Goal: Task Accomplishment & Management: Manage account settings

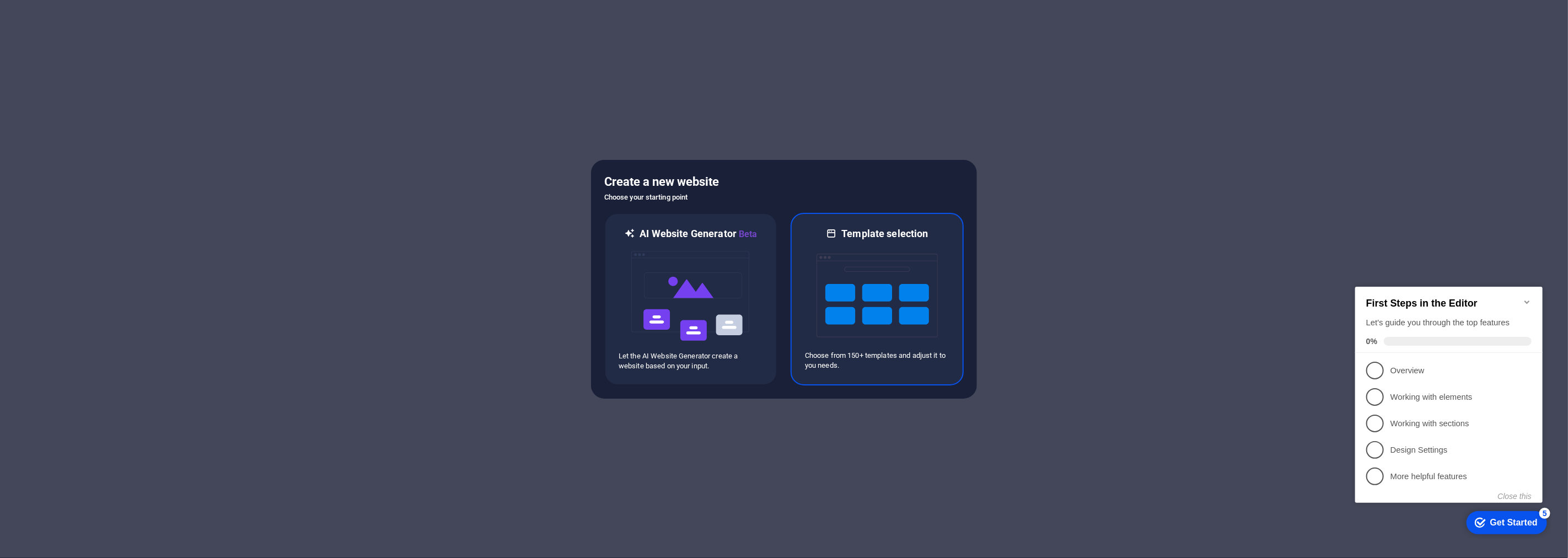
click at [886, 262] on img at bounding box center [877, 296] width 122 height 110
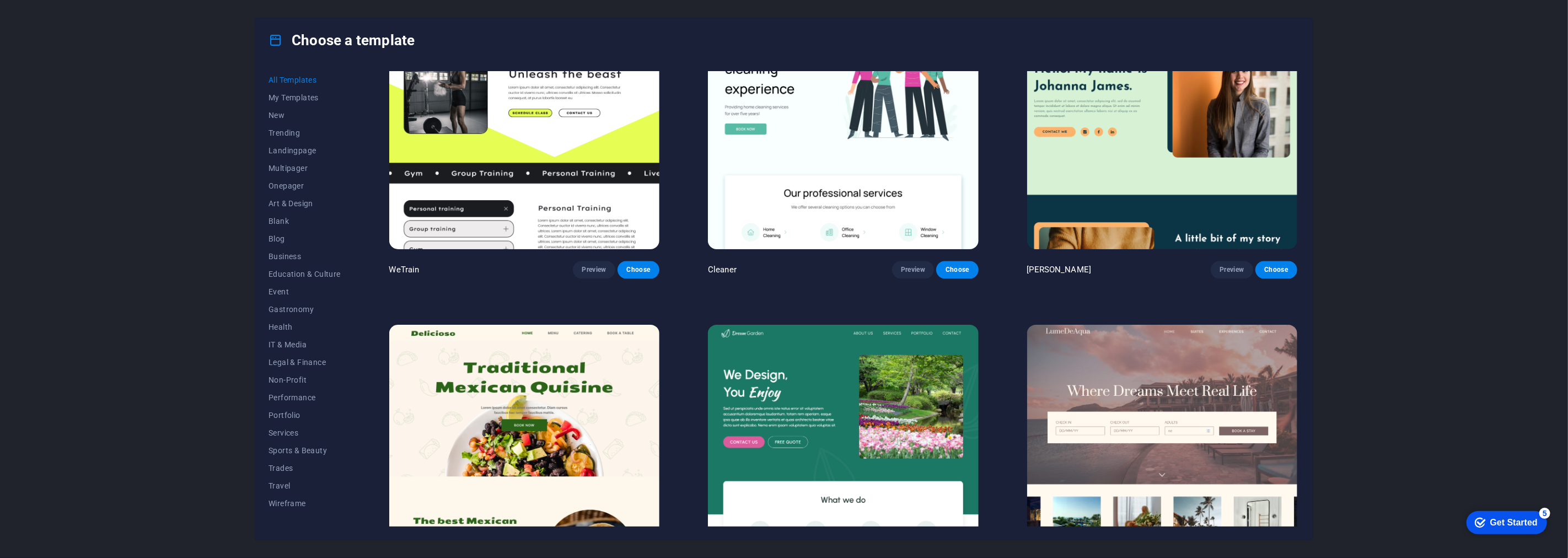
scroll to position [2206, 0]
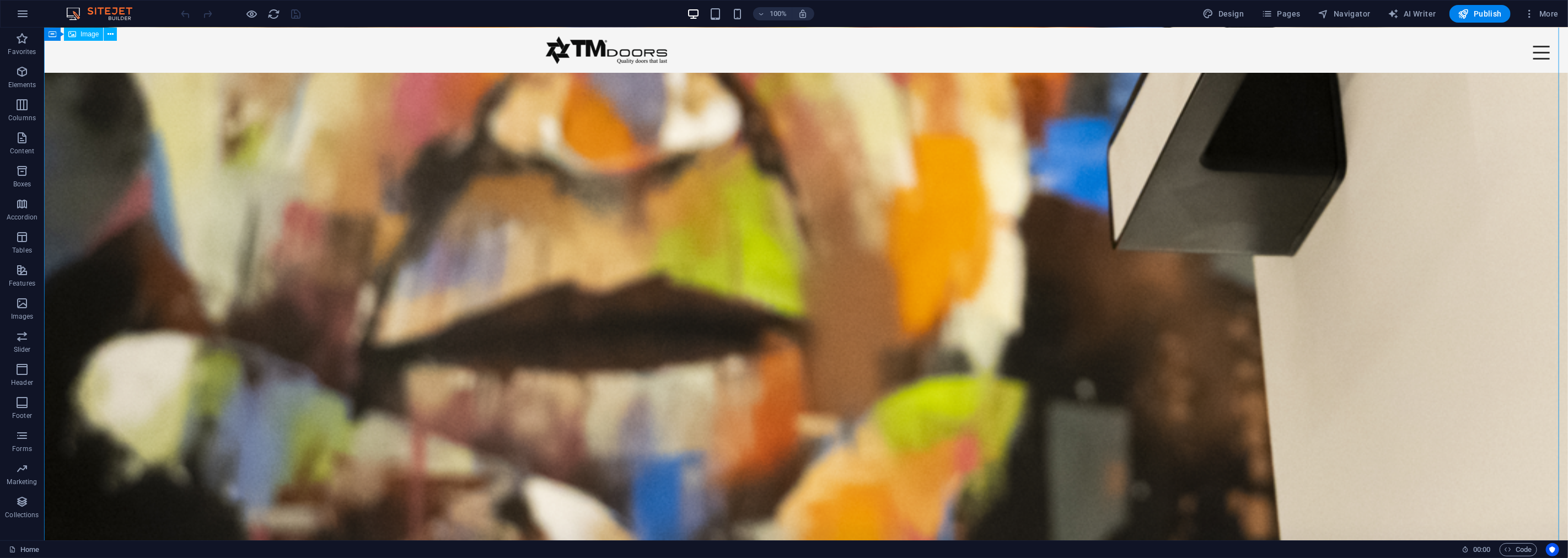
scroll to position [366, 0]
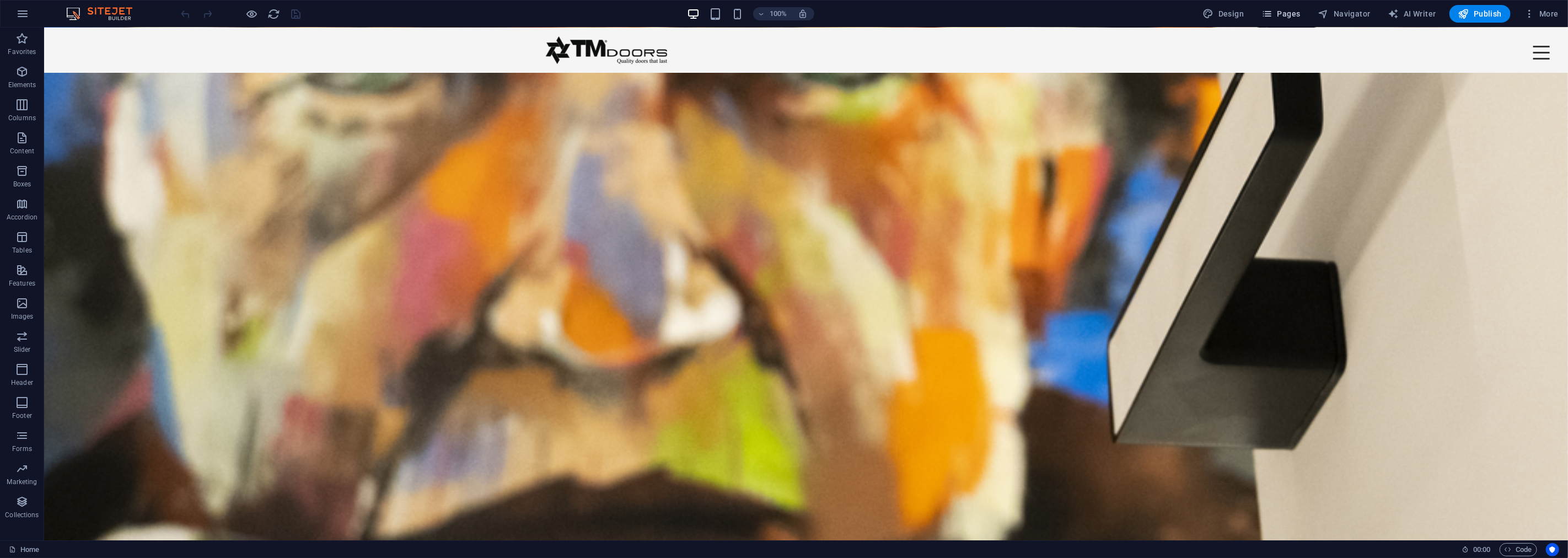
click at [1293, 21] on button "Pages" at bounding box center [1281, 14] width 47 height 17
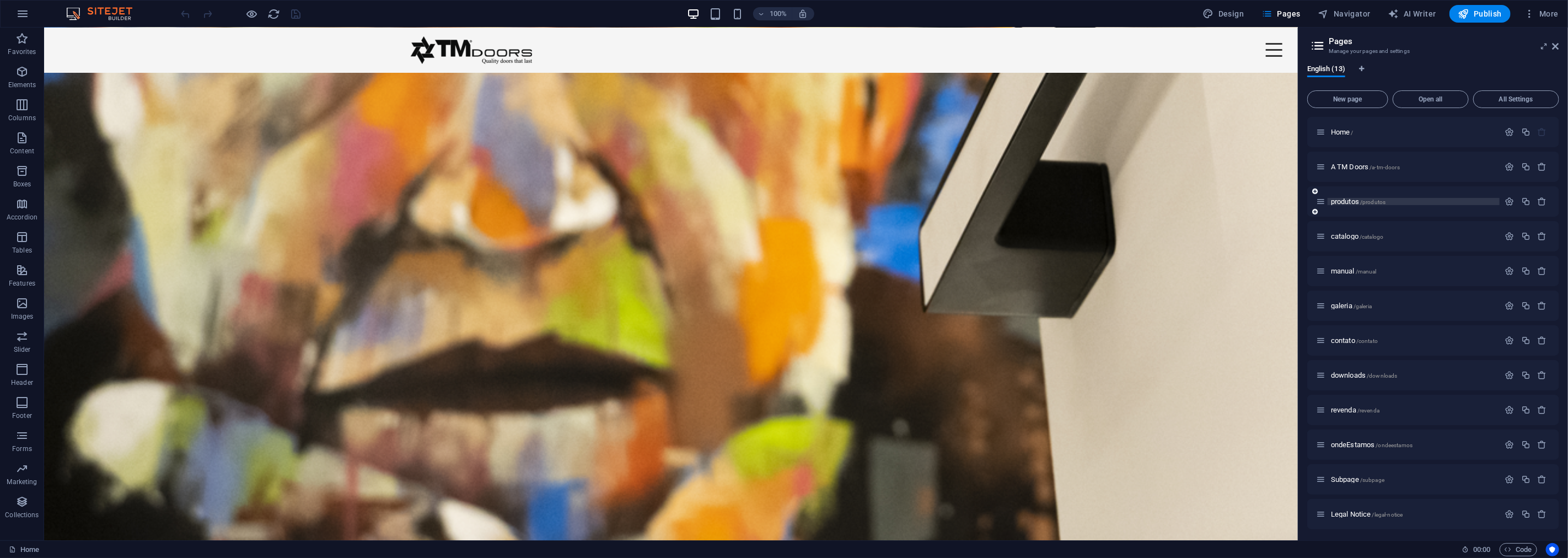
click at [1375, 203] on span "/produtos" at bounding box center [1373, 202] width 26 height 6
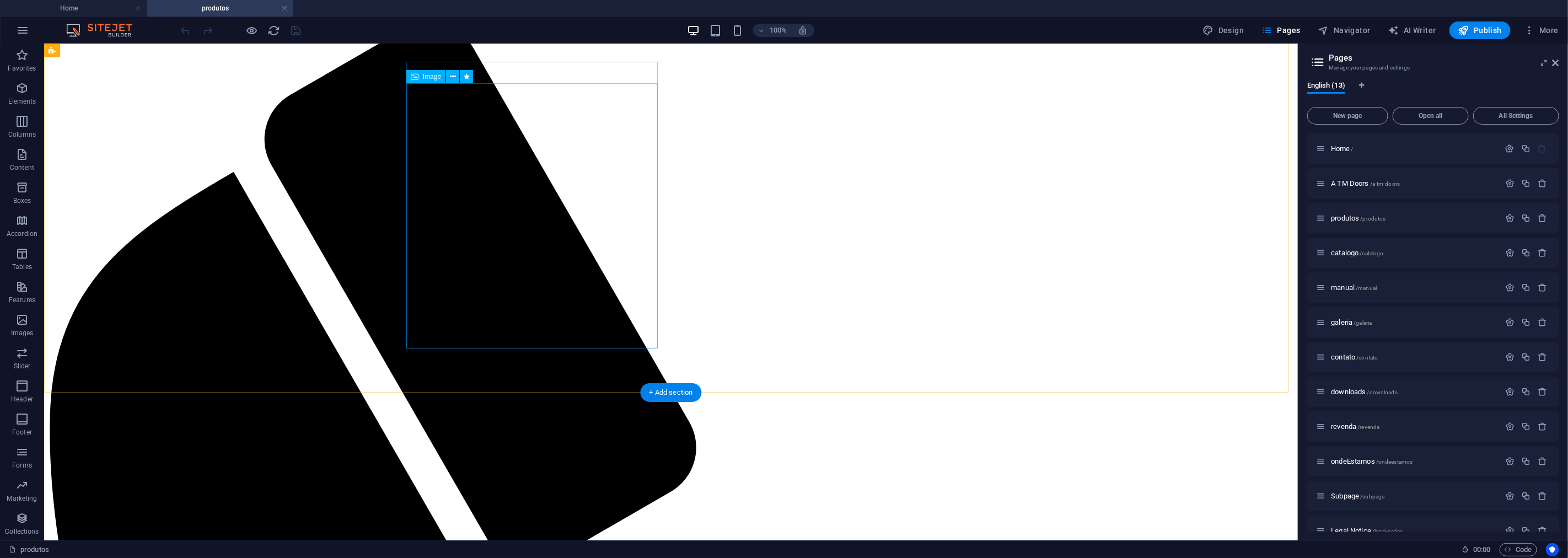
scroll to position [0, 0]
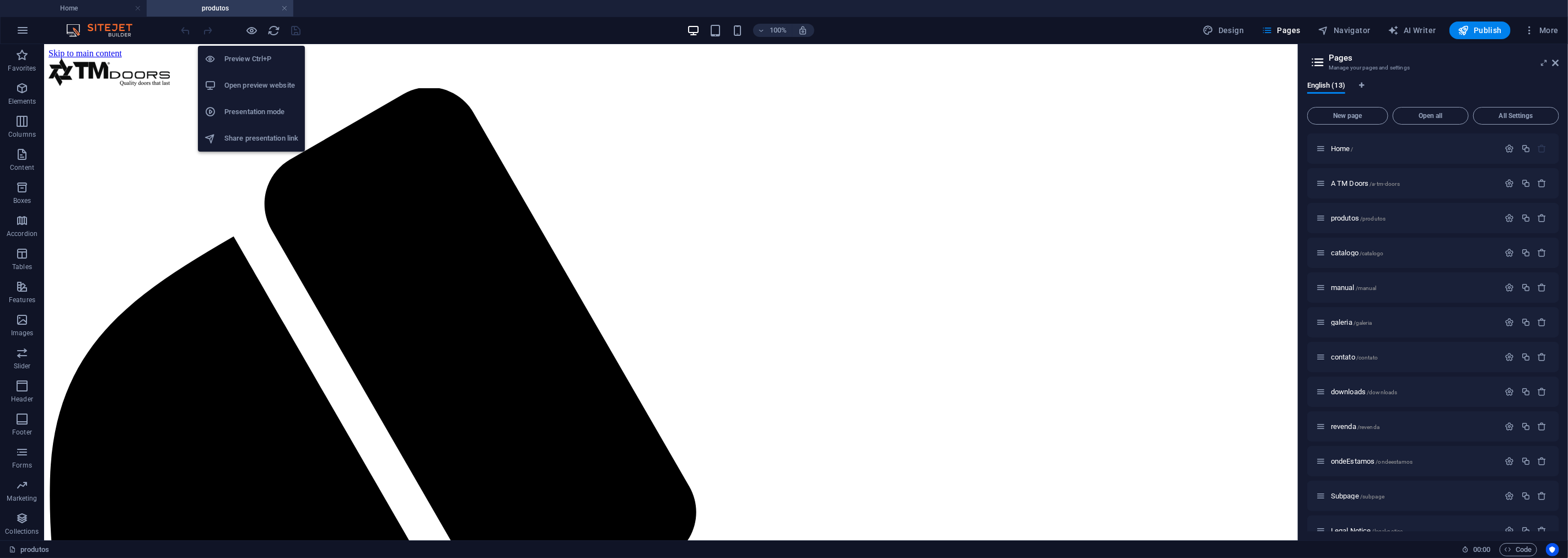
click at [270, 89] on h6 "Open preview website" at bounding box center [261, 85] width 74 height 13
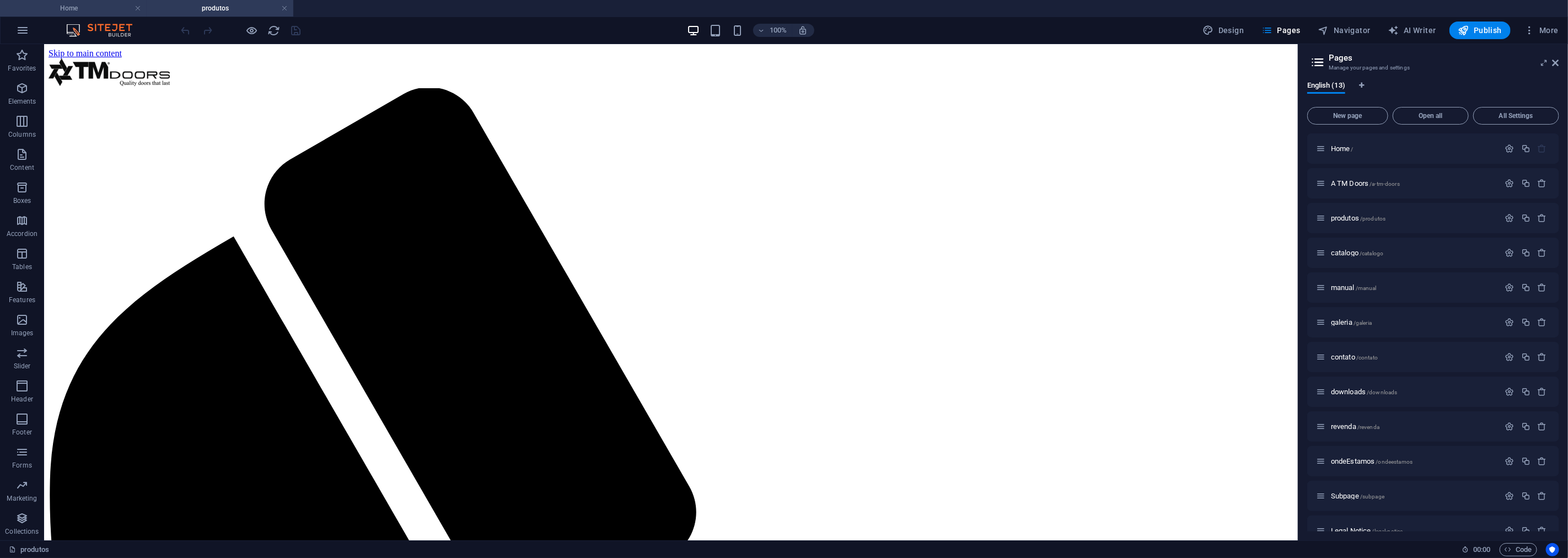
click at [87, 9] on h4 "Home" at bounding box center [73, 8] width 146 height 12
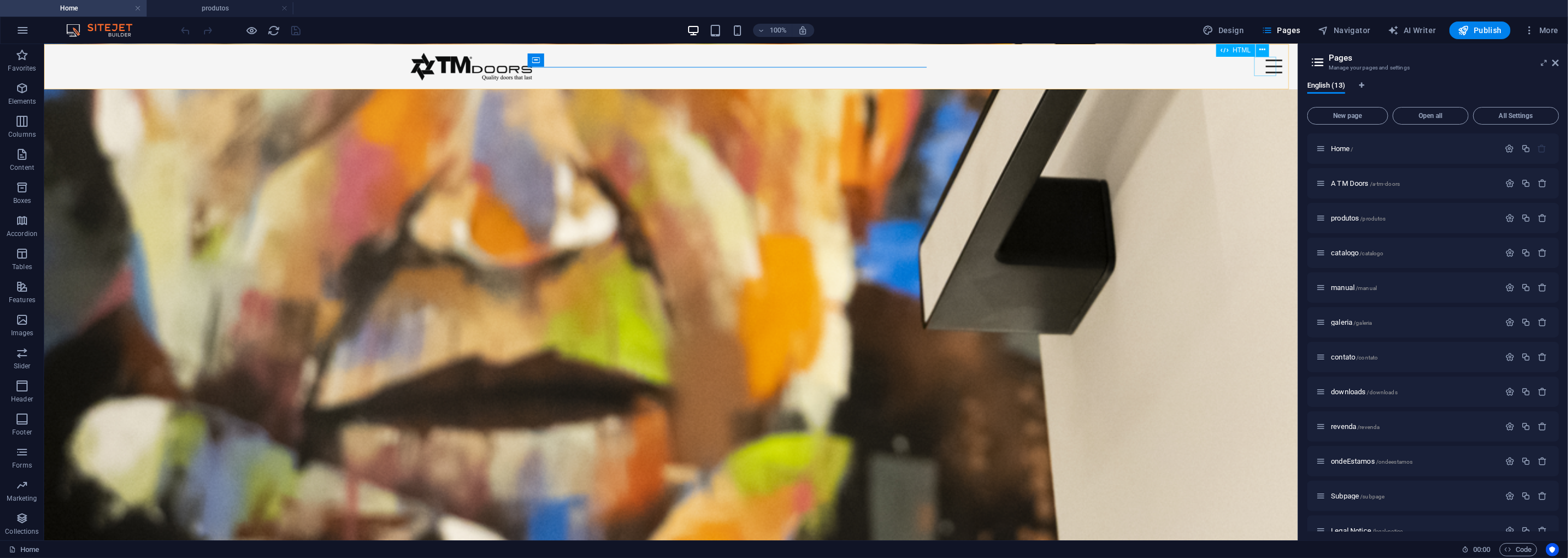
click at [1268, 69] on div "Menu" at bounding box center [1273, 65] width 22 height 19
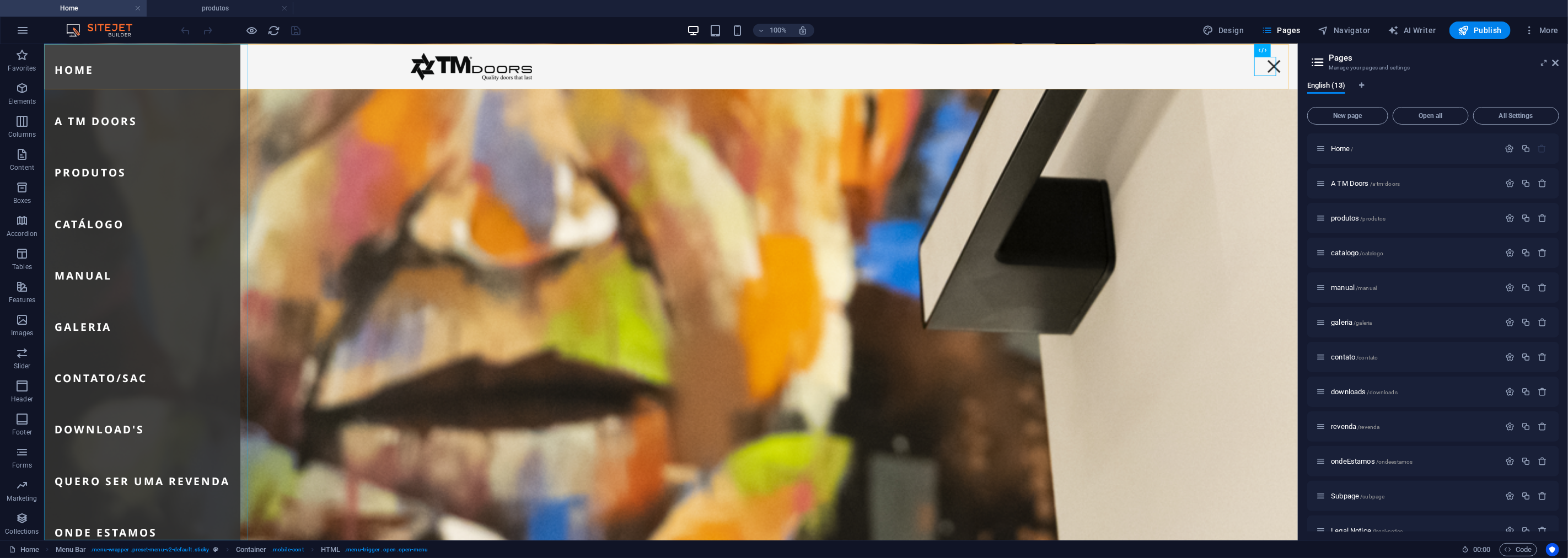
click at [146, 166] on nav "Home A TM Doors Produtos Catálogo Manual Galeria Contato/SAC Download's Quero s…" at bounding box center [141, 292] width 196 height 496
click at [121, 123] on nav "Home A TM Doors Produtos Catálogo Manual Galeria Contato/SAC Download's Quero s…" at bounding box center [141, 292] width 196 height 496
select select
select select "1"
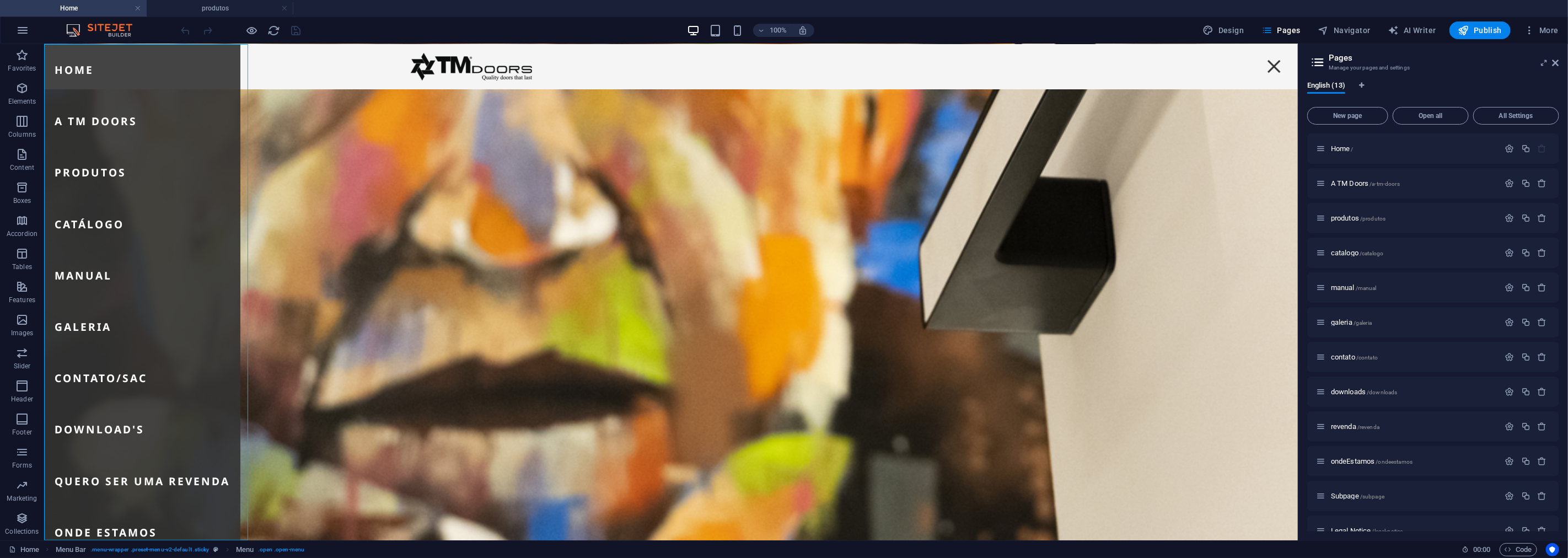
select select
select select "2"
select select
select select "3"
select select
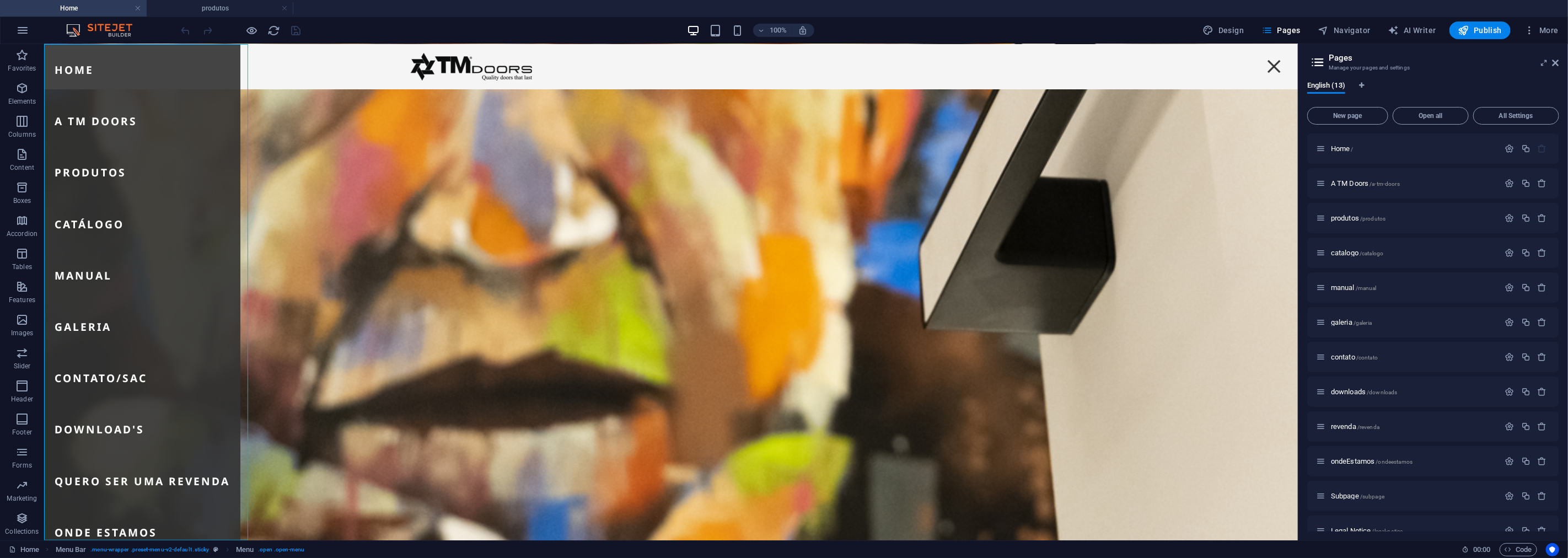
select select "4"
select select
select select "5"
select select
select select "6"
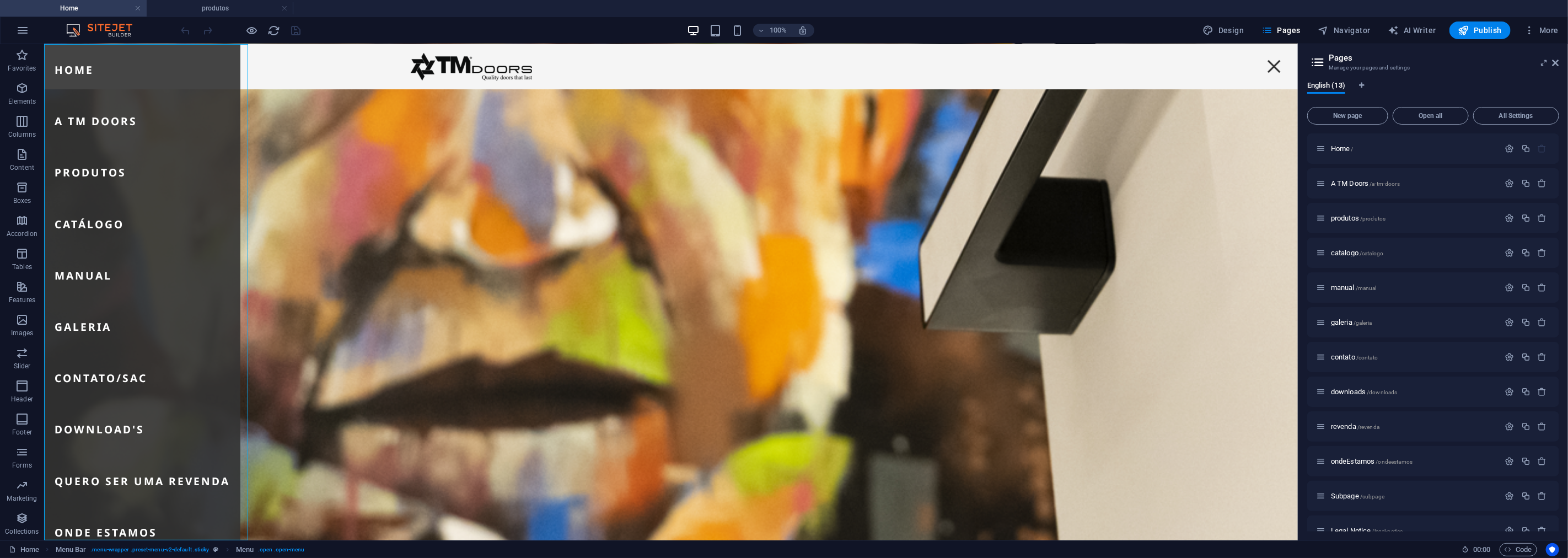
select select
select select "7"
select select
select select "8"
select select
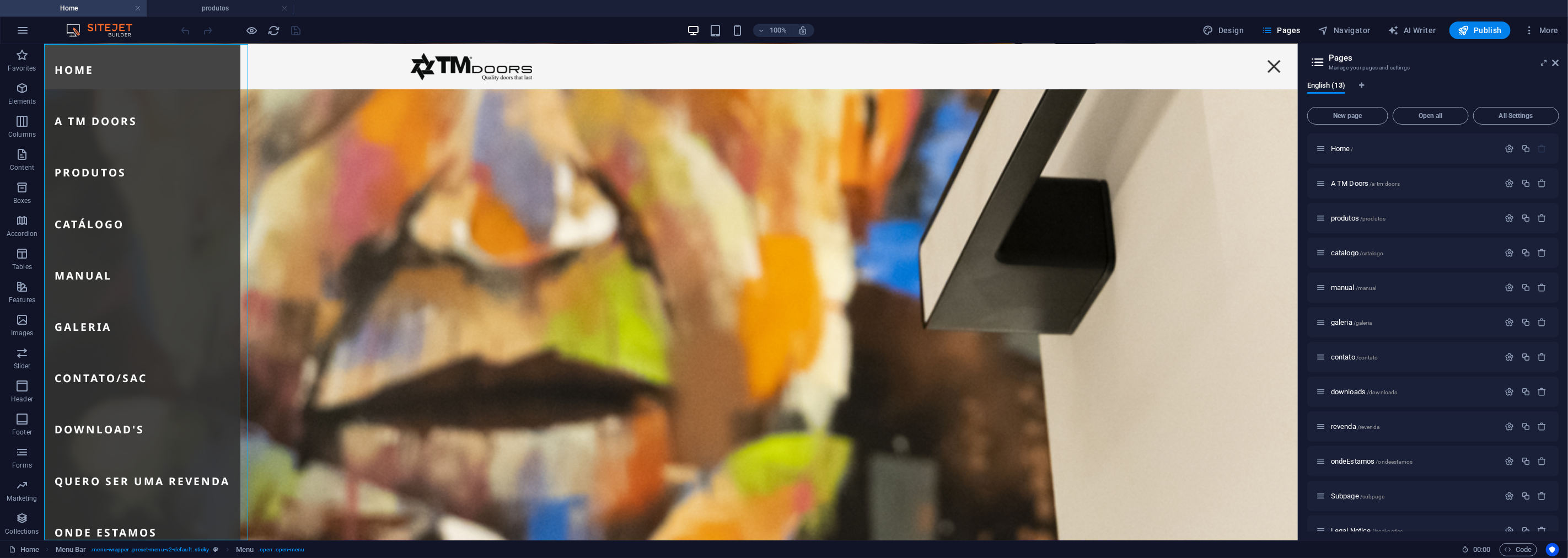
select select "9"
select select
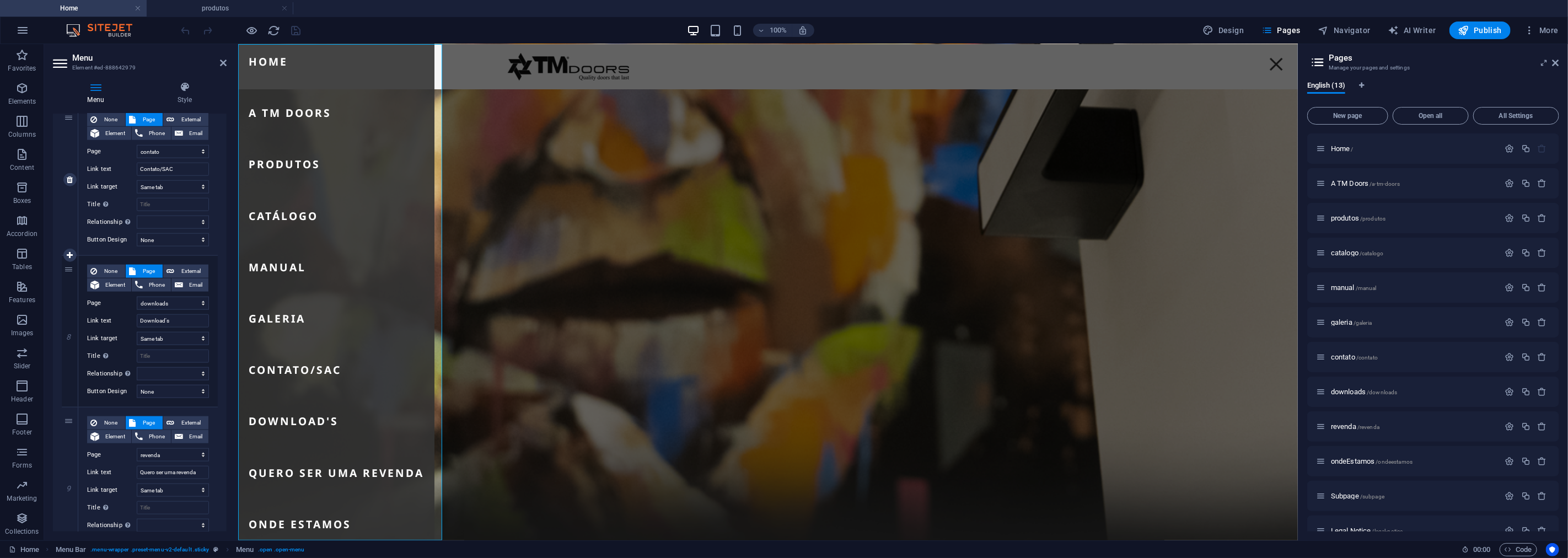
scroll to position [1041, 0]
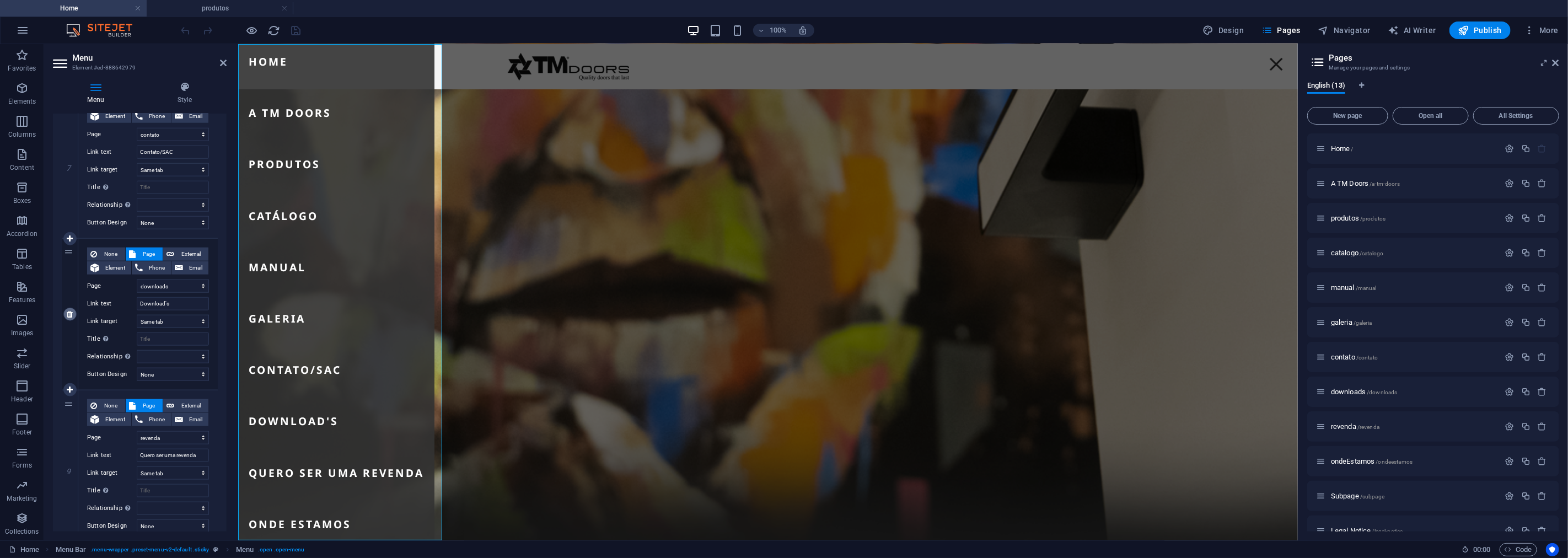
click at [70, 312] on icon at bounding box center [70, 314] width 6 height 7
select select
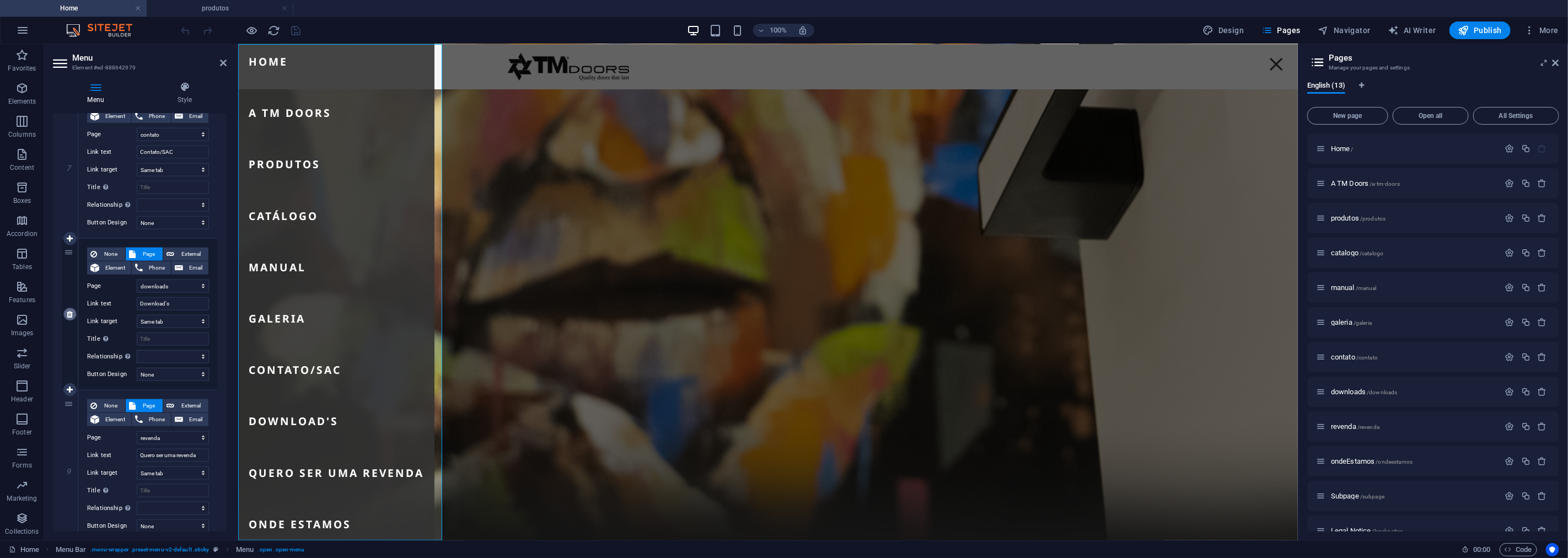
select select
select select "8"
type input "Quero ser [PERSON_NAME]"
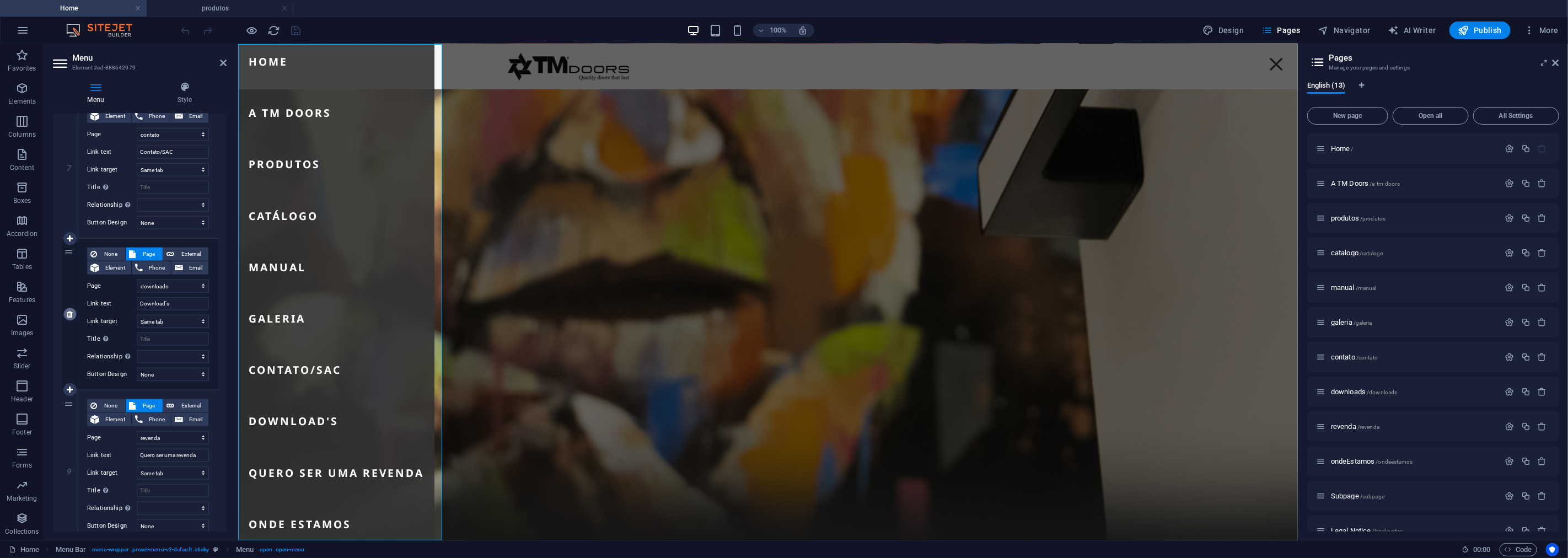
select select
select select "9"
type input "Onde estamos"
select select
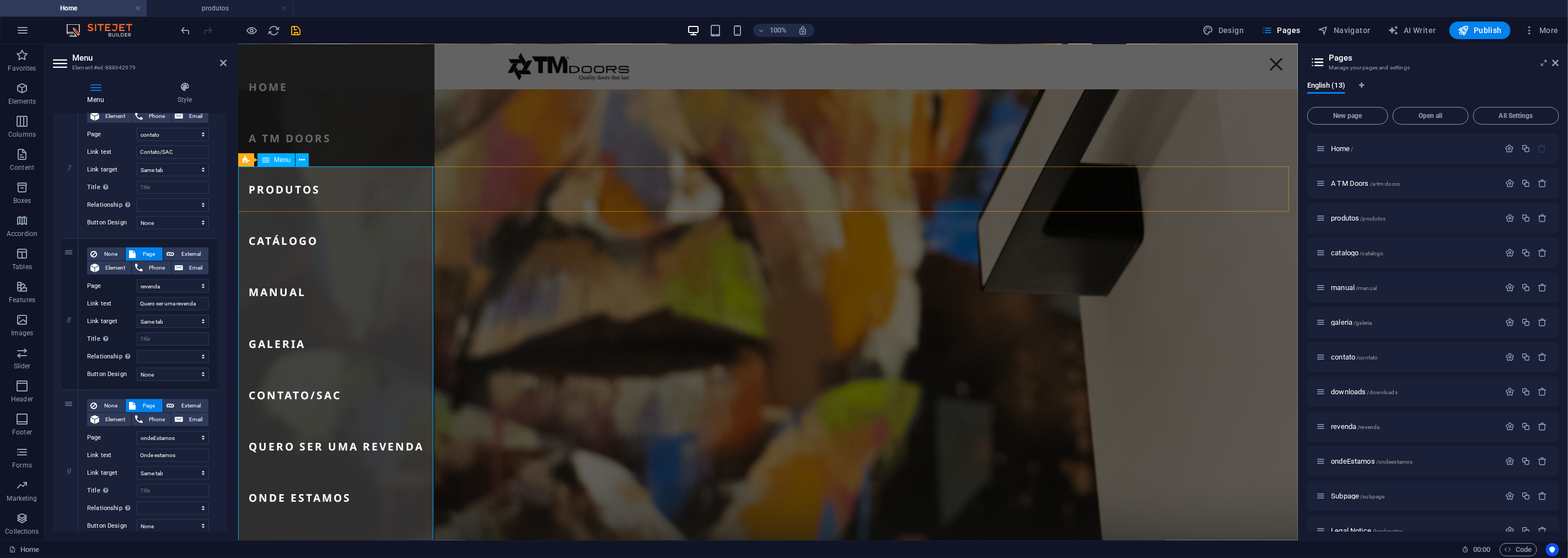
scroll to position [243, 0]
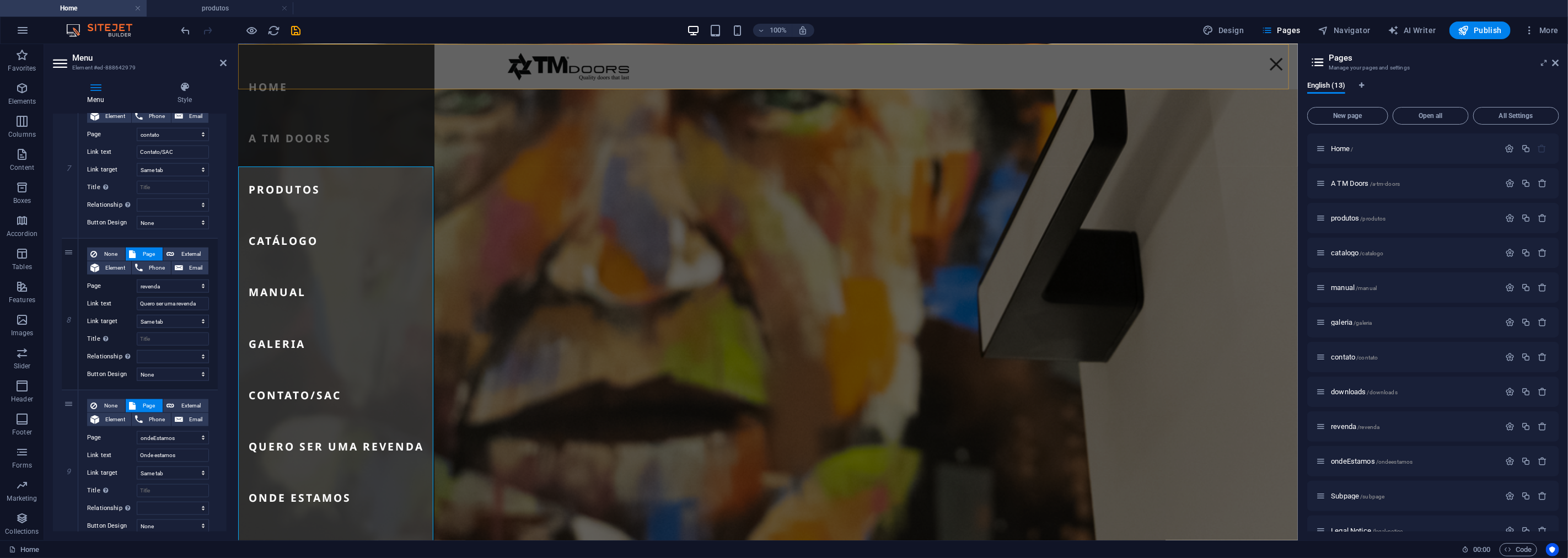
click at [901, 69] on div "Menu Home A TM Doors Produtos Catálogo Manual Galeria Contato/SAC Quero ser [PE…" at bounding box center [767, 66] width 1059 height 46
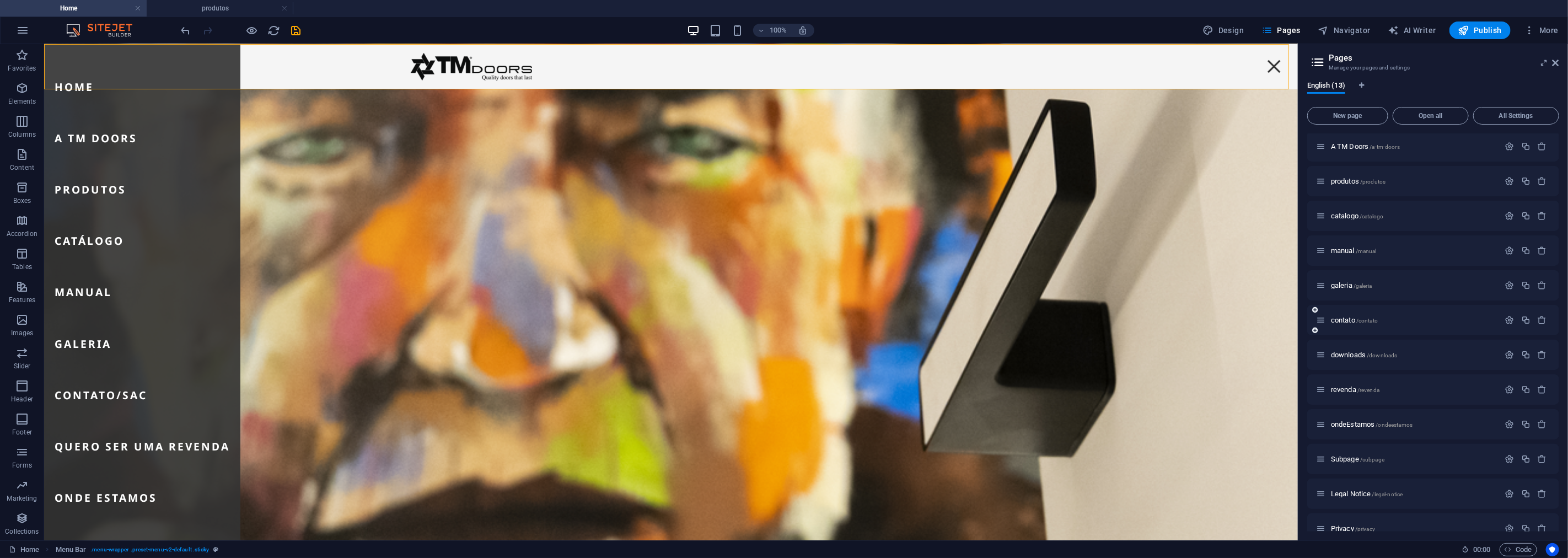
scroll to position [52, 0]
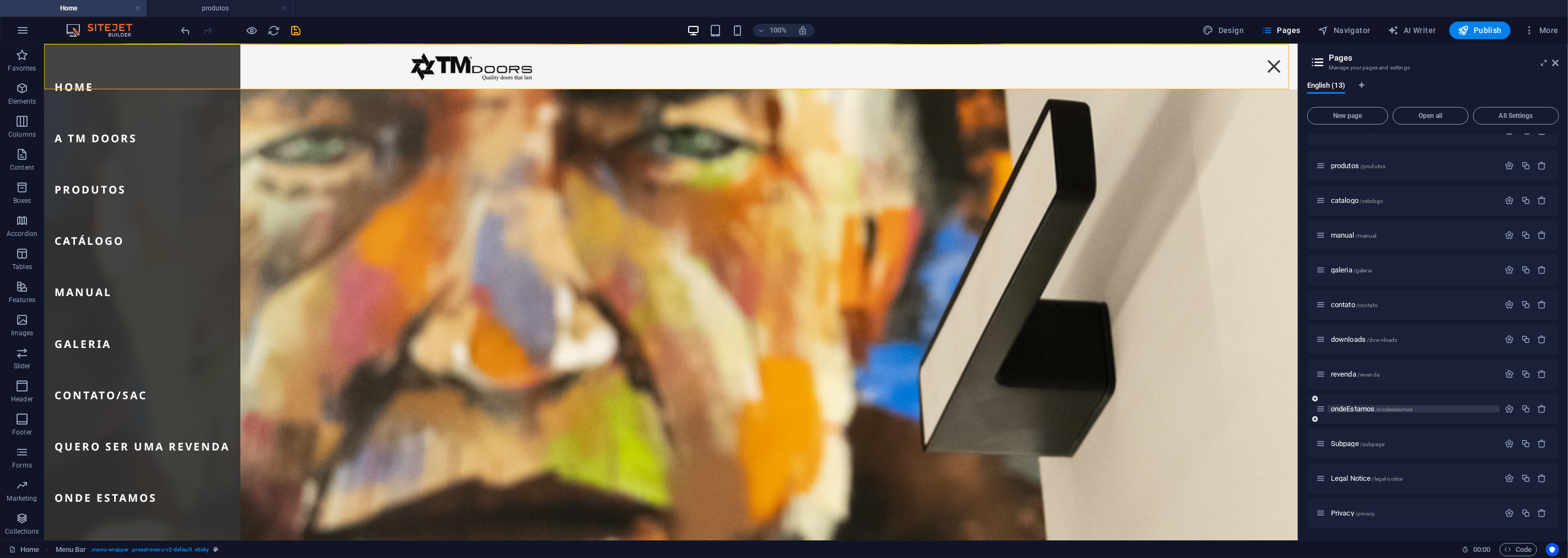
click at [1362, 407] on span "ondeEstamos /ondeestamos" at bounding box center [1372, 408] width 82 height 8
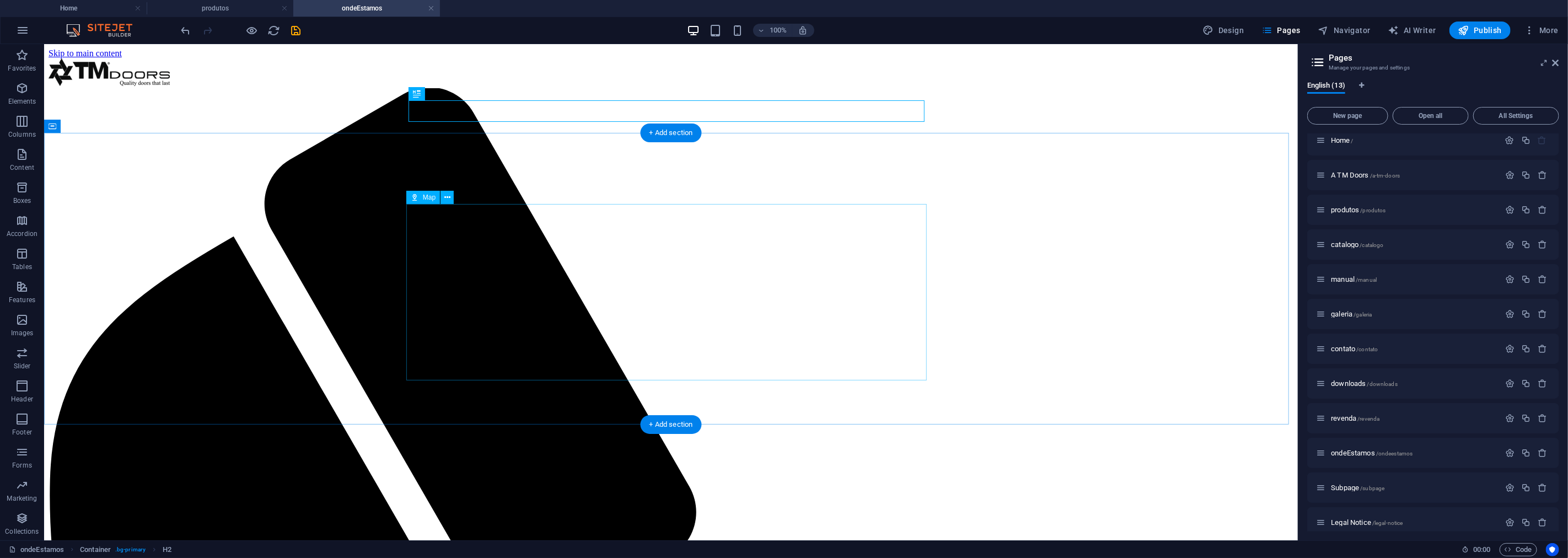
scroll to position [0, 0]
click at [75, 12] on h4 "Home" at bounding box center [73, 8] width 146 height 12
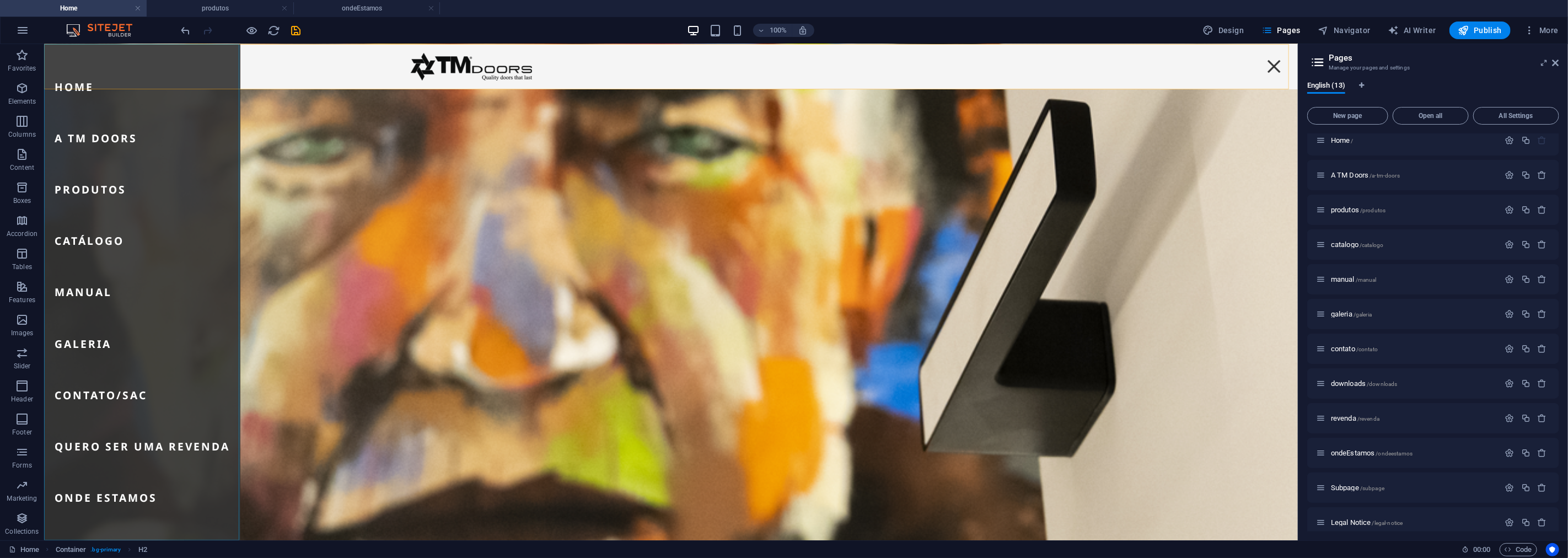
click at [79, 92] on nav "Home A TM Doors Produtos Catálogo Manual Galeria Contato/SAC Quero ser [PERSON_…" at bounding box center [141, 292] width 196 height 496
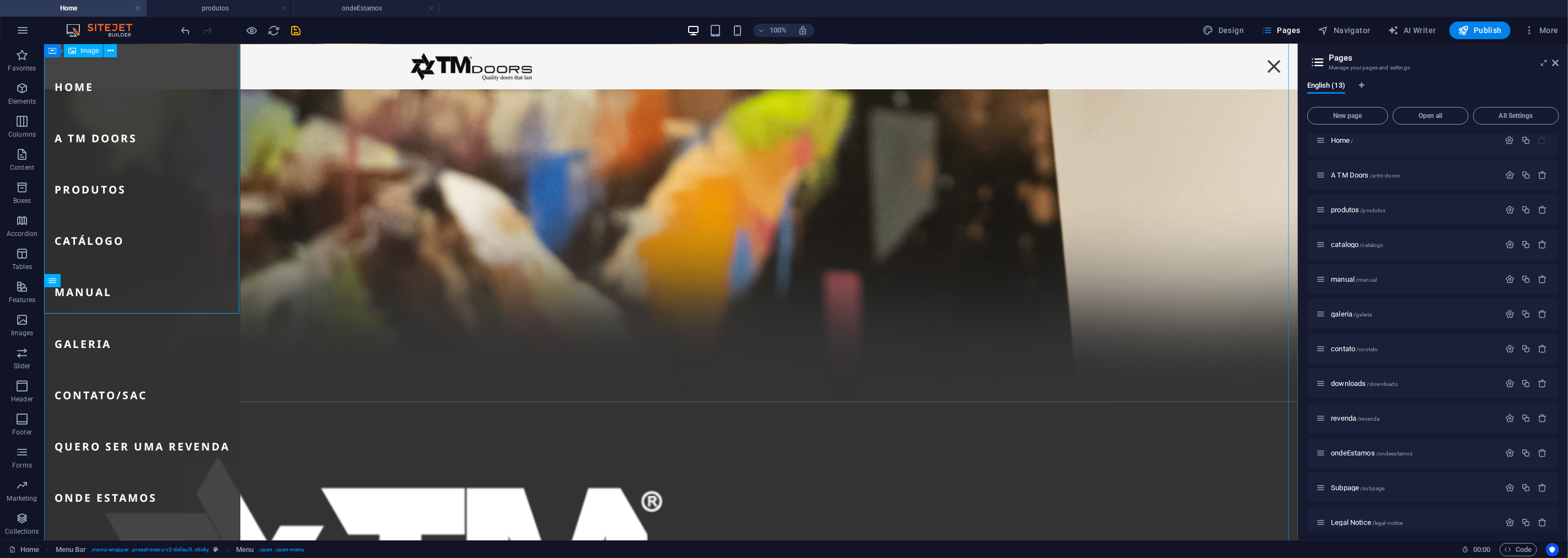
scroll to position [713, 0]
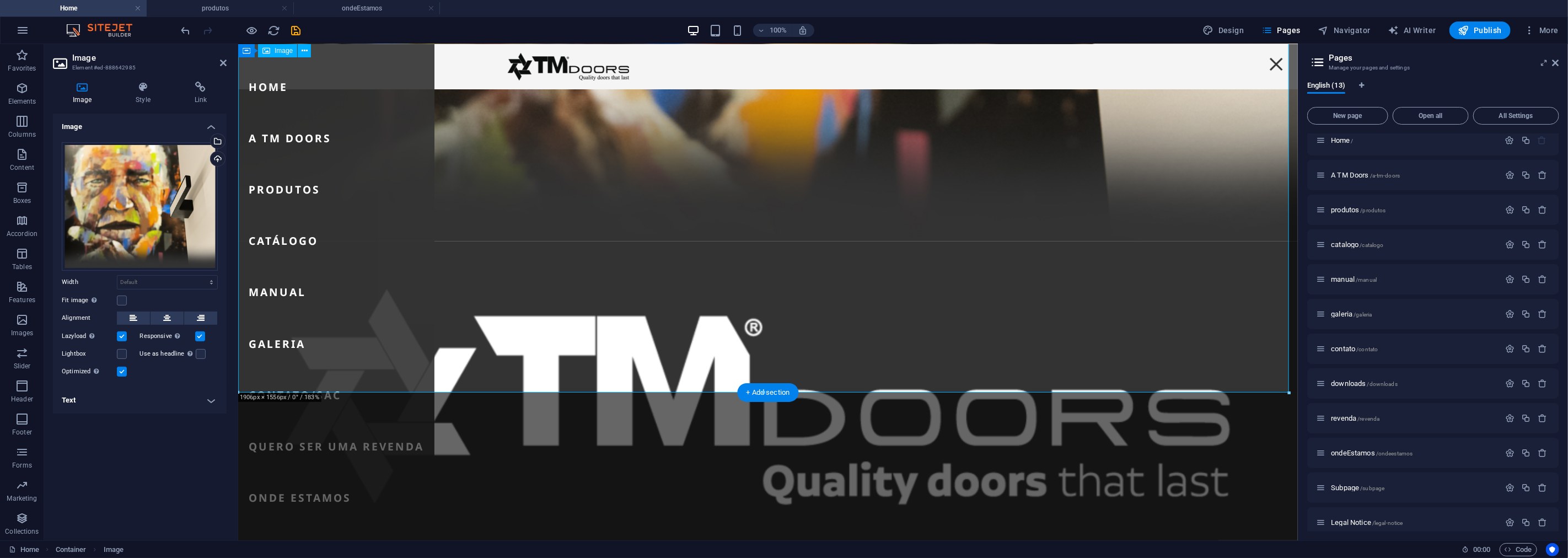
scroll to position [554, 0]
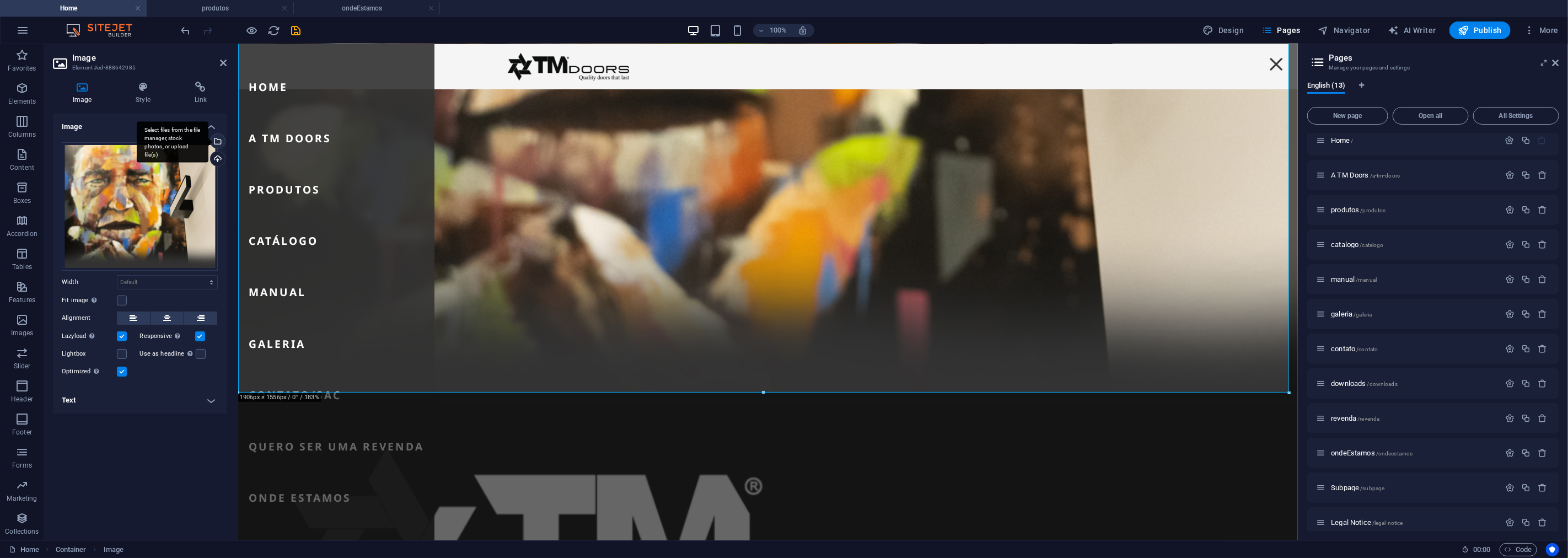
click at [218, 143] on div "Select files from the file manager, stock photos, or upload file(s)" at bounding box center [216, 142] width 17 height 17
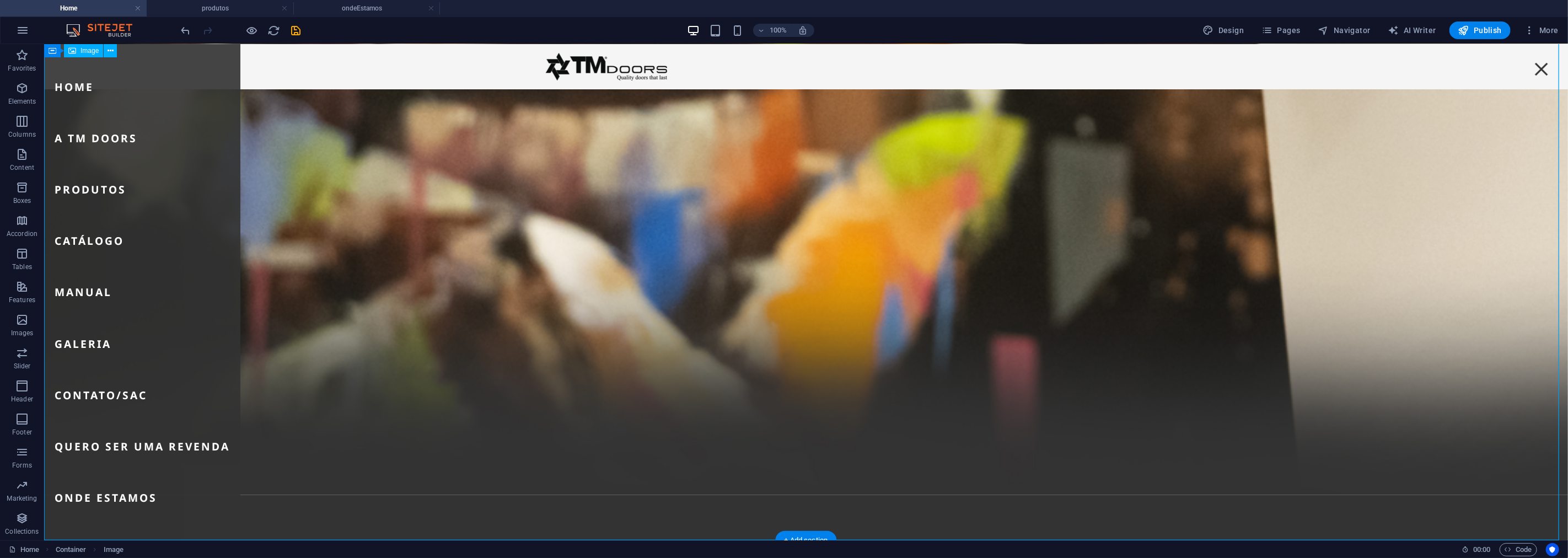
scroll to position [750, 0]
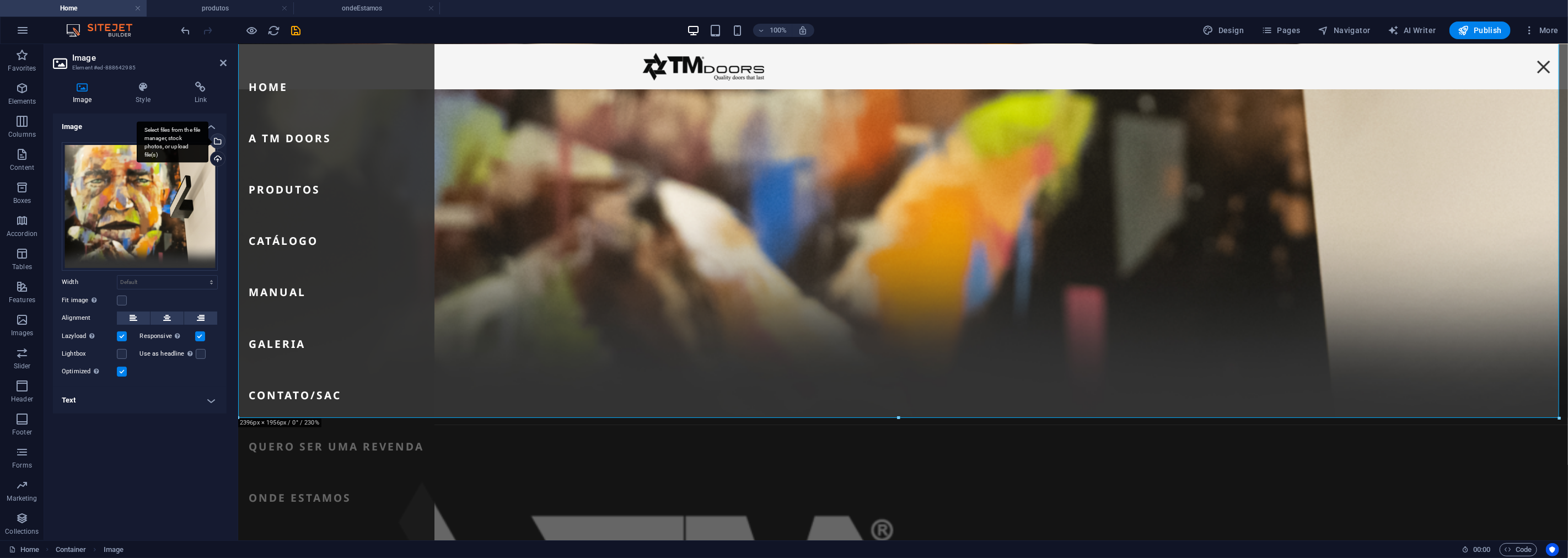
click at [222, 144] on div "Select files from the file manager, stock photos, or upload file(s)" at bounding box center [216, 142] width 17 height 17
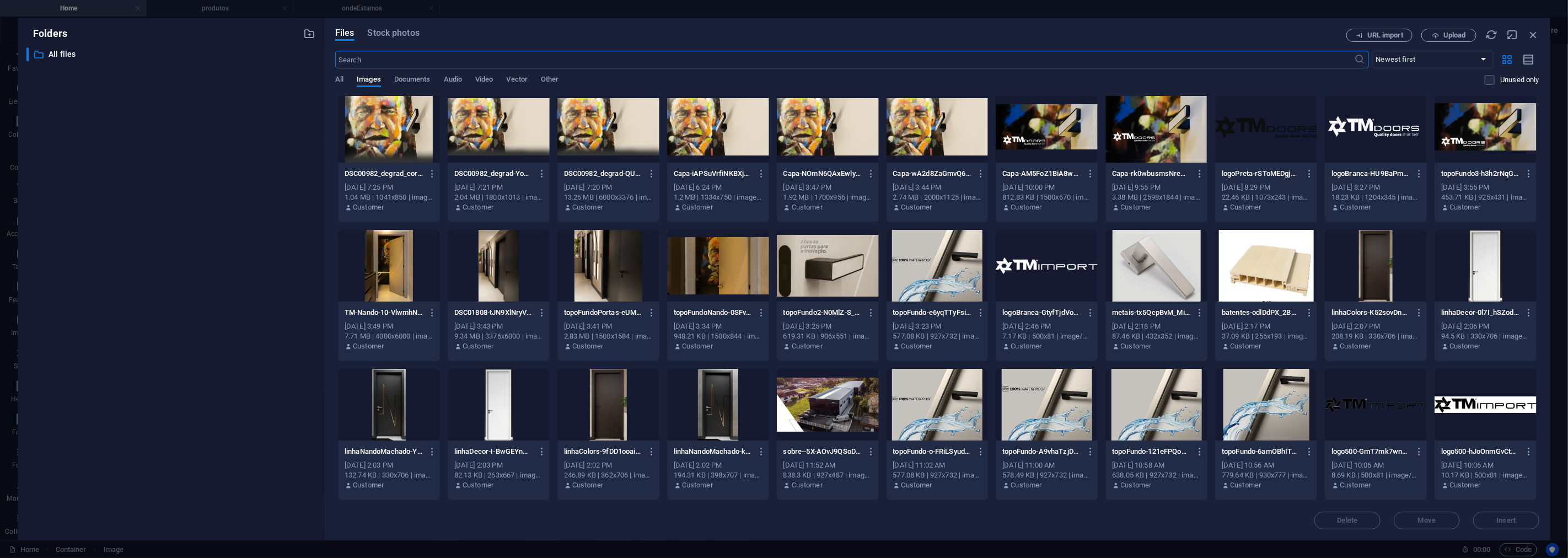
scroll to position [0, 0]
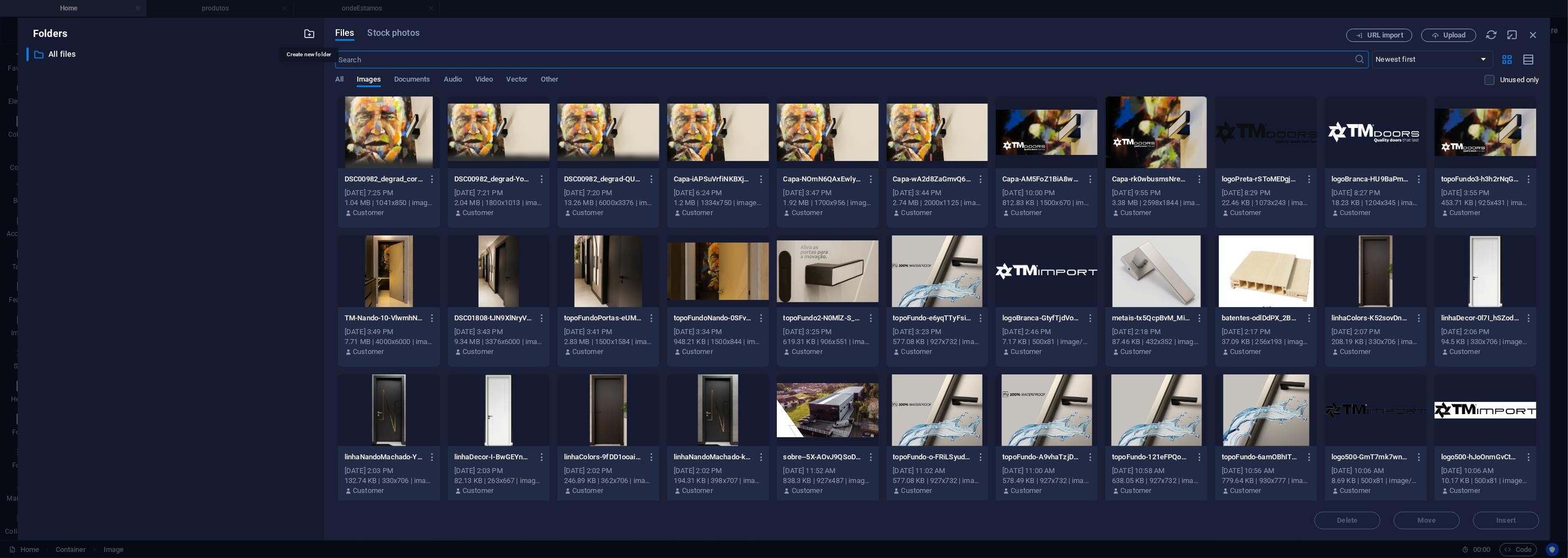
click at [312, 36] on icon "button" at bounding box center [309, 33] width 12 height 12
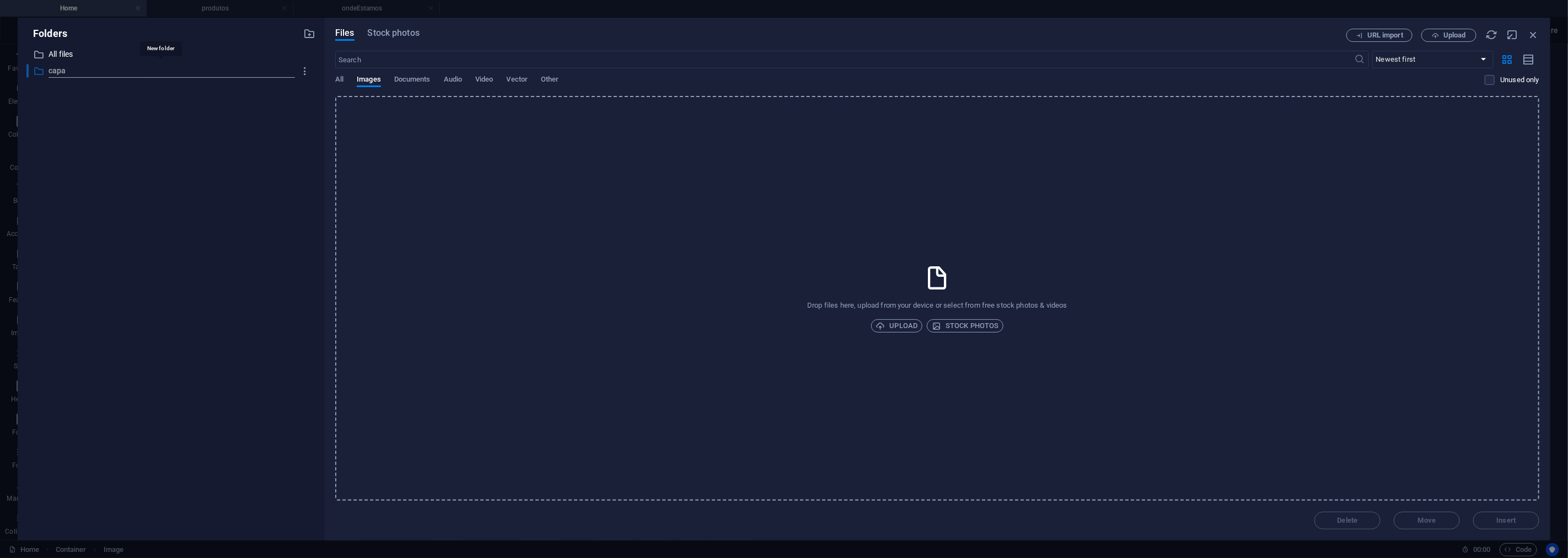
type input "capa"
click at [903, 324] on span "Upload" at bounding box center [897, 325] width 42 height 13
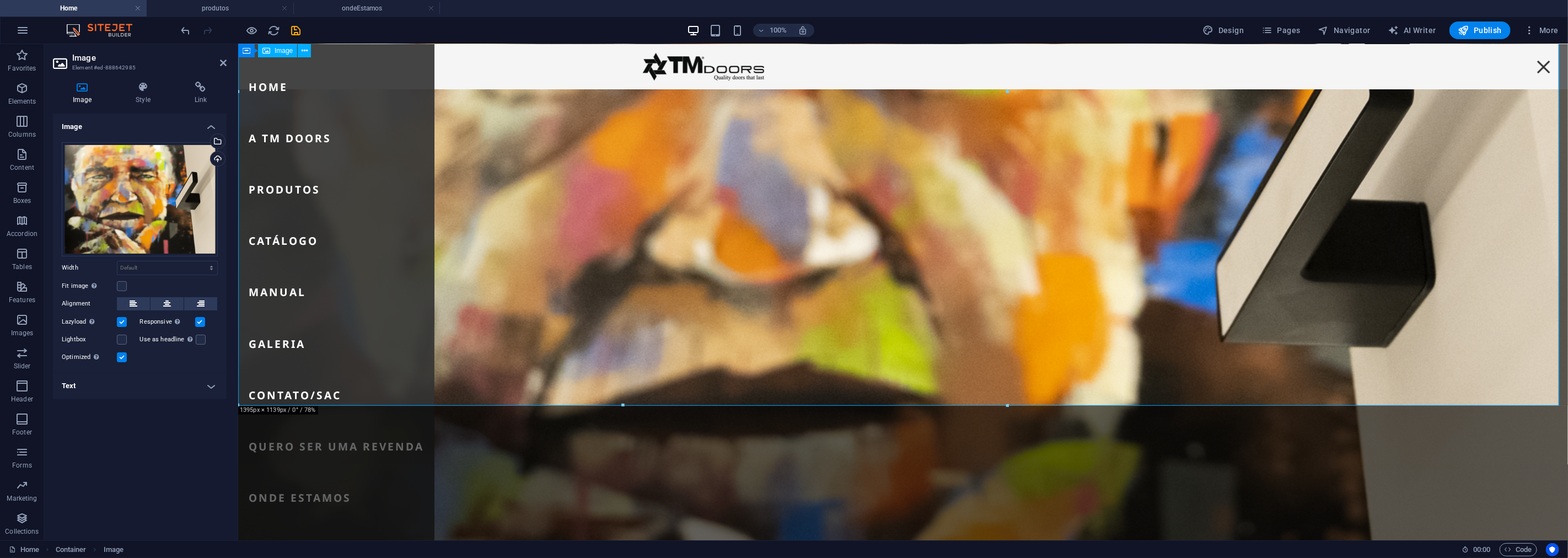
scroll to position [324, 0]
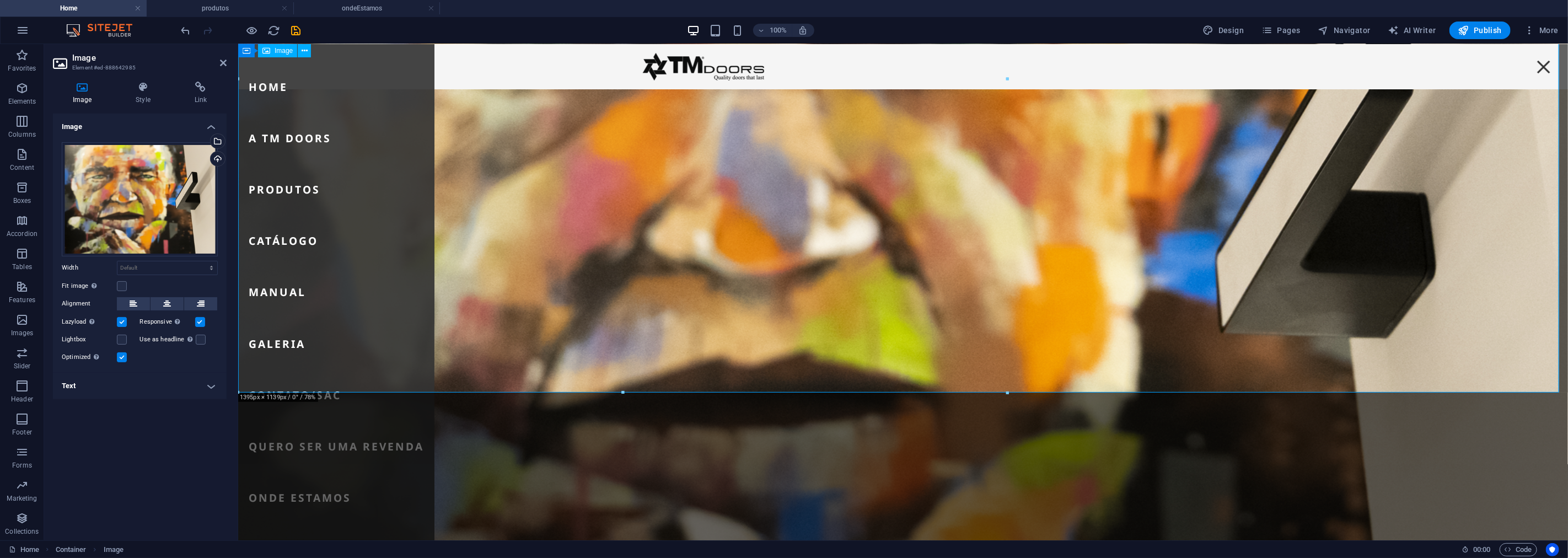
click at [1123, 228] on figure at bounding box center [902, 244] width 1330 height 961
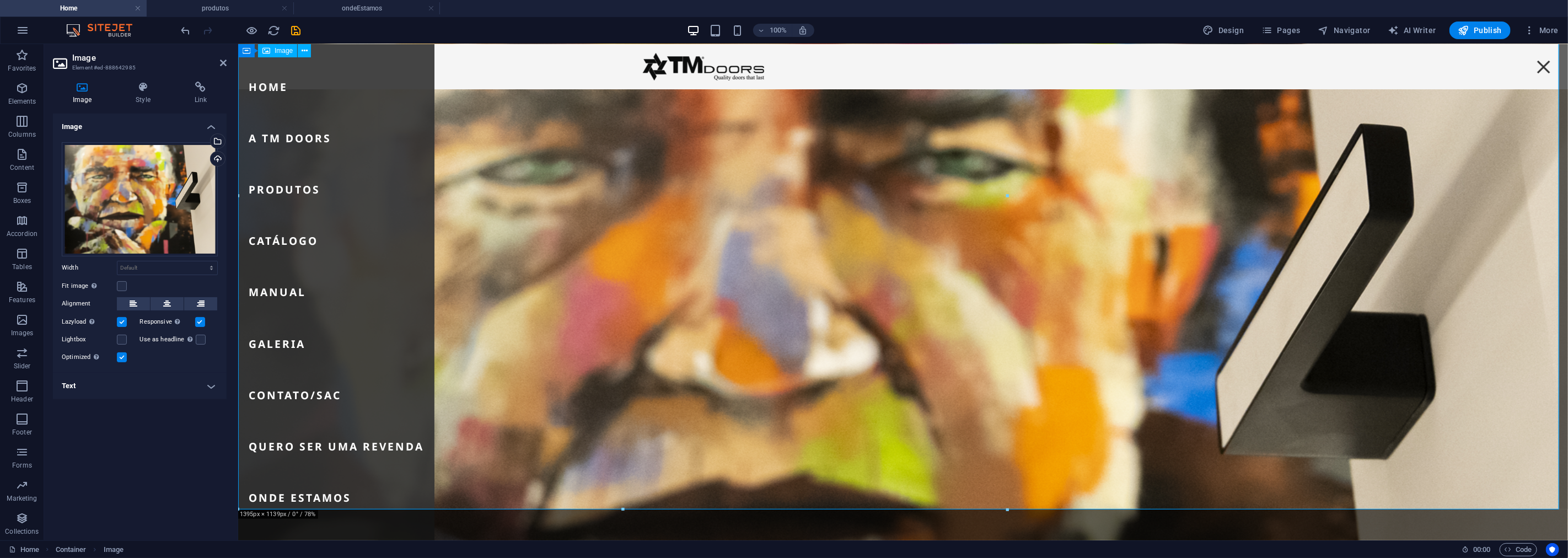
scroll to position [202, 0]
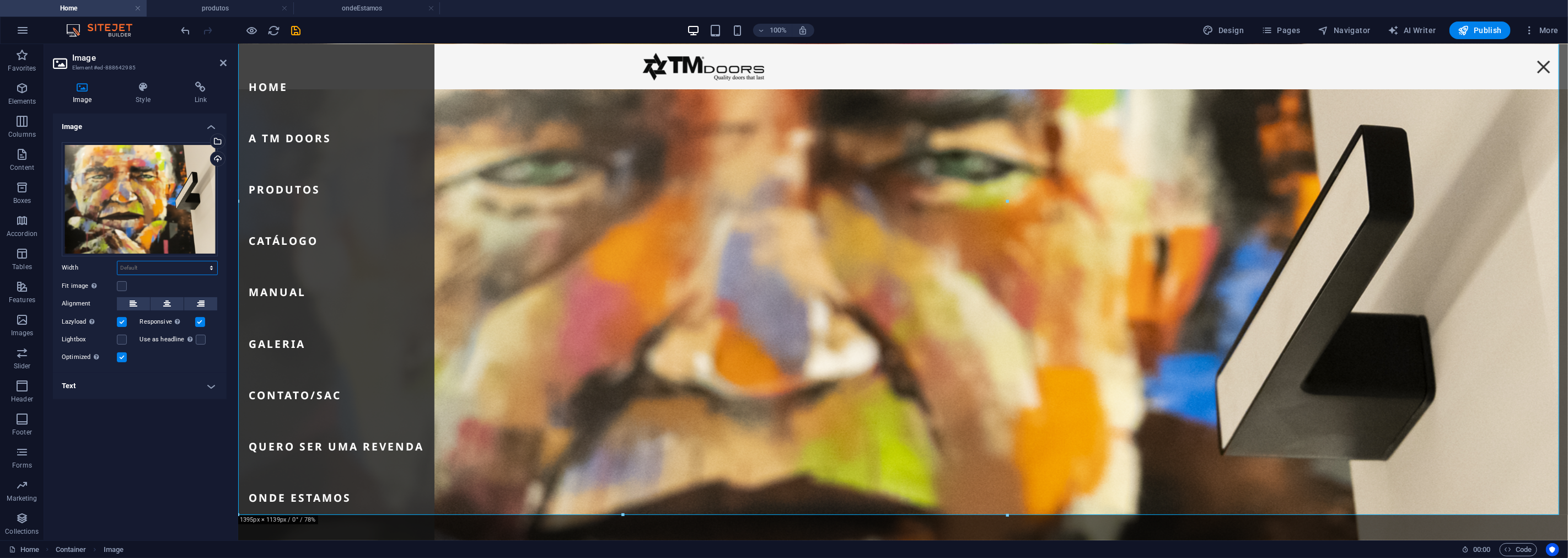
click at [180, 271] on select "Default auto px rem % em vh vw" at bounding box center [167, 267] width 100 height 13
click at [117, 261] on select "Default auto px rem % em vh vw" at bounding box center [167, 267] width 100 height 13
select select "DISABLED_OPTION_VALUE"
click at [120, 284] on label at bounding box center [122, 286] width 10 height 10
click at [0, 0] on input "Fit image Automatically fit image to a fixed width and height" at bounding box center [0, 0] width 0 height 0
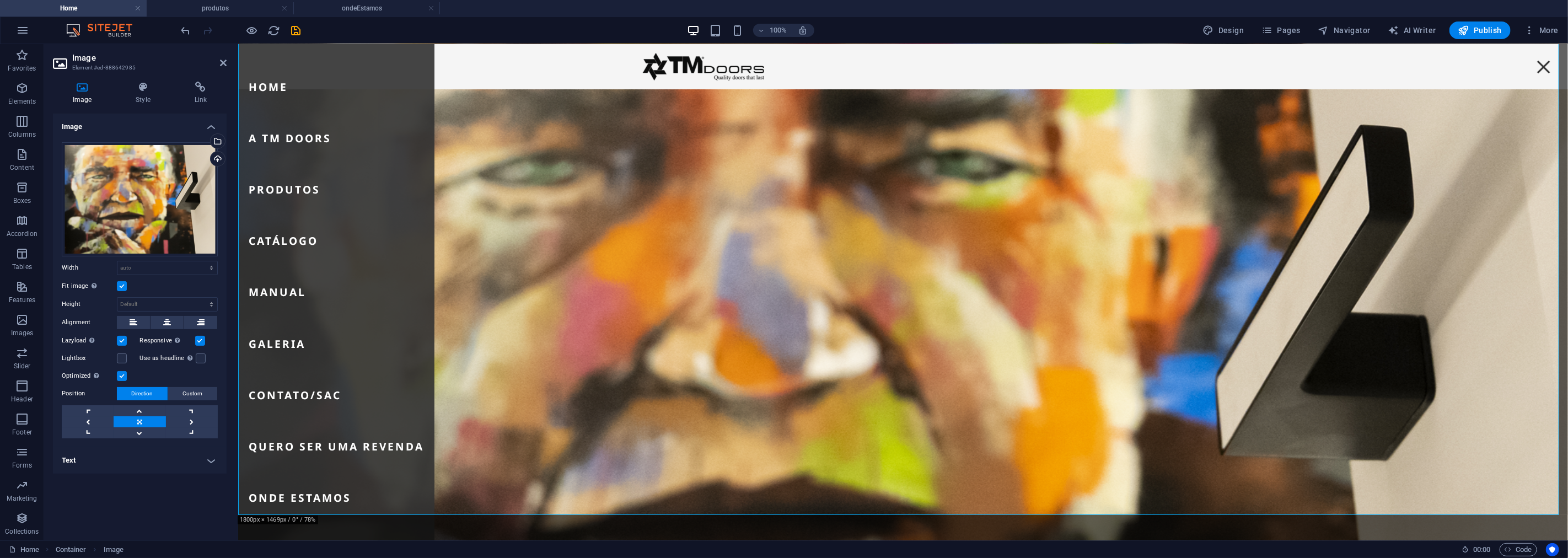
click at [122, 285] on label at bounding box center [122, 286] width 10 height 10
click at [0, 0] on input "Fit image Automatically fit image to a fixed width and height" at bounding box center [0, 0] width 0 height 0
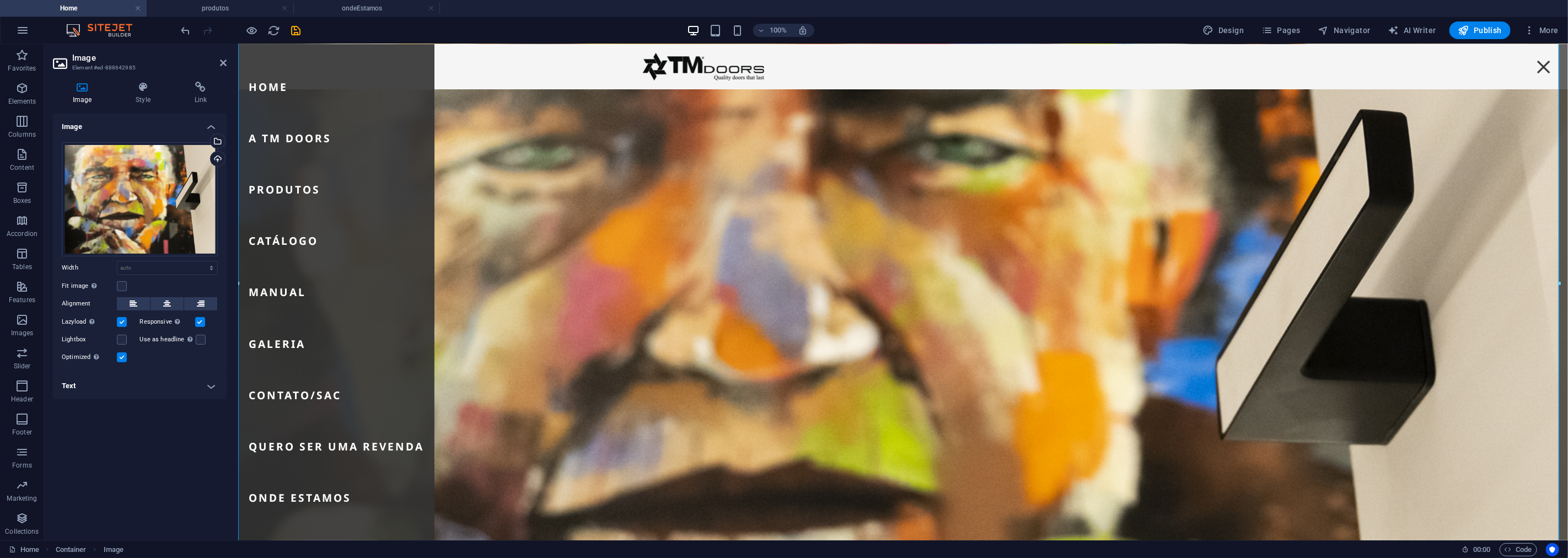
scroll to position [283, 0]
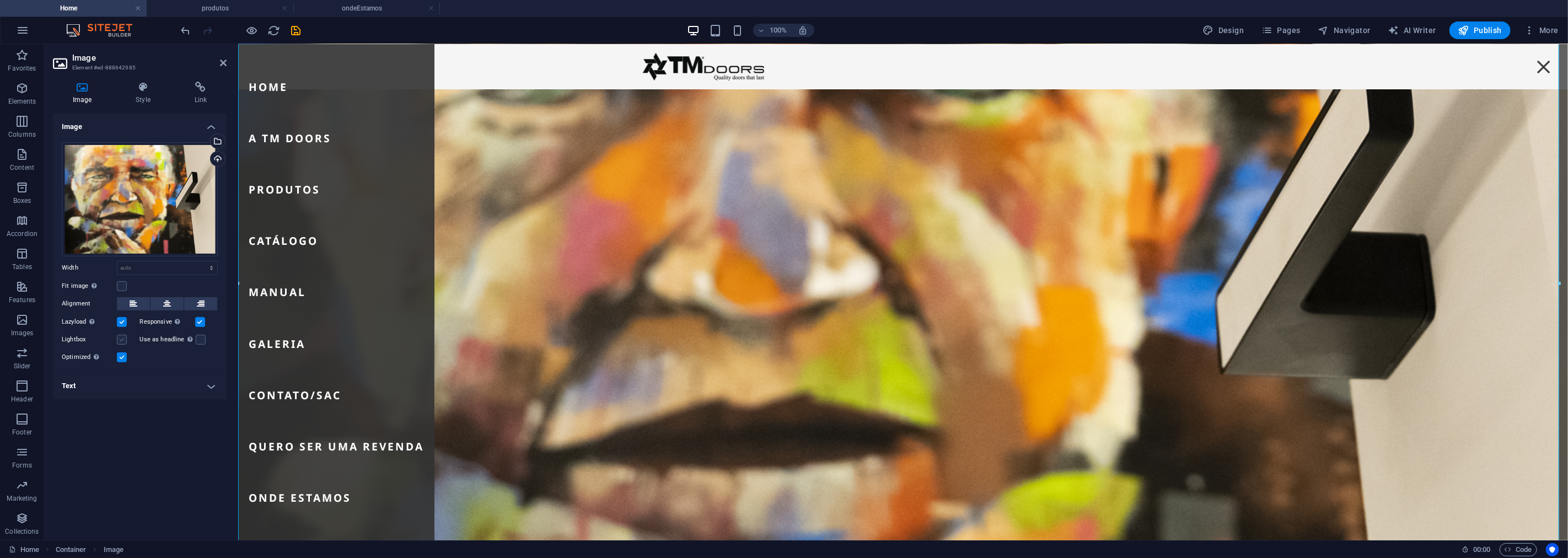
click at [118, 337] on label at bounding box center [122, 340] width 10 height 10
click at [0, 0] on input "Lightbox" at bounding box center [0, 0] width 0 height 0
drag, startPoint x: 118, startPoint y: 286, endPoint x: 138, endPoint y: 322, distance: 41.2
click at [119, 286] on label at bounding box center [122, 286] width 10 height 10
click at [0, 0] on input "Fit image Automatically fit image to a fixed width and height" at bounding box center [0, 0] width 0 height 0
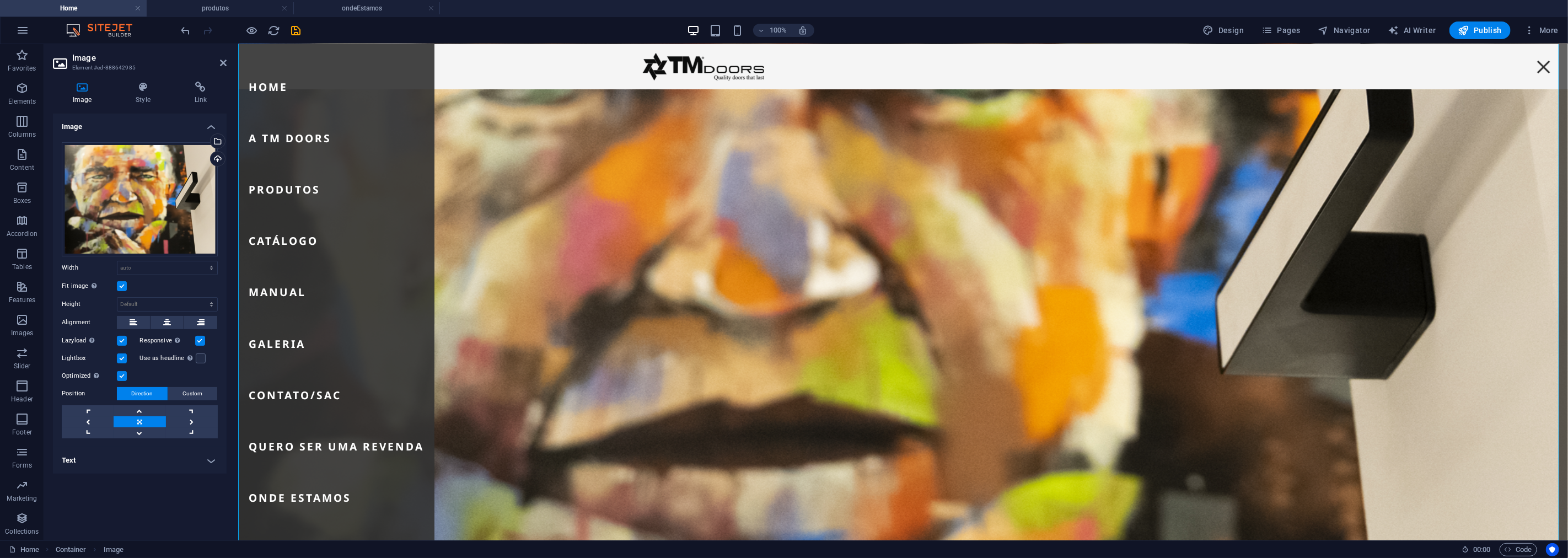
click at [123, 287] on label at bounding box center [122, 286] width 10 height 10
click at [0, 0] on input "Fit image Automatically fit image to a fixed width and height" at bounding box center [0, 0] width 0 height 0
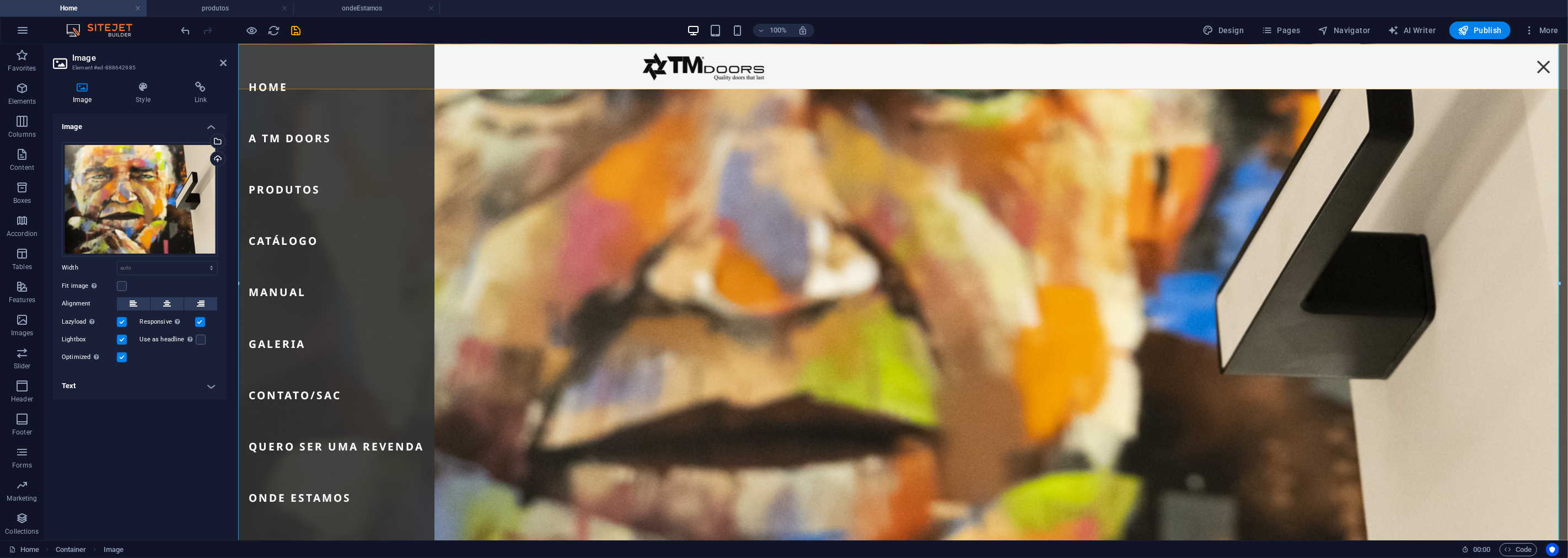
click at [522, 67] on div "Menu Home A TM Doors Produtos Catálogo Manual Galeria Contato/SAC Quero ser [PE…" at bounding box center [902, 66] width 1330 height 46
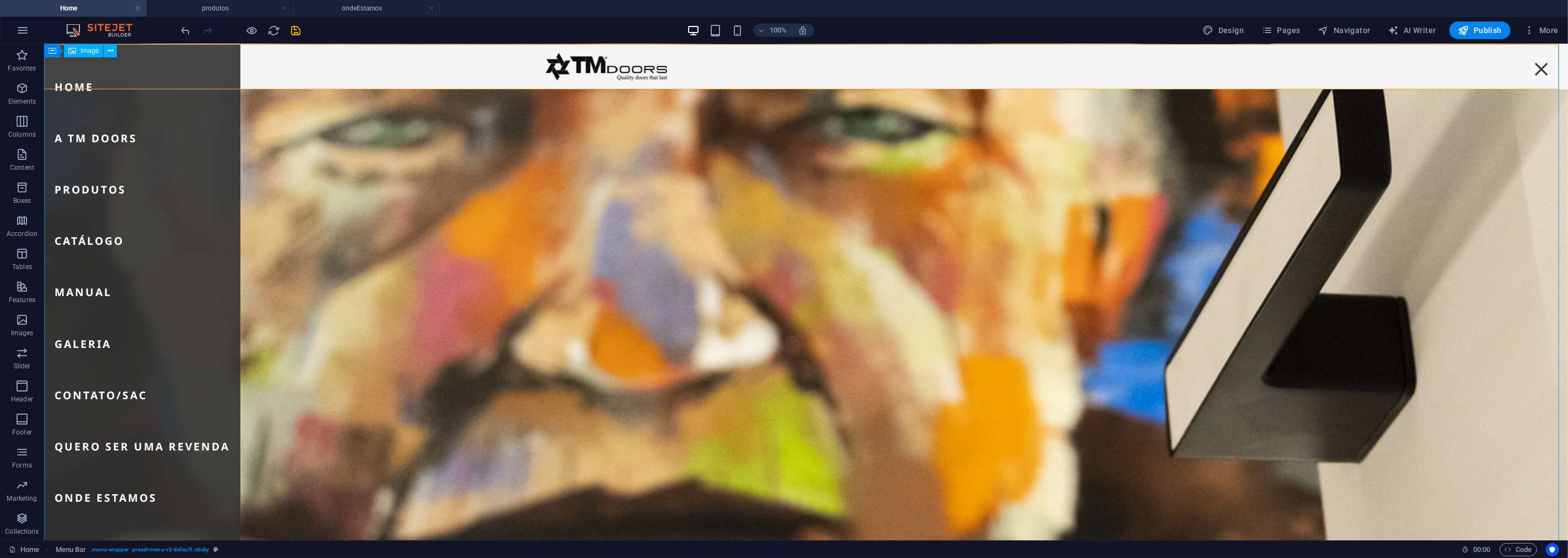
click at [609, 201] on figure at bounding box center [805, 357] width 1524 height 1101
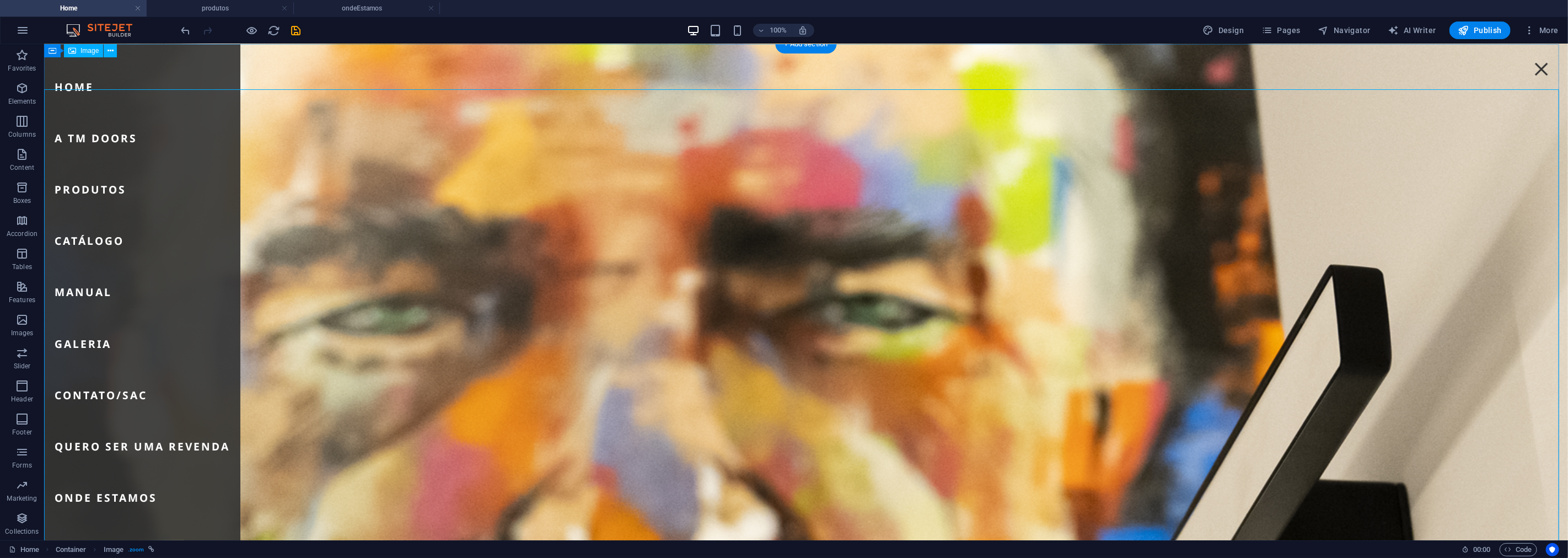
scroll to position [0, 0]
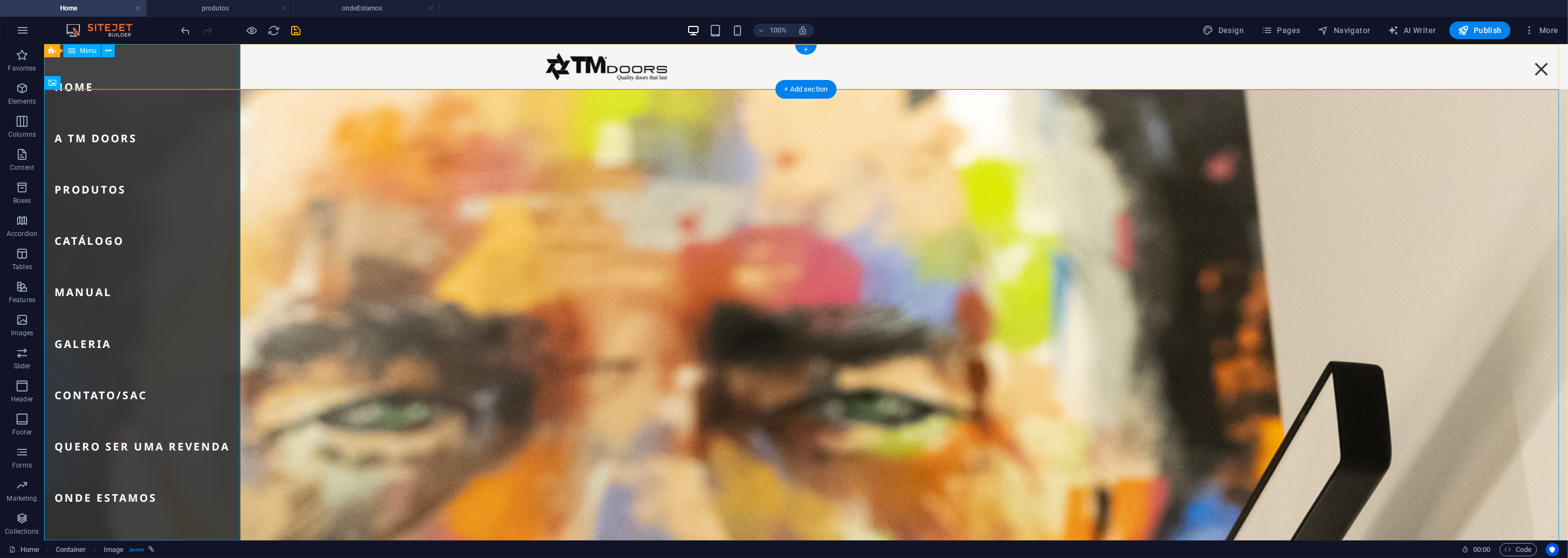
click at [151, 79] on nav "Home A TM Doors Produtos Catálogo Manual Galeria Contato/SAC Quero ser [PERSON_…" at bounding box center [141, 292] width 196 height 496
select select
select select "1"
select select
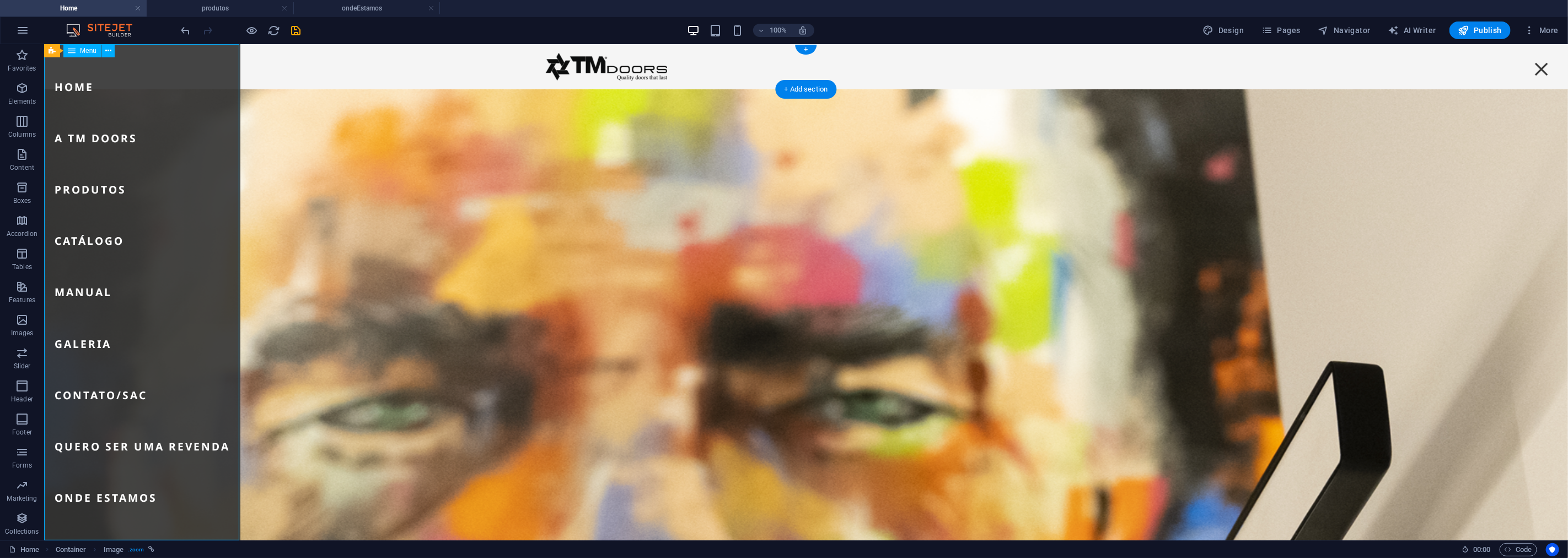
select select "2"
select select
select select "3"
select select
select select "4"
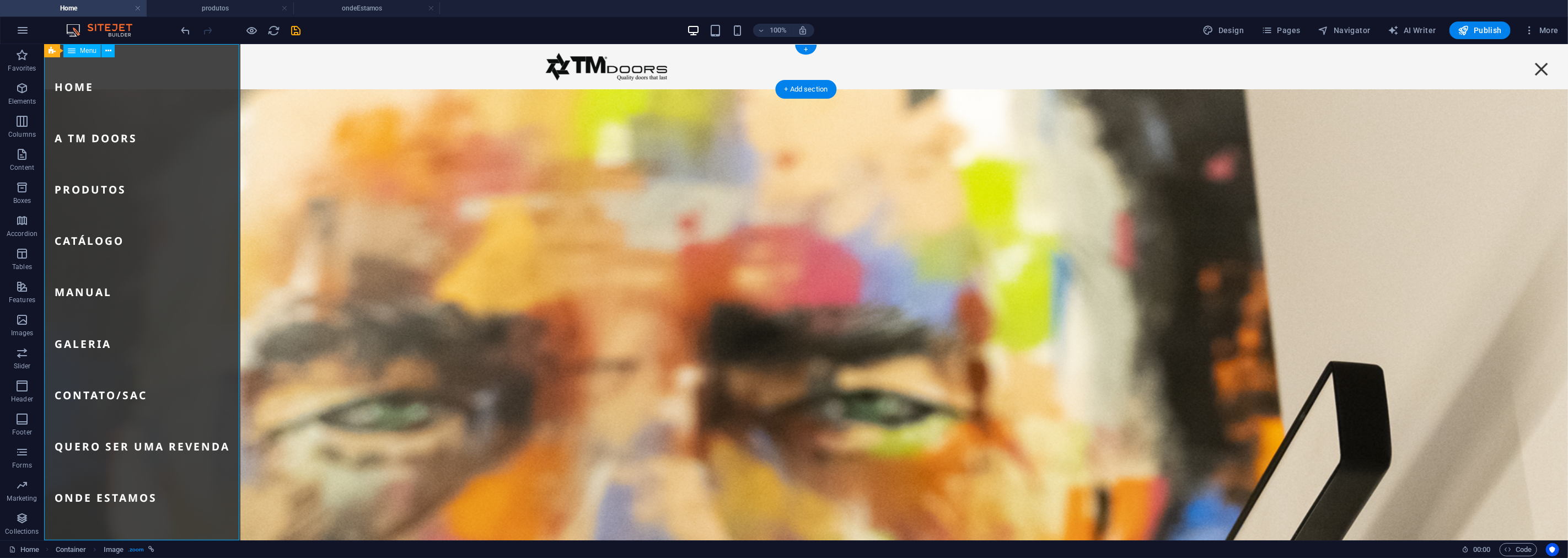
select select
select select "5"
select select
select select "6"
select select
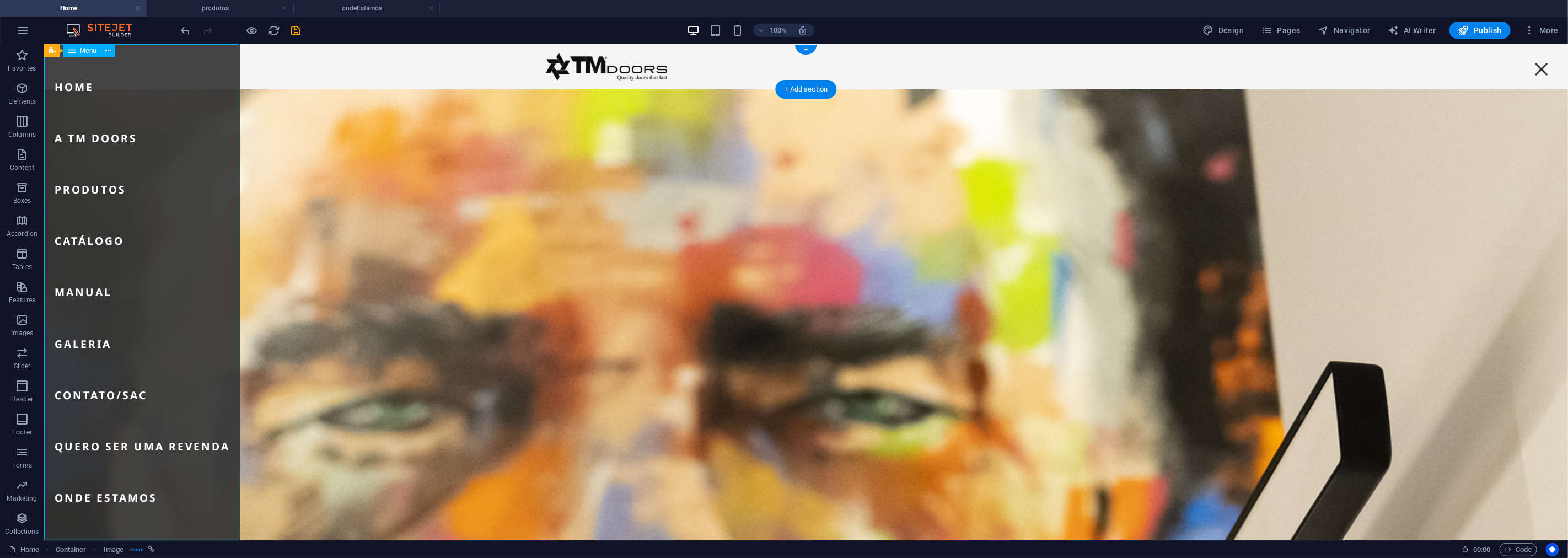
select select "8"
select select
select select "9"
select select
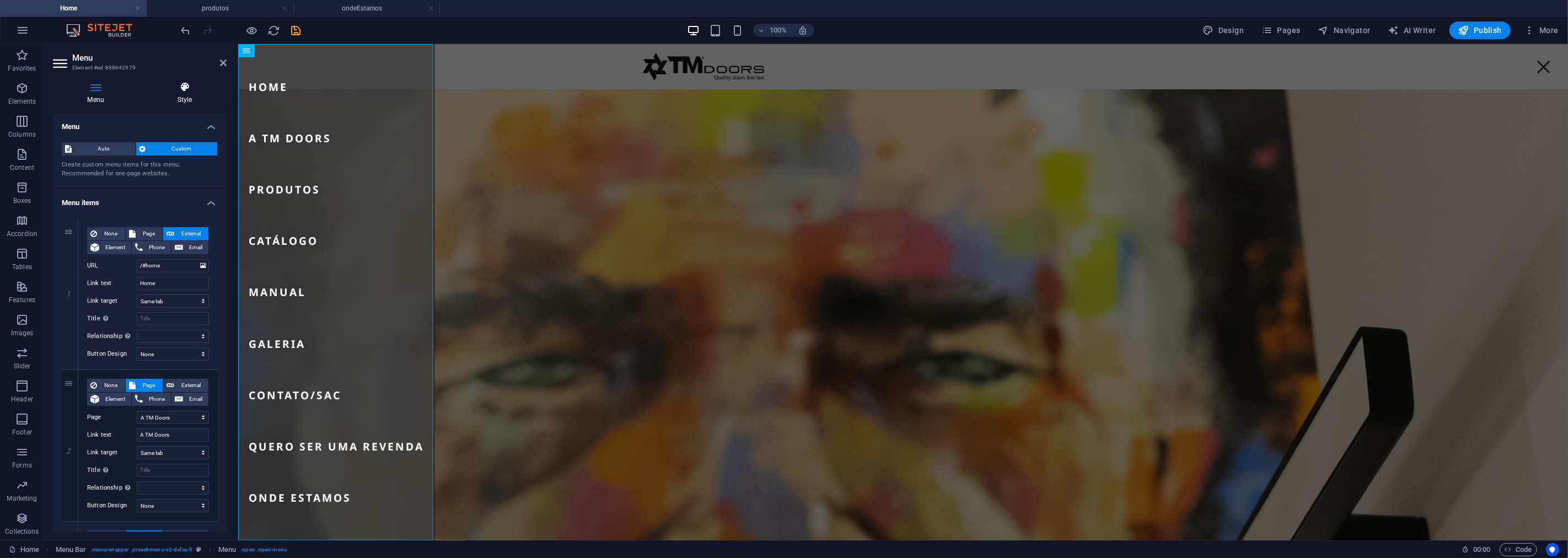
click at [175, 90] on icon at bounding box center [184, 87] width 84 height 11
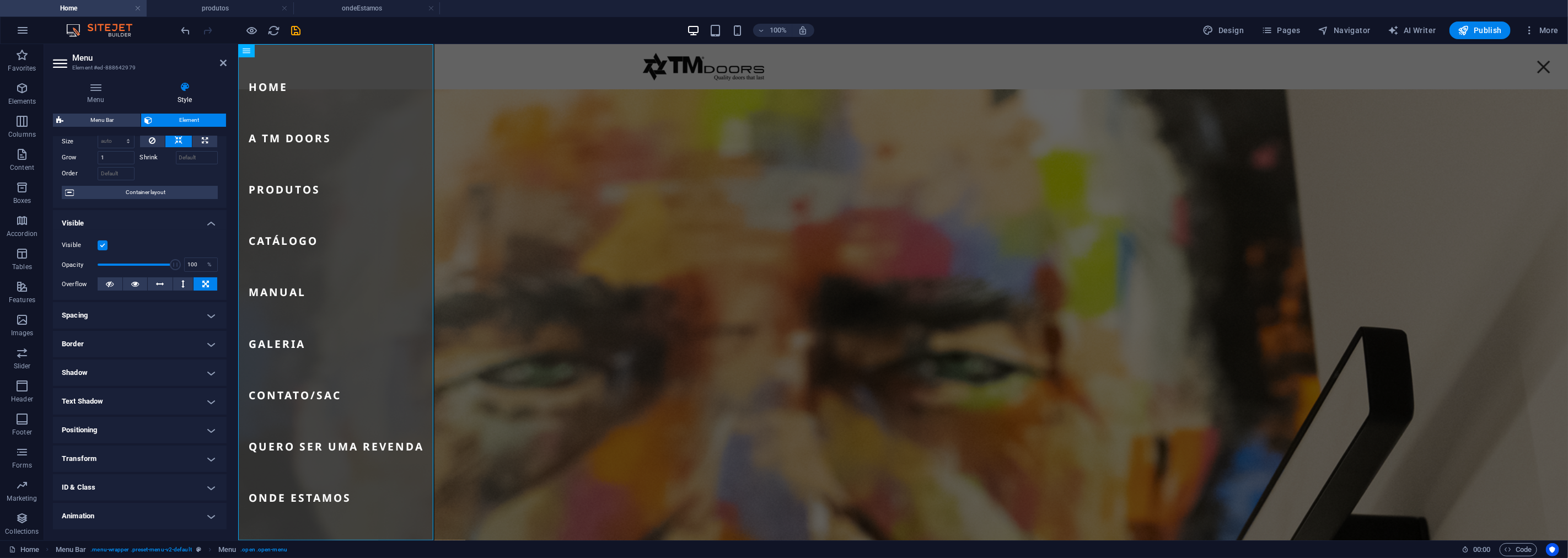
scroll to position [70, 0]
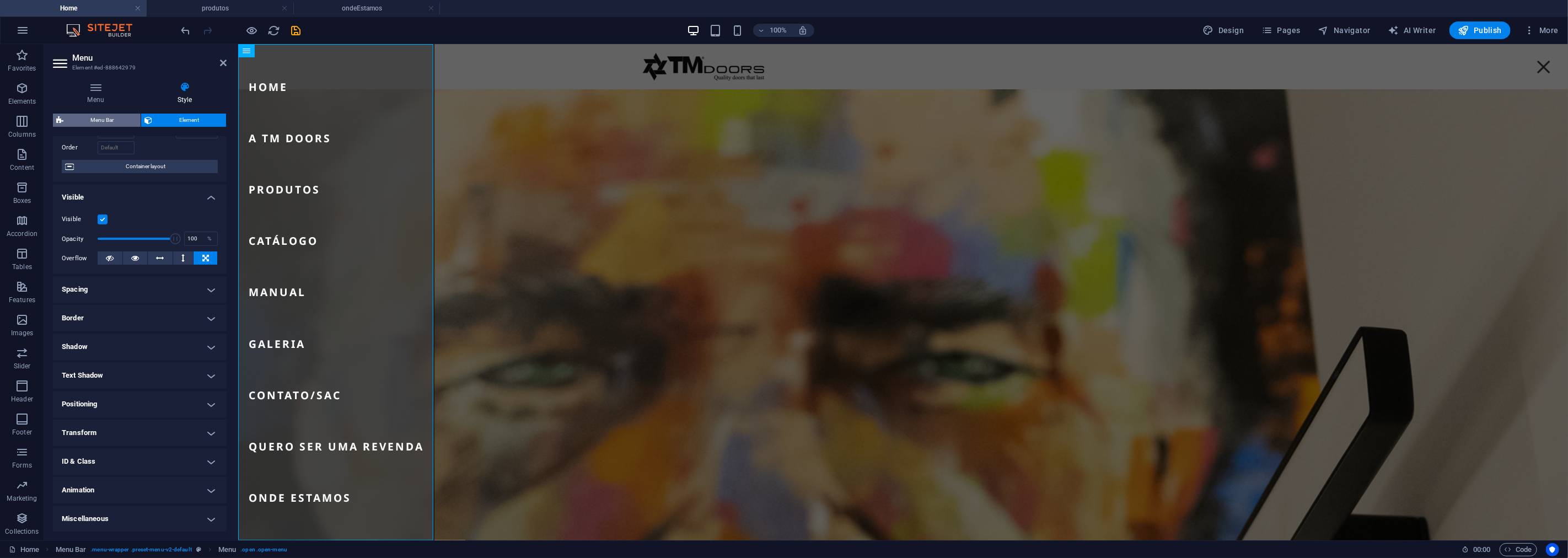
click at [108, 124] on span "Menu Bar" at bounding box center [102, 120] width 70 height 13
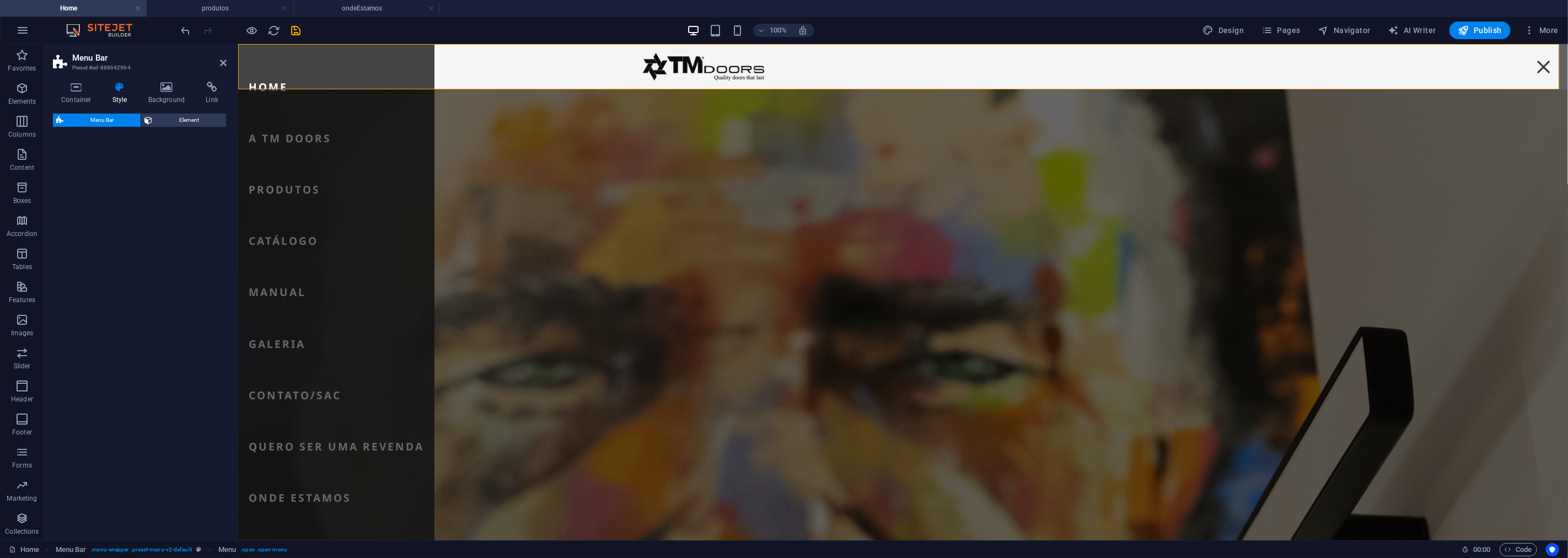
select select "rem"
select select "sticky_menu"
select select "px"
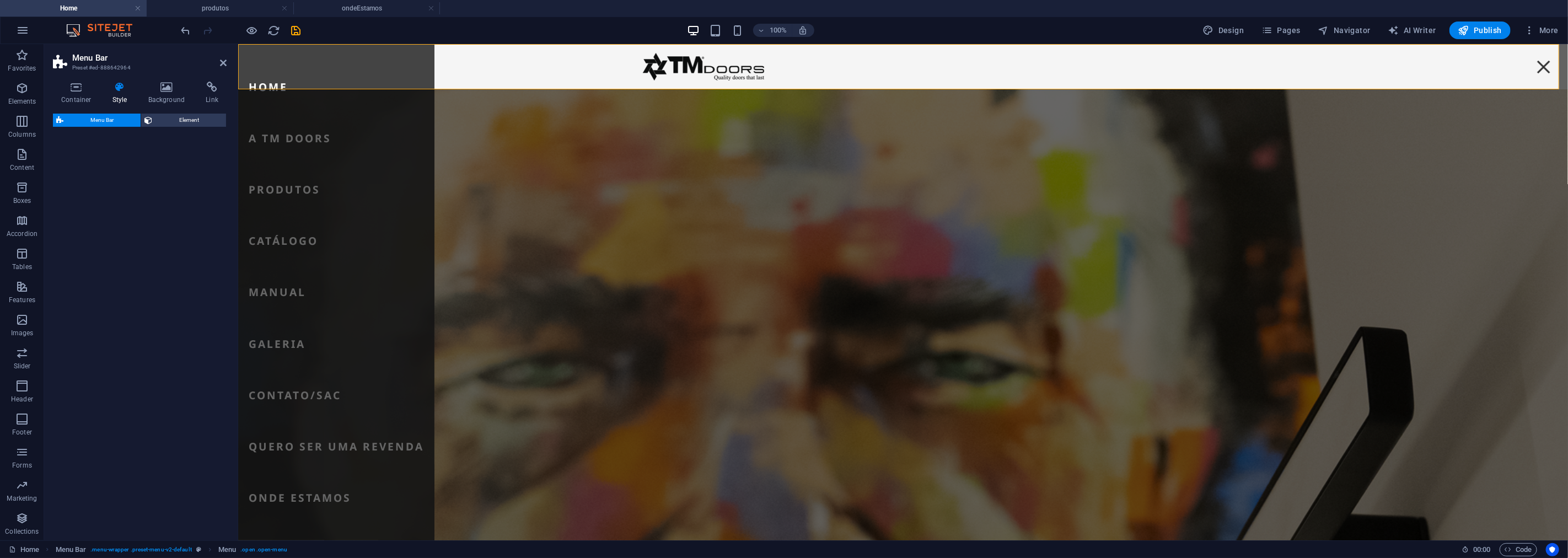
select select "px"
select select "preset-menu-v2-default"
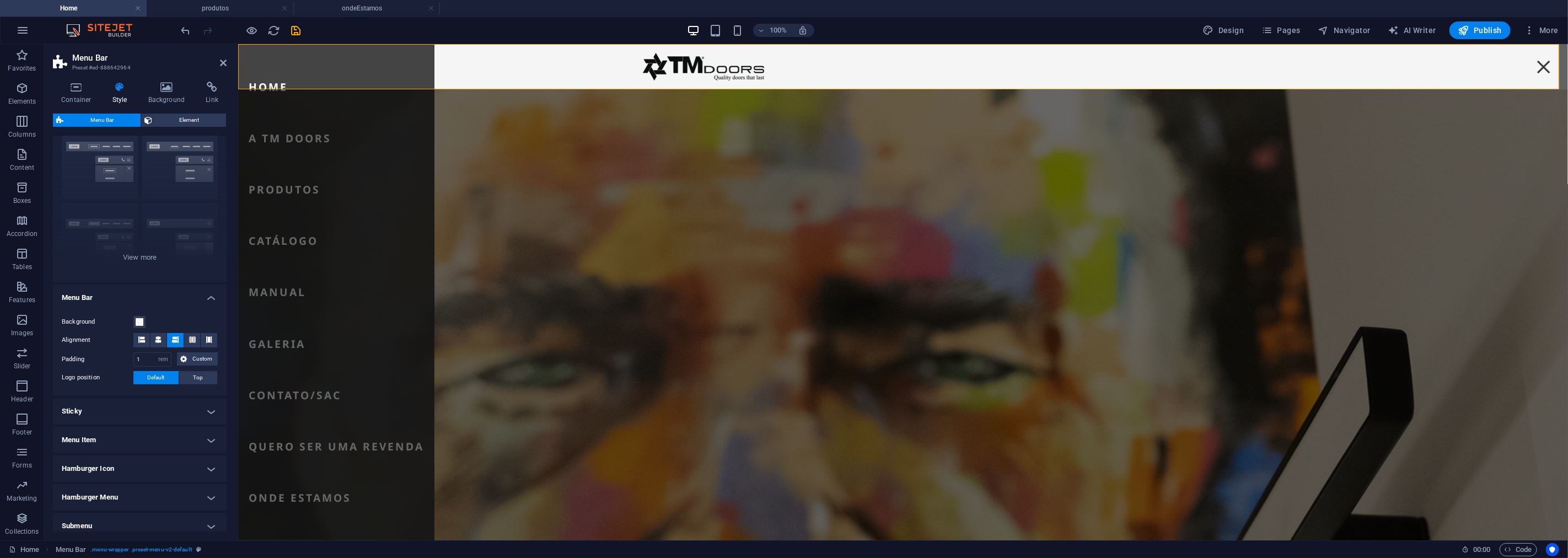
scroll to position [90, 0]
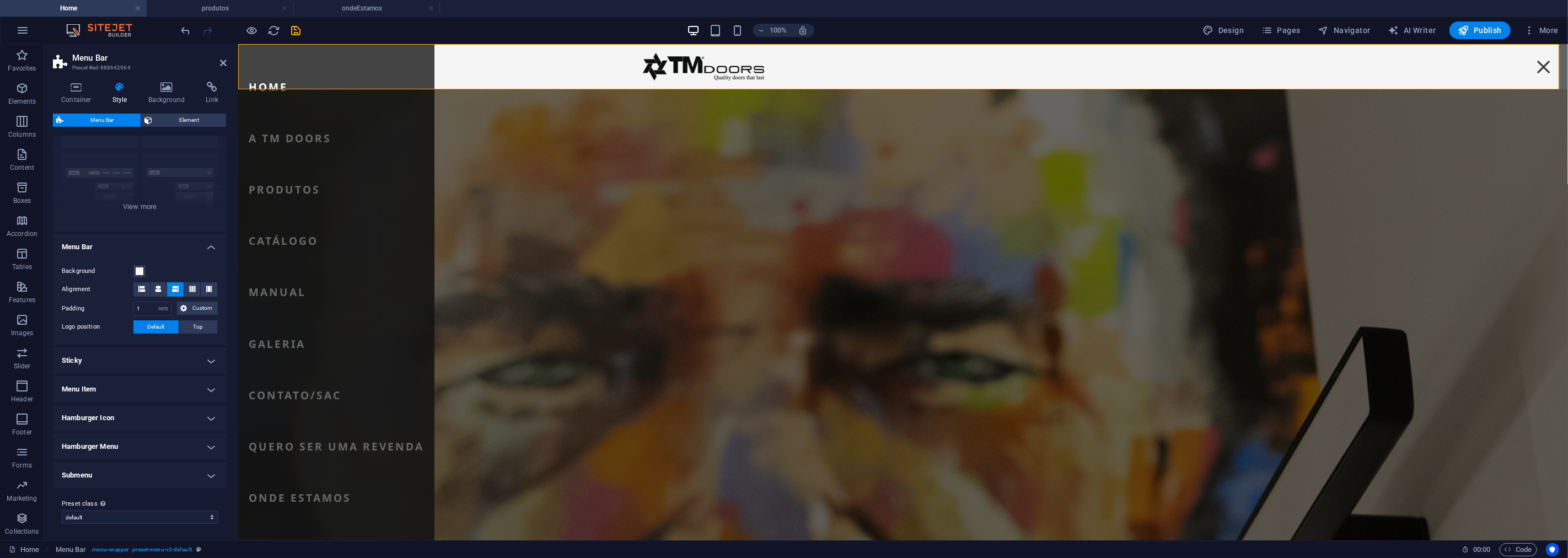
click at [84, 367] on h4 "Sticky" at bounding box center [140, 360] width 174 height 26
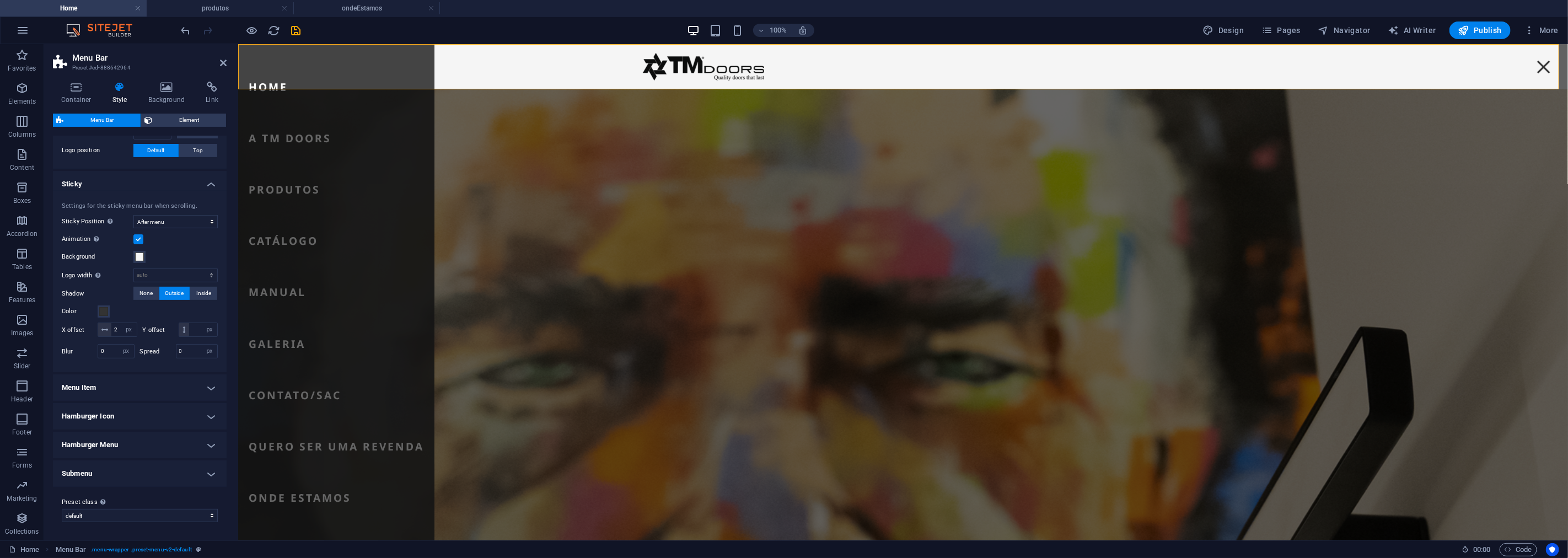
scroll to position [280, 0]
click at [99, 415] on h4 "Hamburger Icon" at bounding box center [140, 416] width 174 height 26
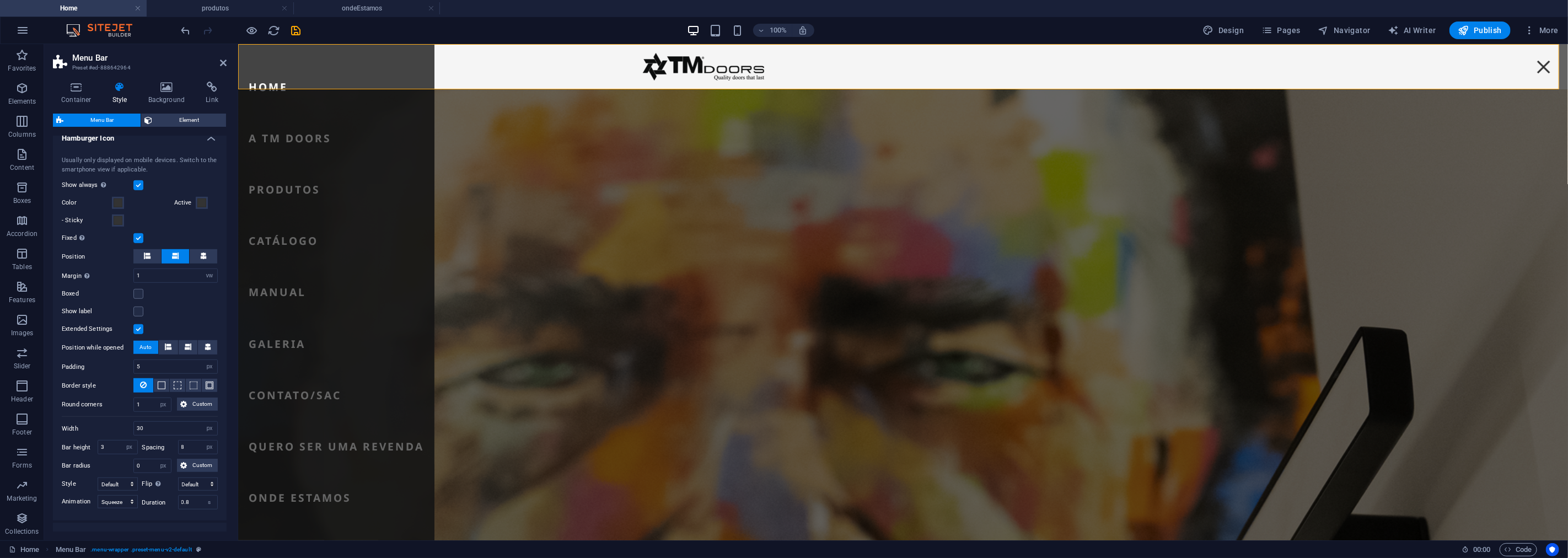
scroll to position [525, 0]
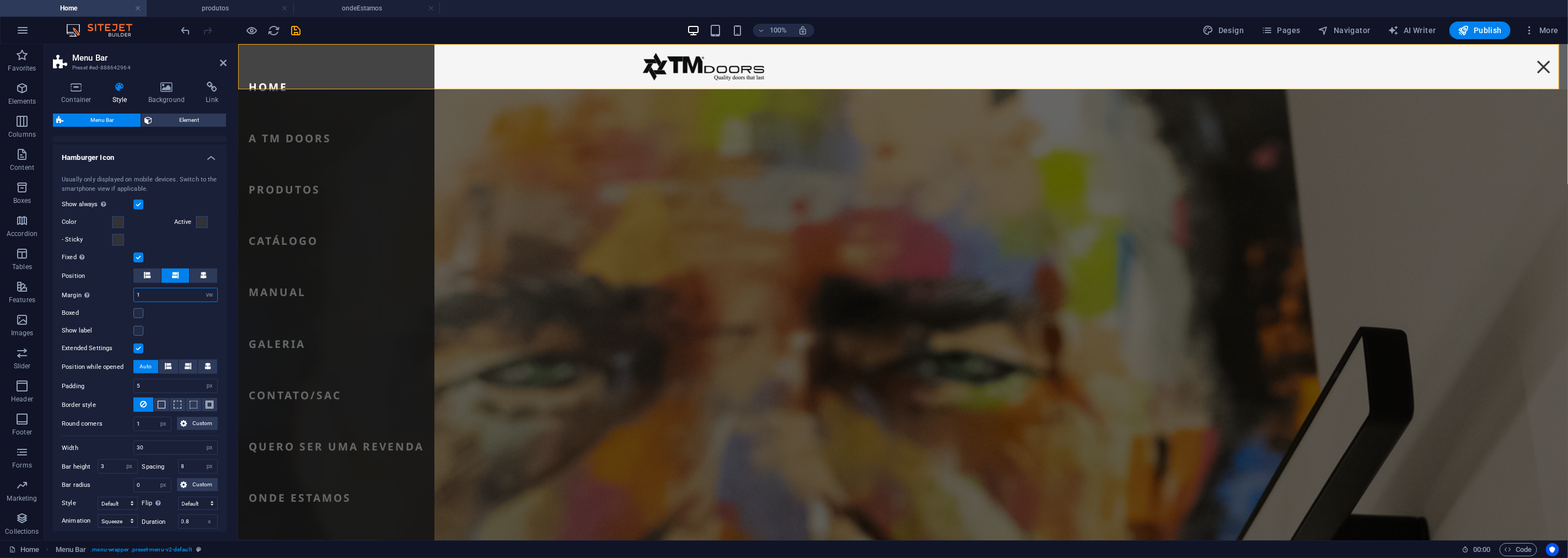
drag, startPoint x: 172, startPoint y: 312, endPoint x: 136, endPoint y: 312, distance: 36.0
click at [136, 302] on input "1" at bounding box center [176, 295] width 84 height 13
click at [1532, 65] on div "Menu" at bounding box center [1543, 66] width 22 height 19
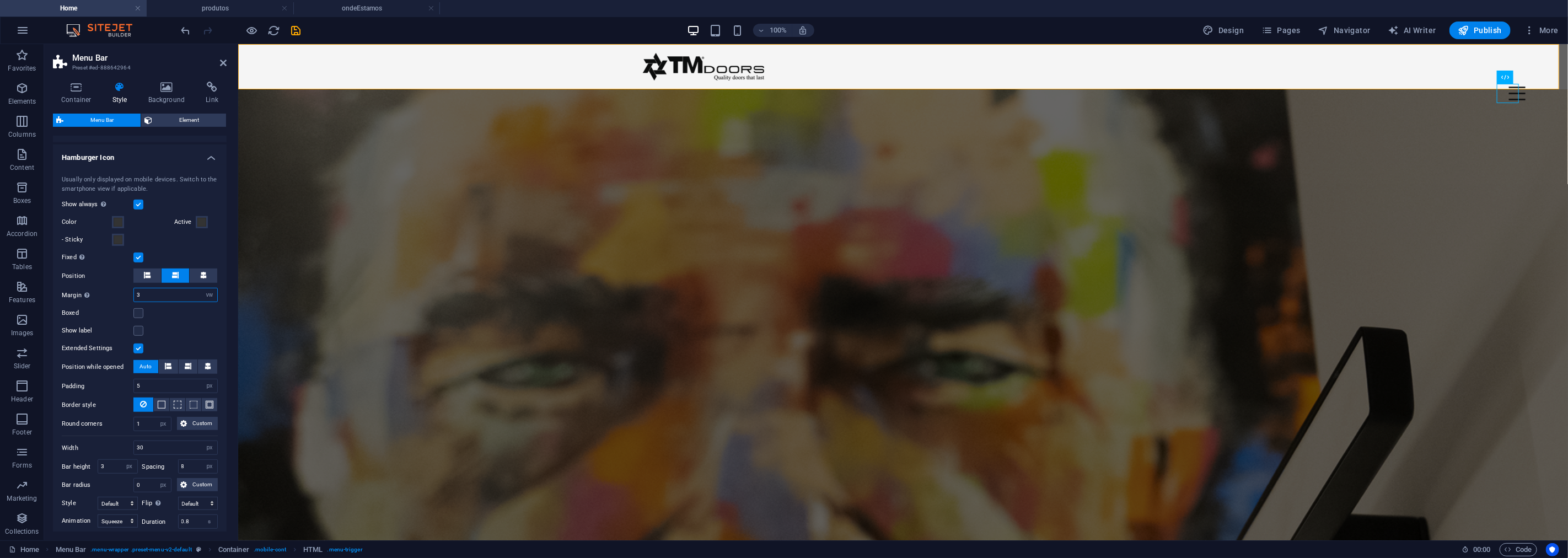
drag, startPoint x: 163, startPoint y: 307, endPoint x: 98, endPoint y: 307, distance: 65.0
click at [98, 302] on div "Margin Only when trigger fixed is active 3 px rem % vh vw" at bounding box center [140, 295] width 156 height 14
type input "1"
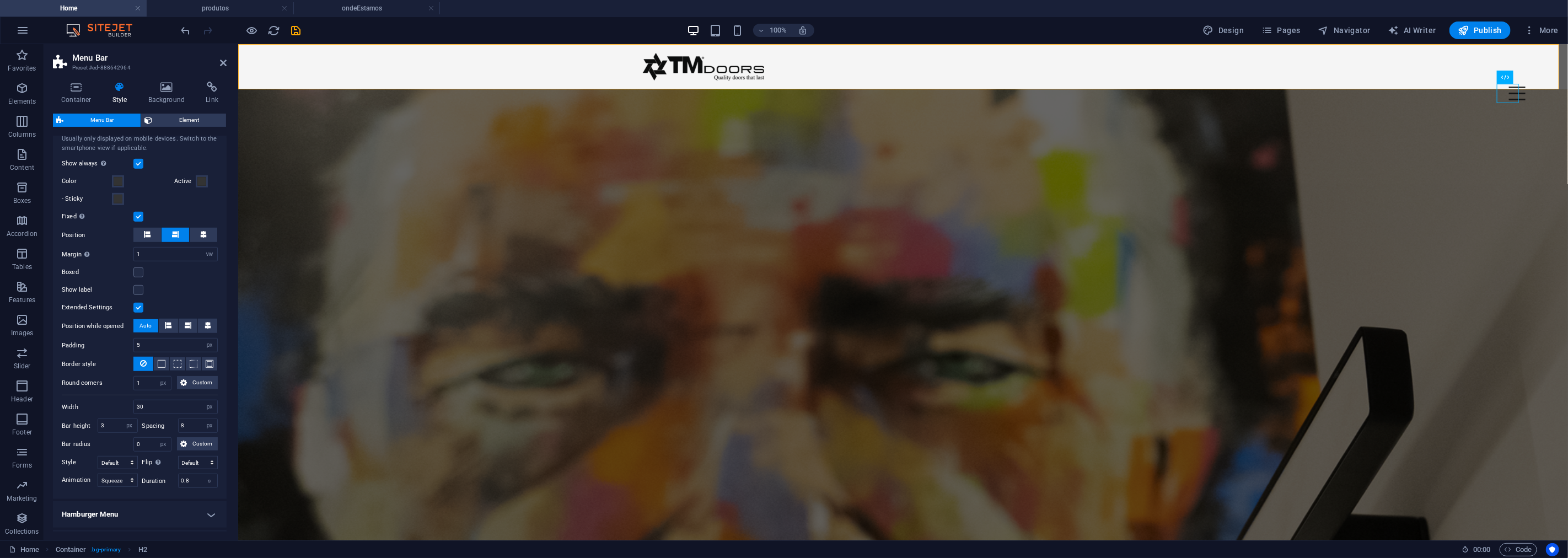
scroll to position [586, 0]
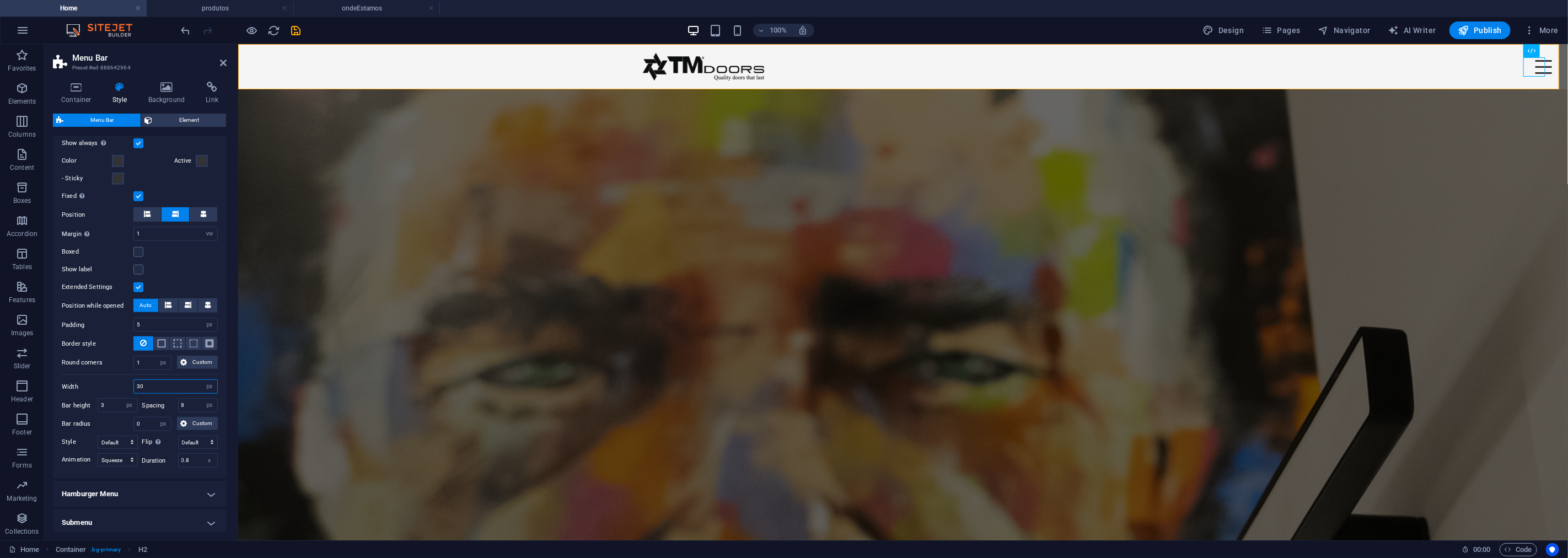
drag, startPoint x: 156, startPoint y: 399, endPoint x: 122, endPoint y: 396, distance: 34.1
click at [122, 394] on div "Width 30 px rem vh vw" at bounding box center [140, 387] width 156 height 14
drag, startPoint x: 140, startPoint y: 375, endPoint x: 125, endPoint y: 377, distance: 15.1
click at [125, 370] on div "Round corners 1 px rem % vh vw Custom Custom" at bounding box center [140, 363] width 156 height 14
type input "2"
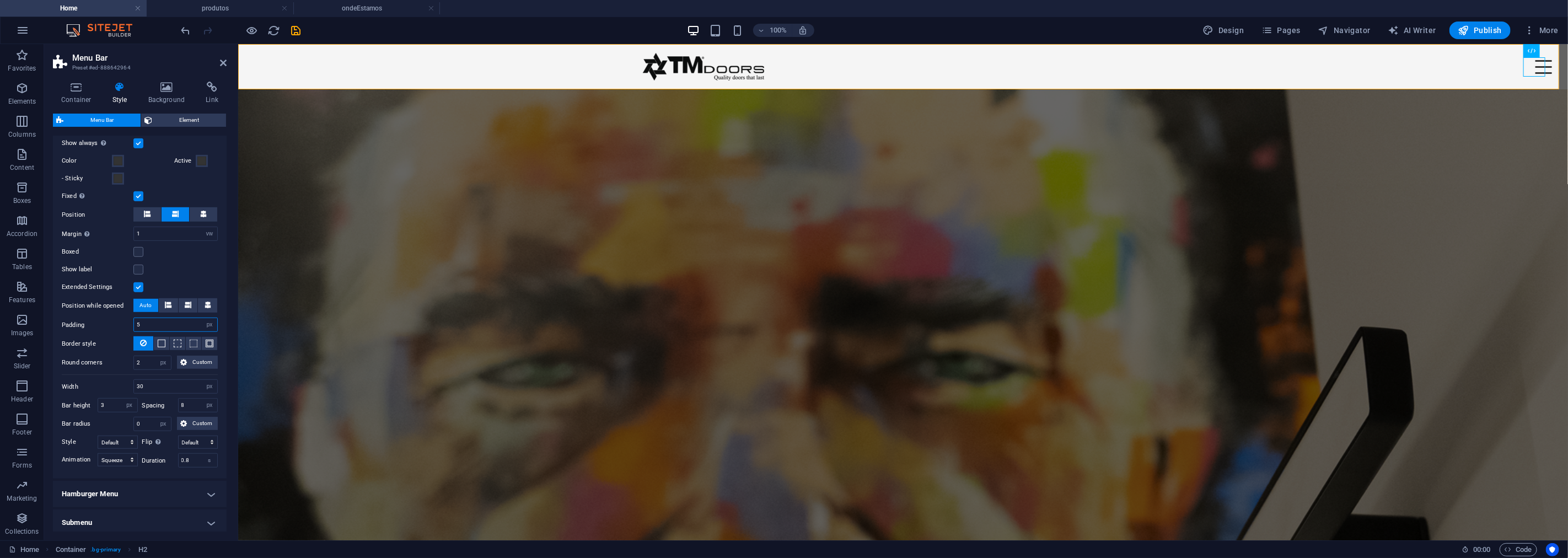
drag, startPoint x: 144, startPoint y: 337, endPoint x: 107, endPoint y: 337, distance: 37.0
click at [107, 332] on div "Padding 5 px rem % vh vw" at bounding box center [140, 325] width 156 height 14
type input "10"
drag, startPoint x: 183, startPoint y: 418, endPoint x: 177, endPoint y: 418, distance: 6.0
click at [179, 412] on input "8" at bounding box center [198, 405] width 39 height 13
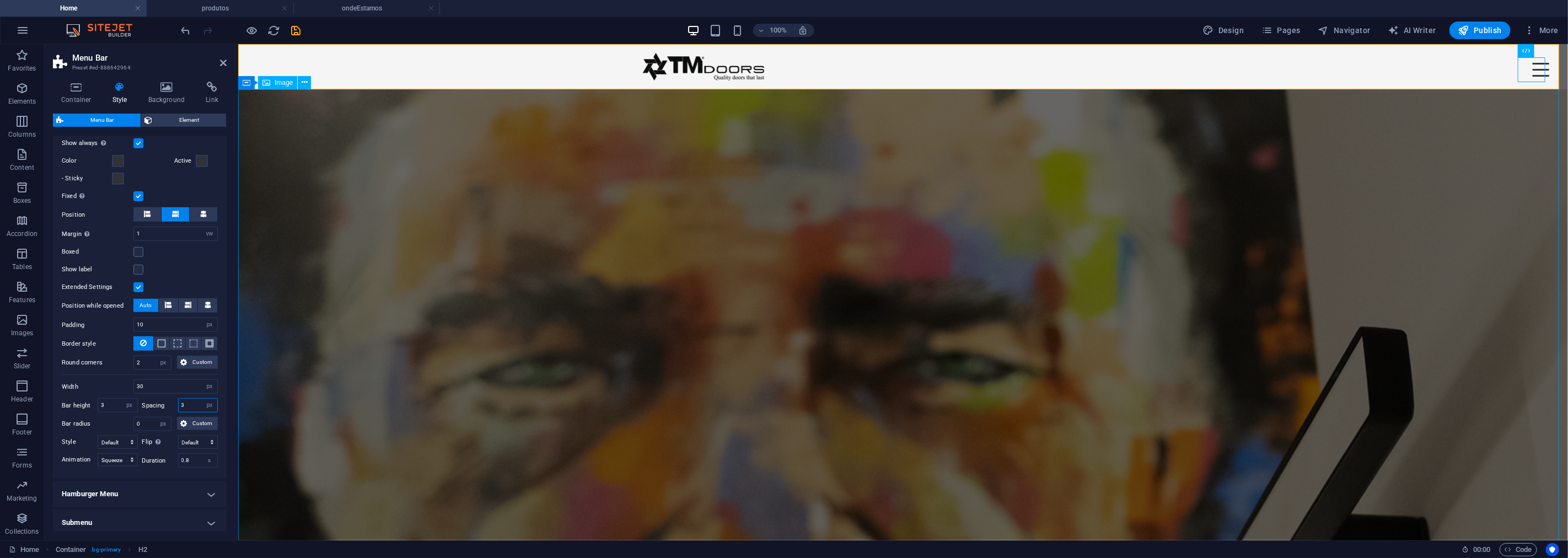
type input "3"
drag, startPoint x: 112, startPoint y: 420, endPoint x: 90, endPoint y: 420, distance: 22.0
click at [90, 413] on div "Bar height 3 px rem vh vw" at bounding box center [100, 405] width 76 height 14
type input "5"
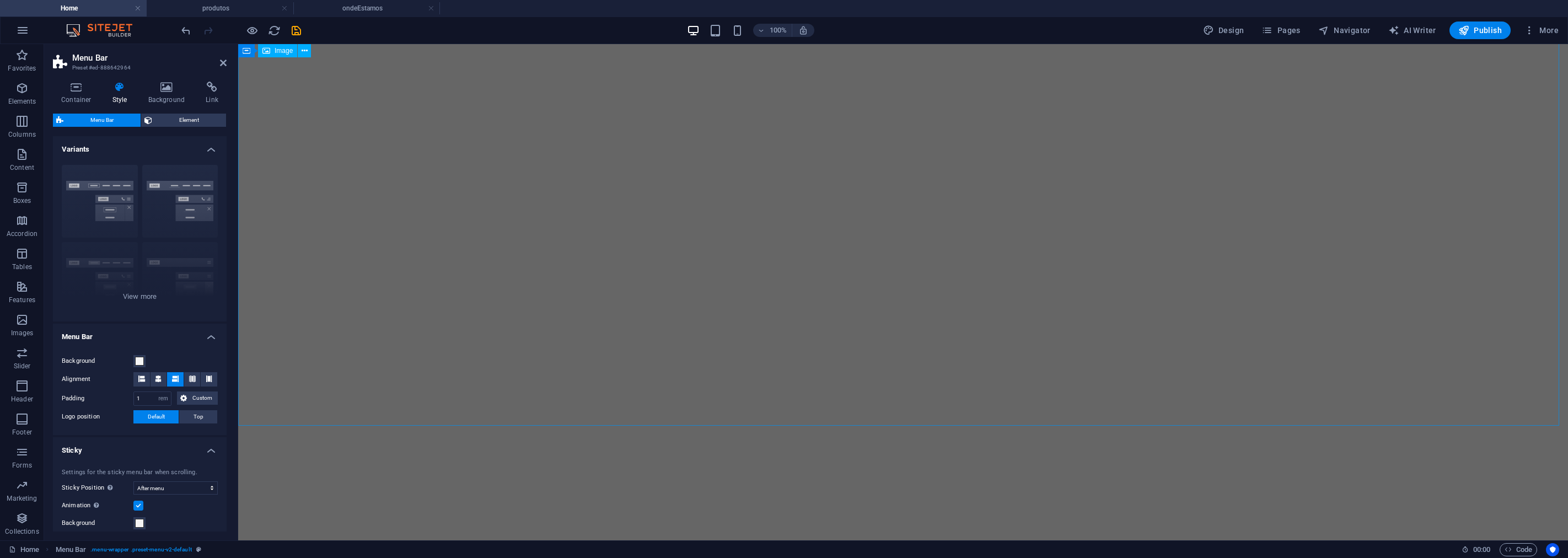
select select "rem"
select select "sticky_menu"
select select "px"
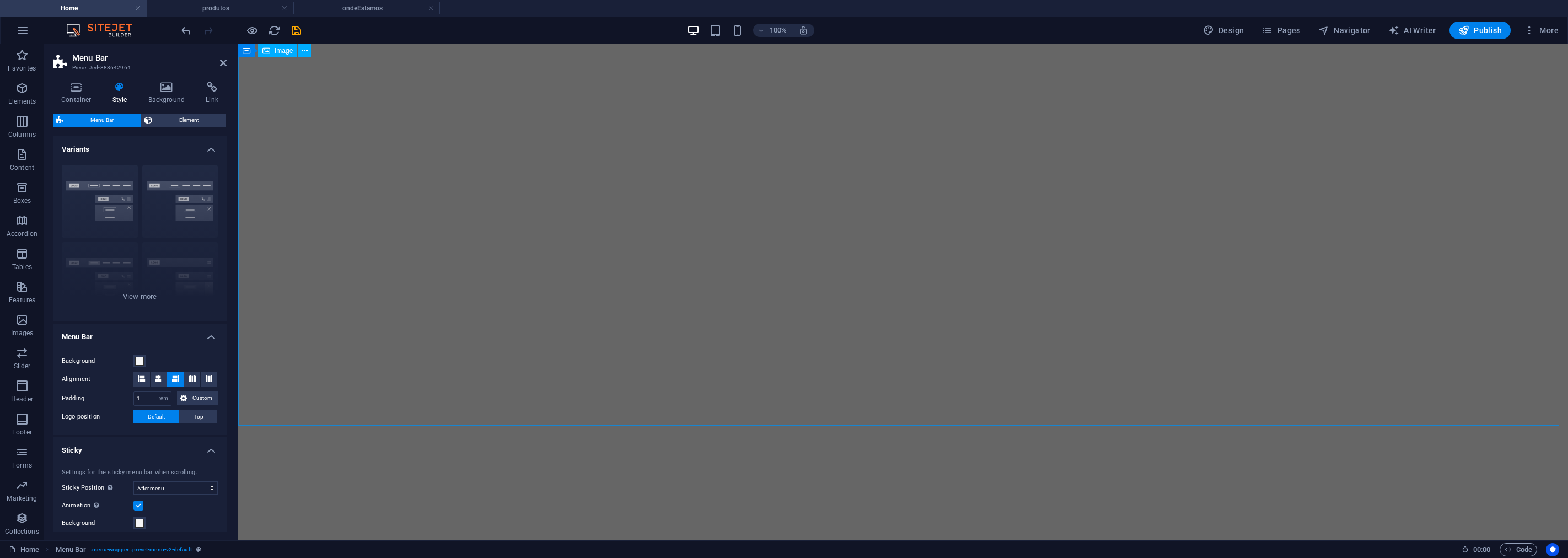
select select "px"
select select "vw"
select select "px"
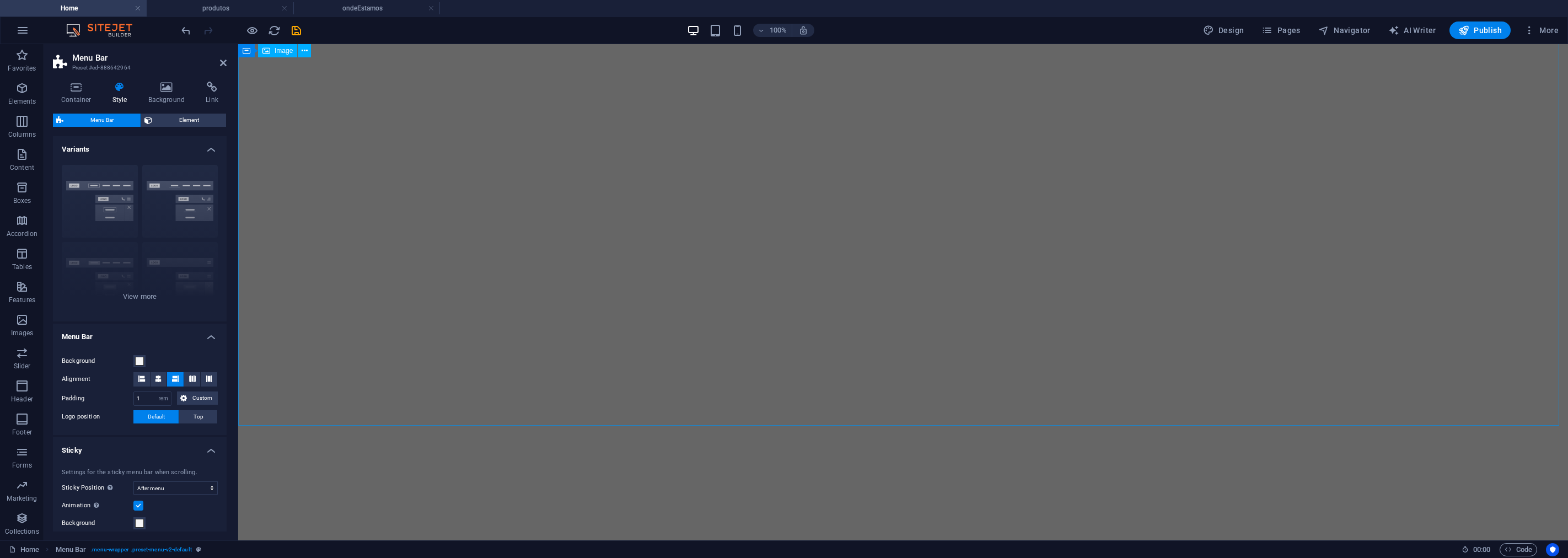
select select "px"
select select "squeeze"
select select "preset-menu-v2-default"
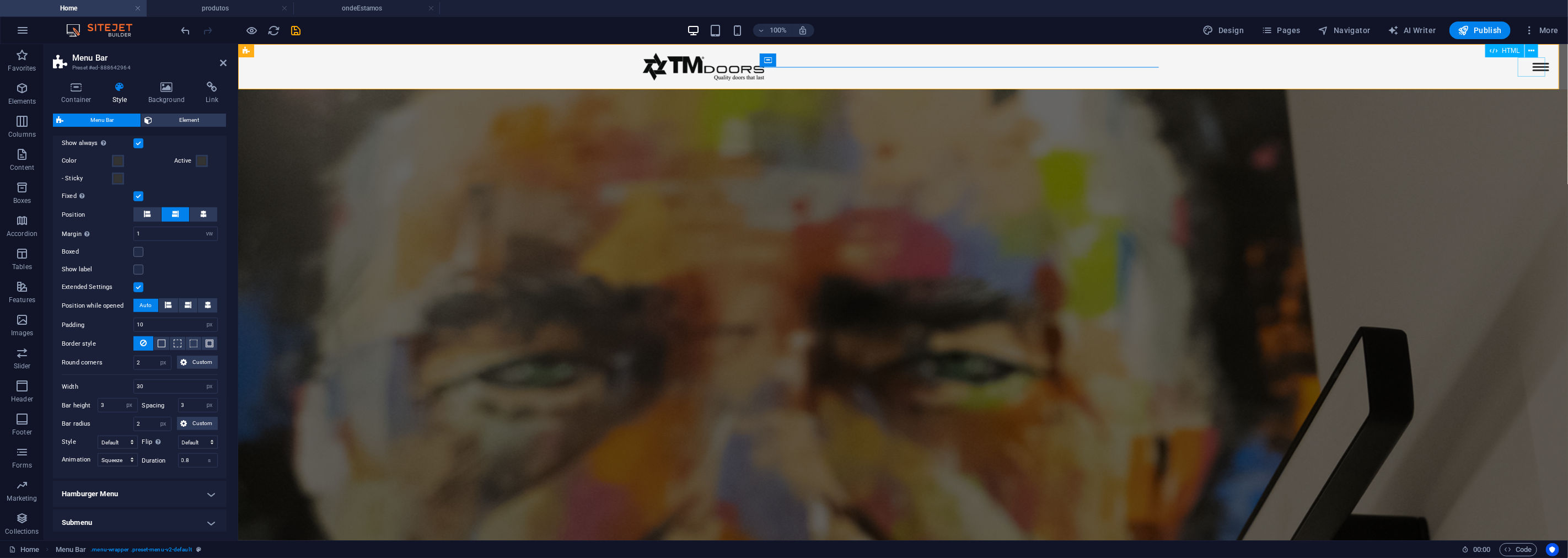
click at [1527, 64] on div "Menu" at bounding box center [1541, 66] width 27 height 19
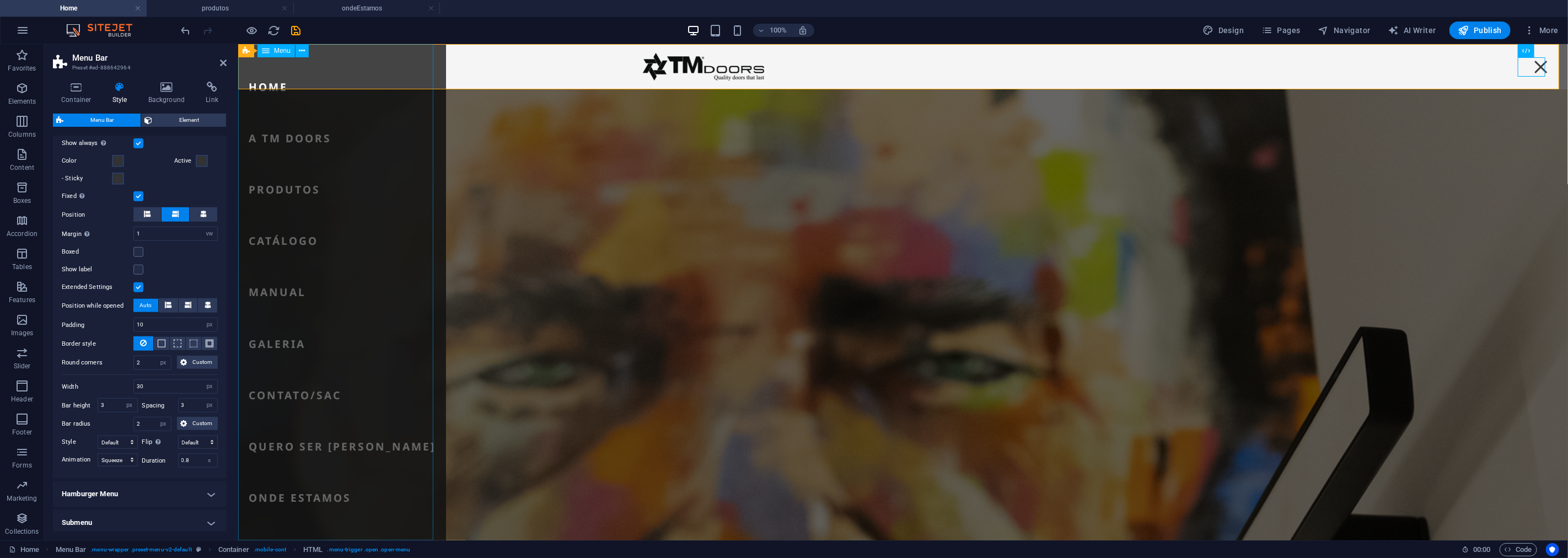
click at [297, 88] on nav "Home A TM Doors Produtos Catálogo Manual Galeria Contato/SAC Quero ser [PERSON_…" at bounding box center [342, 292] width 208 height 496
click at [270, 74] on nav "Home A TM Doors Produtos Catálogo Manual Galeria Contato/SAC Quero ser [PERSON_…" at bounding box center [342, 292] width 208 height 496
click at [304, 51] on icon at bounding box center [302, 51] width 6 height 12
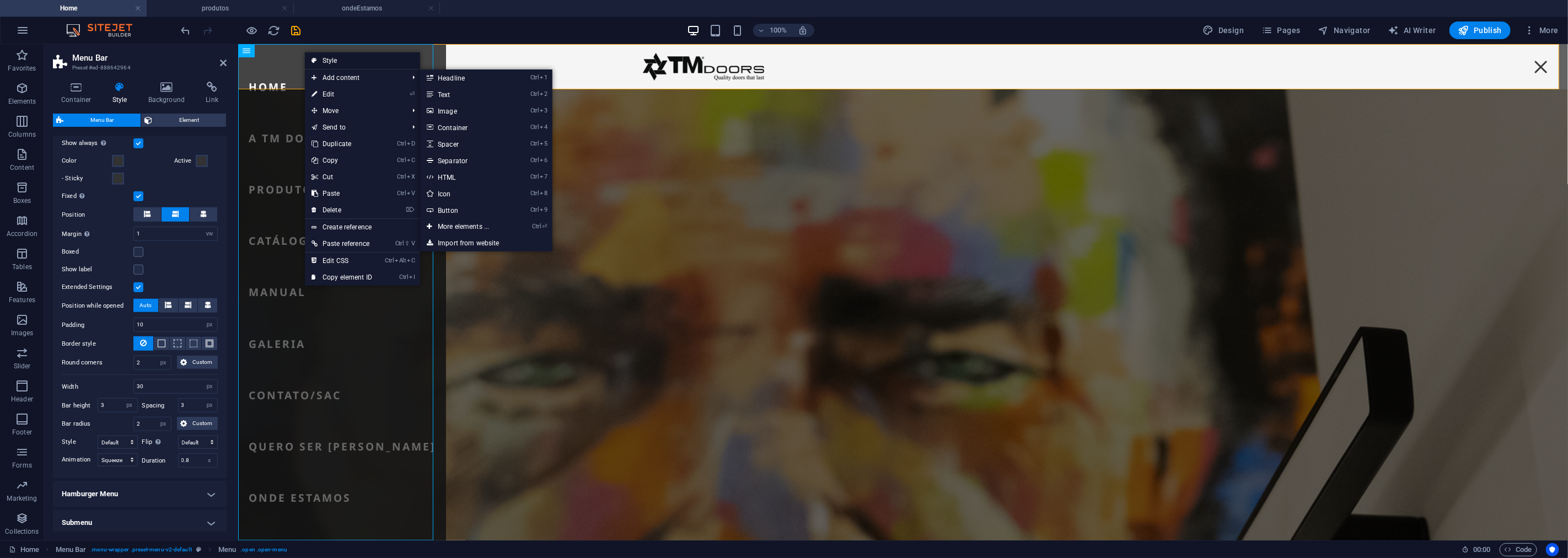
click at [339, 61] on link "Style" at bounding box center [362, 60] width 115 height 17
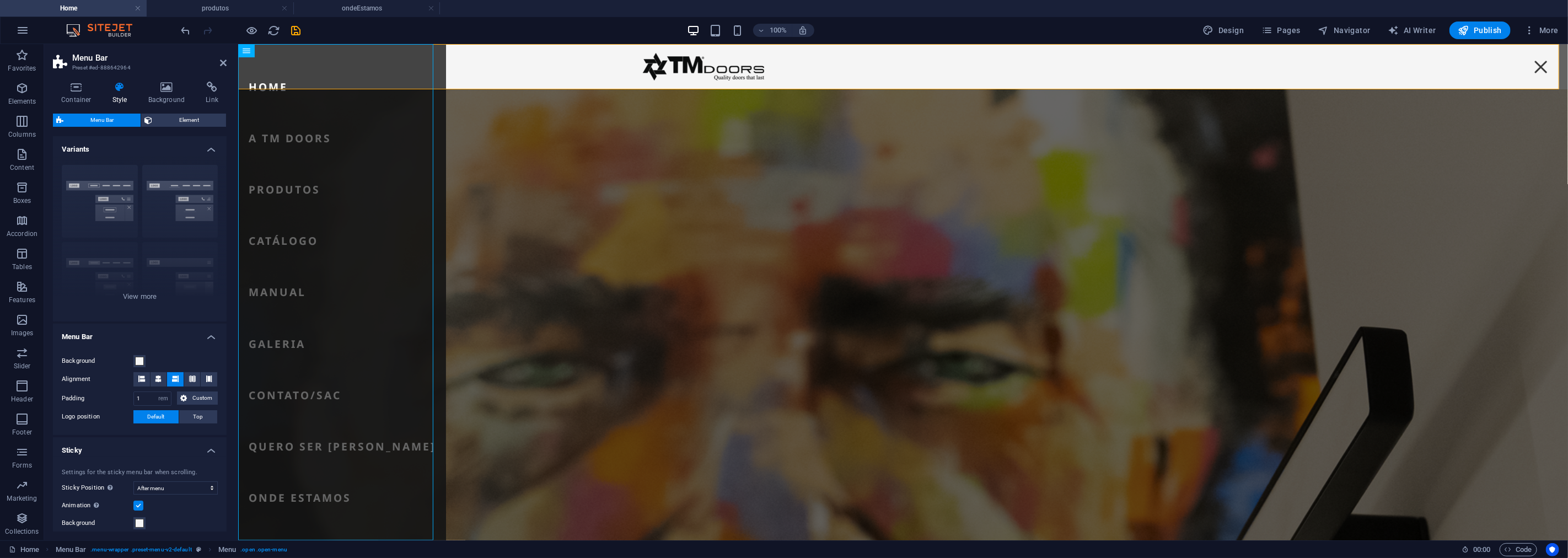
click at [92, 337] on h4 "Menu Bar" at bounding box center [140, 334] width 174 height 20
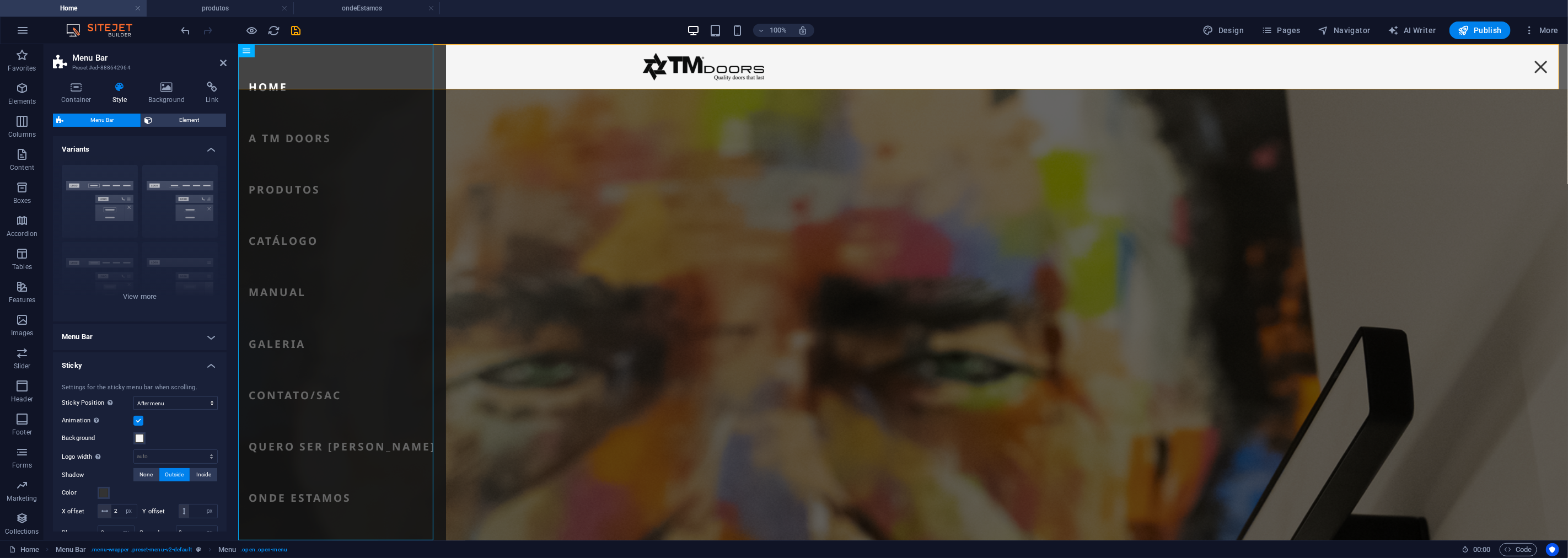
click at [88, 365] on h4 "Sticky" at bounding box center [140, 362] width 174 height 20
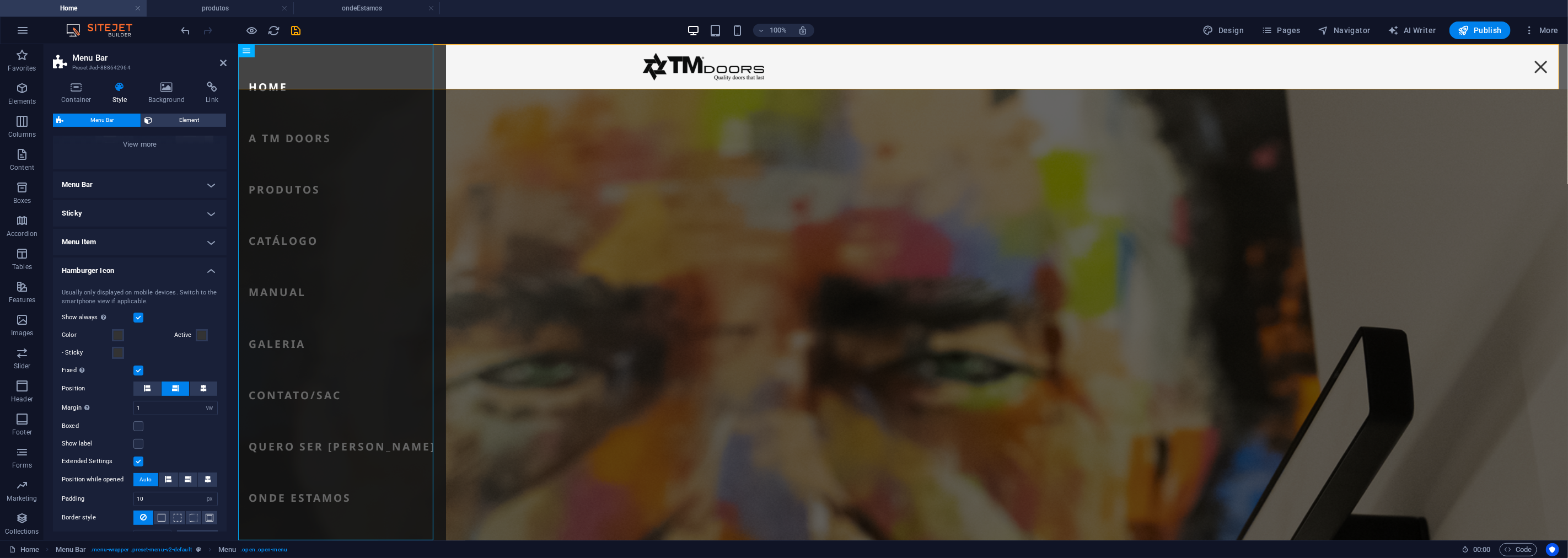
scroll to position [184, 0]
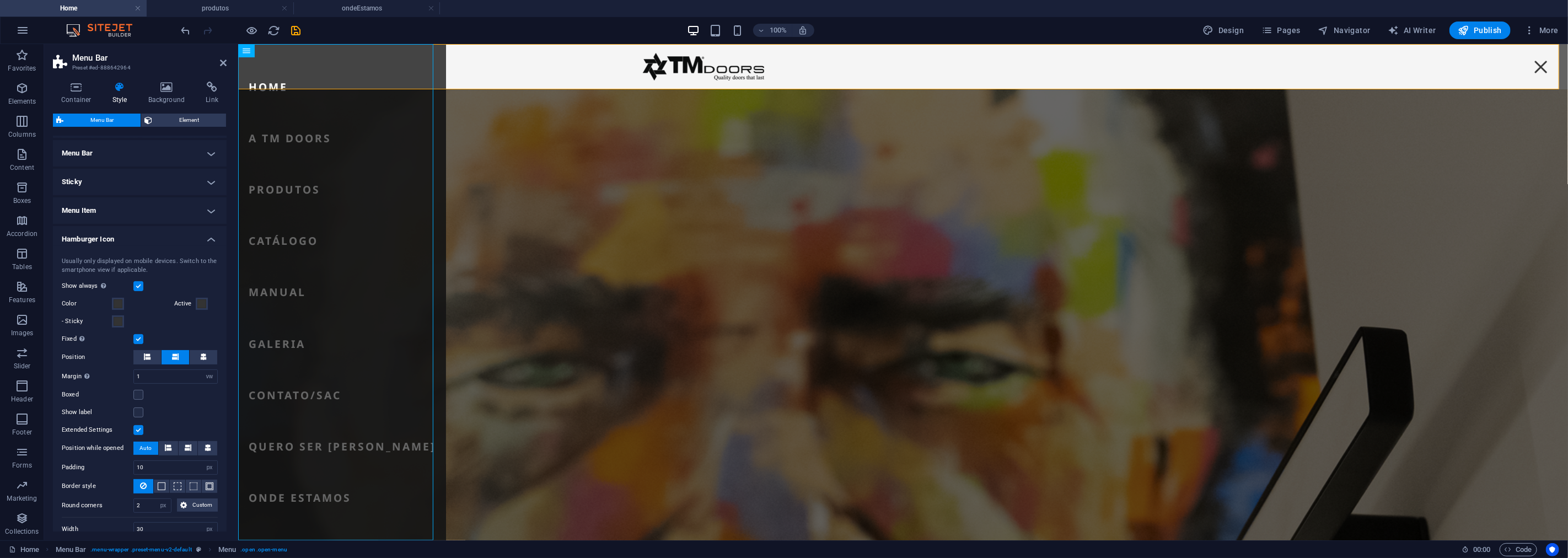
click at [136, 237] on h4 "Hamburger Icon" at bounding box center [140, 236] width 174 height 20
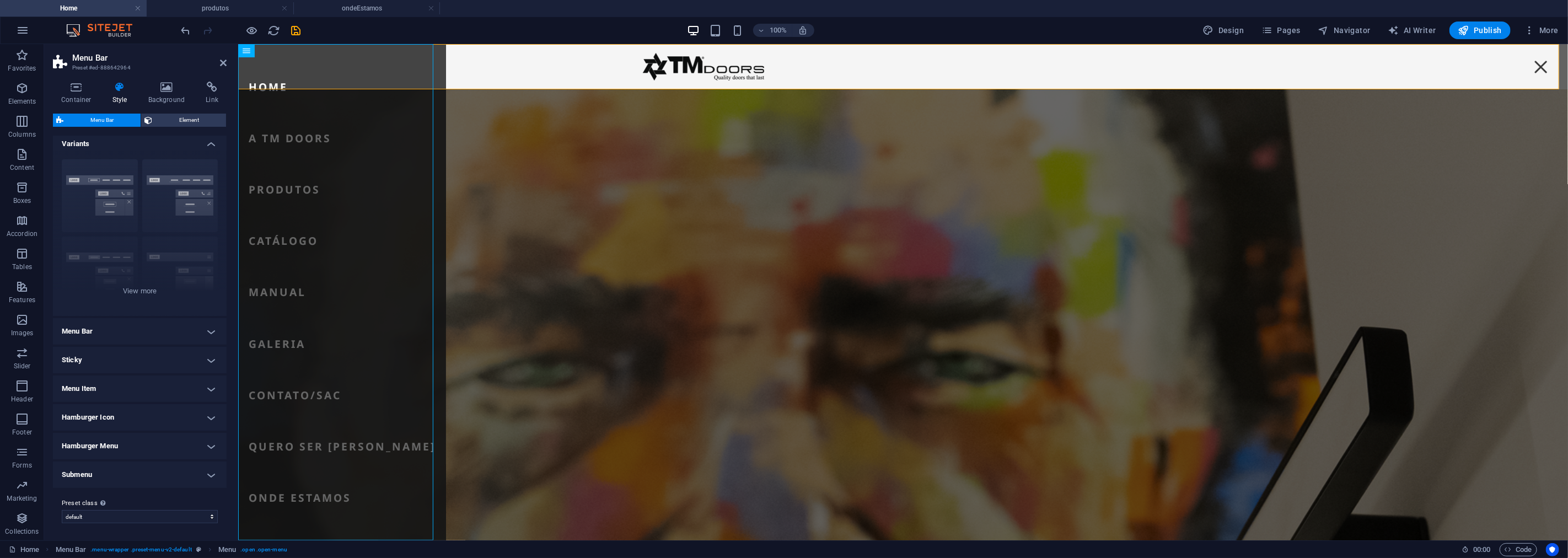
click at [120, 382] on h4 "Menu Item" at bounding box center [140, 389] width 174 height 26
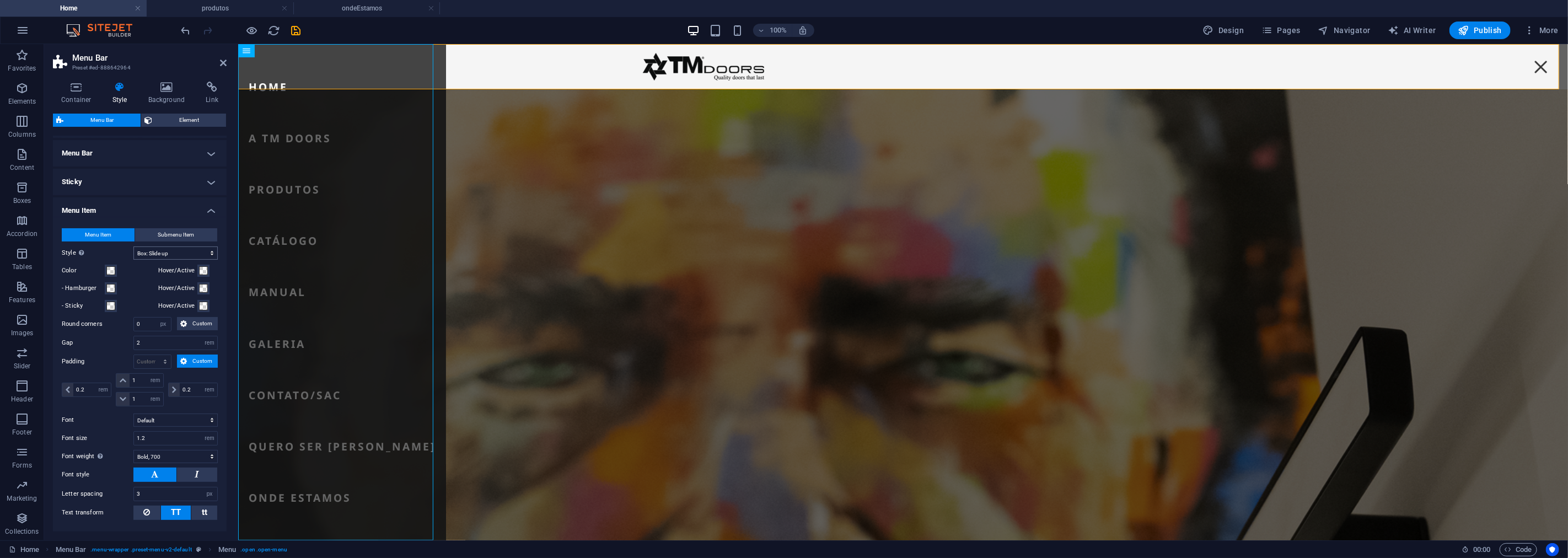
scroll to position [245, 0]
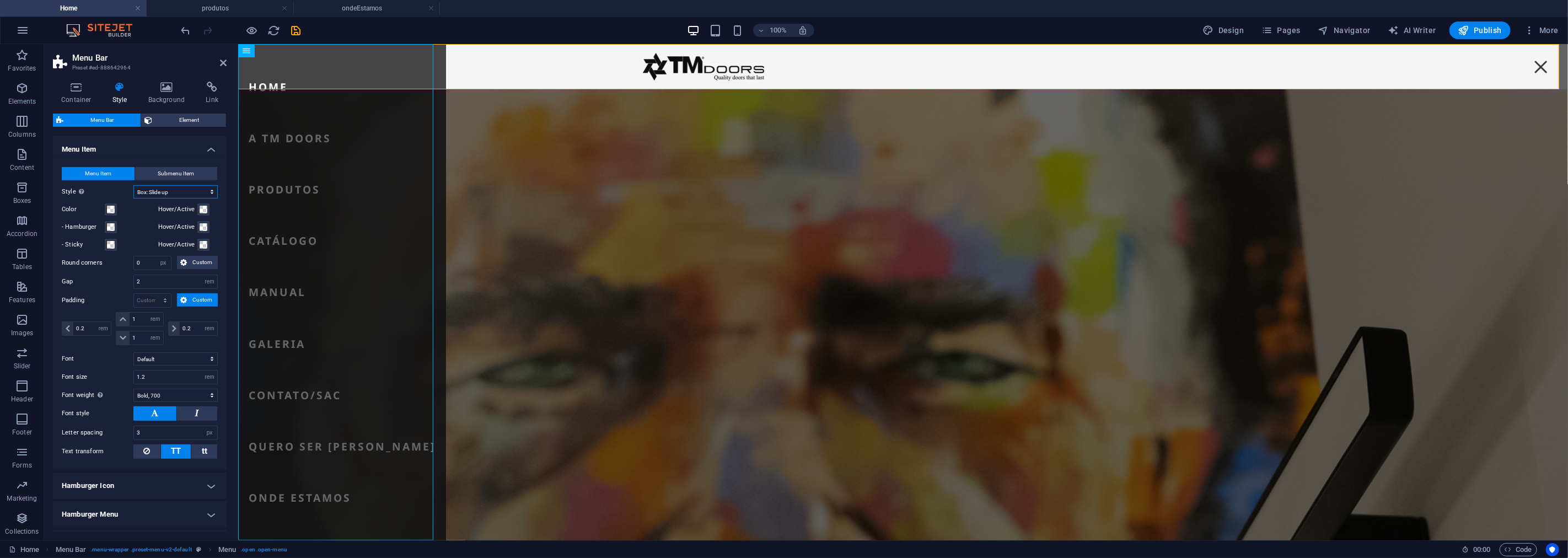
click at [163, 195] on select "Plain Text color Box: Fade Box: Flip vertical Box: Flip horizontal Box: Slide d…" at bounding box center [175, 191] width 84 height 13
click at [53, 397] on div "Menu Item Submenu Item Style Switch to preview mode and move the mouse over men…" at bounding box center [140, 313] width 178 height 314
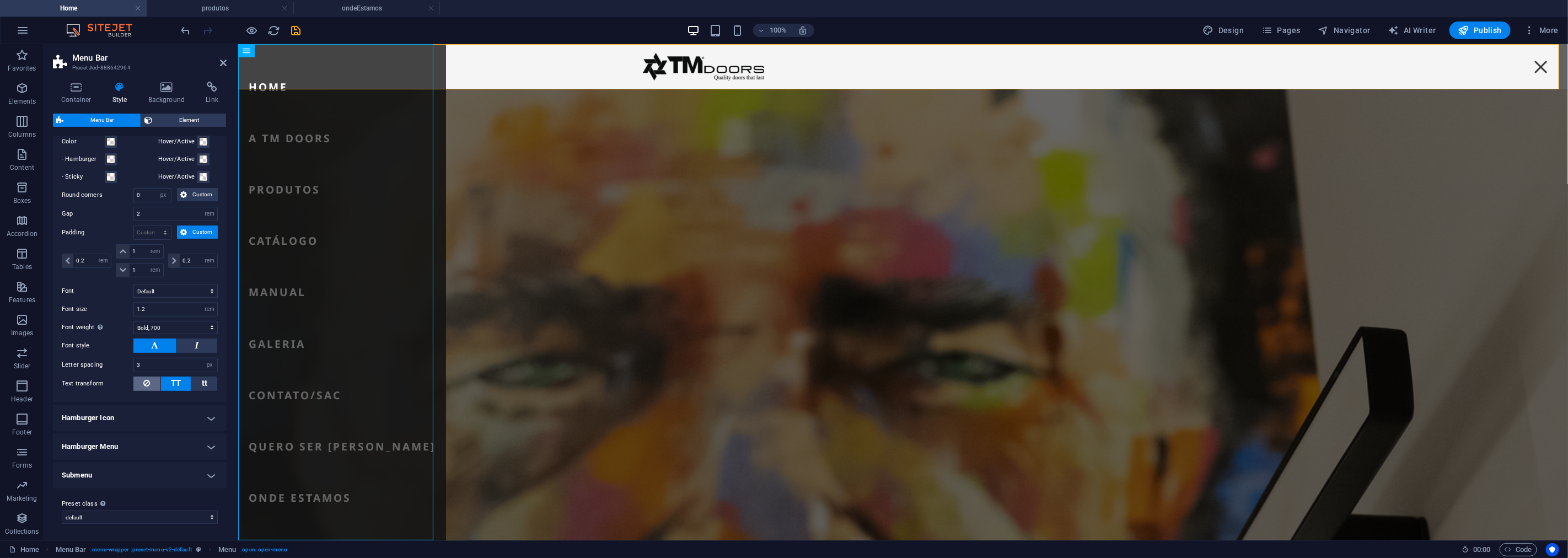
scroll to position [190, 0]
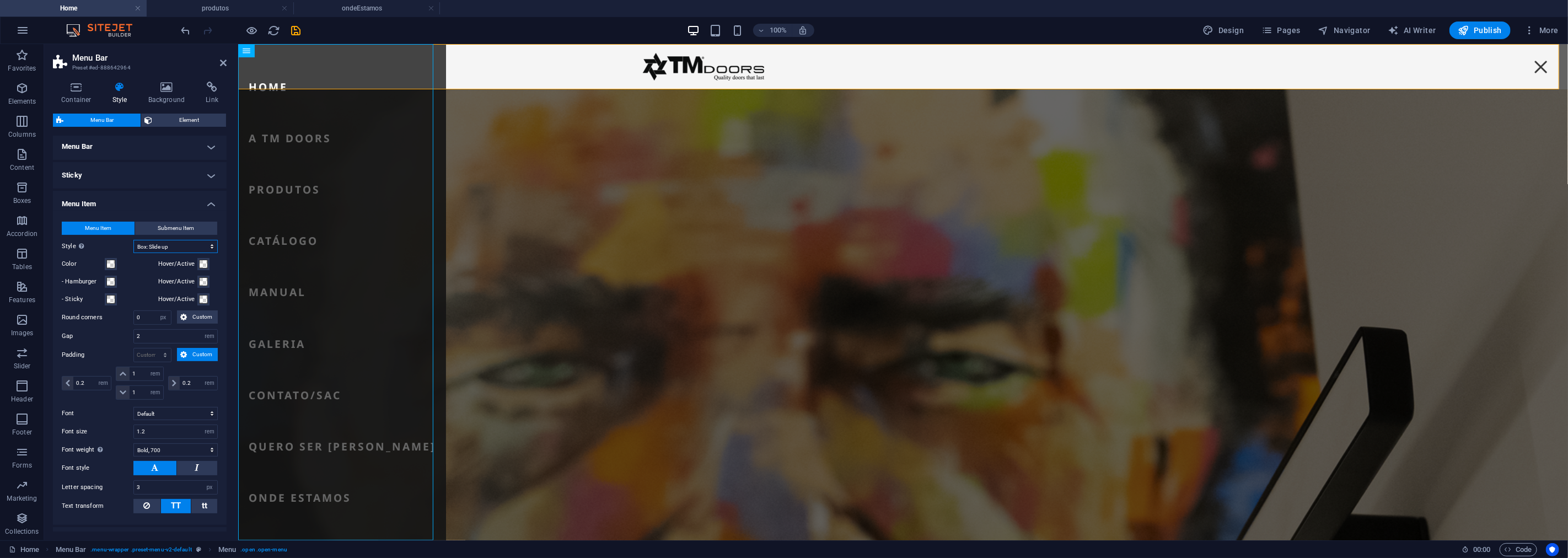
click at [184, 247] on select "Plain Text color Box: Fade Box: Flip vertical Box: Flip horizontal Box: Slide d…" at bounding box center [175, 246] width 84 height 13
click at [133, 240] on select "Plain Text color Box: Fade Box: Flip vertical Box: Flip horizontal Box: Slide d…" at bounding box center [175, 246] width 84 height 13
click at [163, 249] on select "Plain Text color Box: Fade Box: Flip vertical Box: Flip horizontal Box: Slide d…" at bounding box center [175, 246] width 84 height 13
click at [555, 68] on div "Menu Home A TM Doors Produtos Catálogo Manual Galeria Contato/SAC Quero ser [PE…" at bounding box center [902, 66] width 1330 height 46
select select "hover_box_bottom"
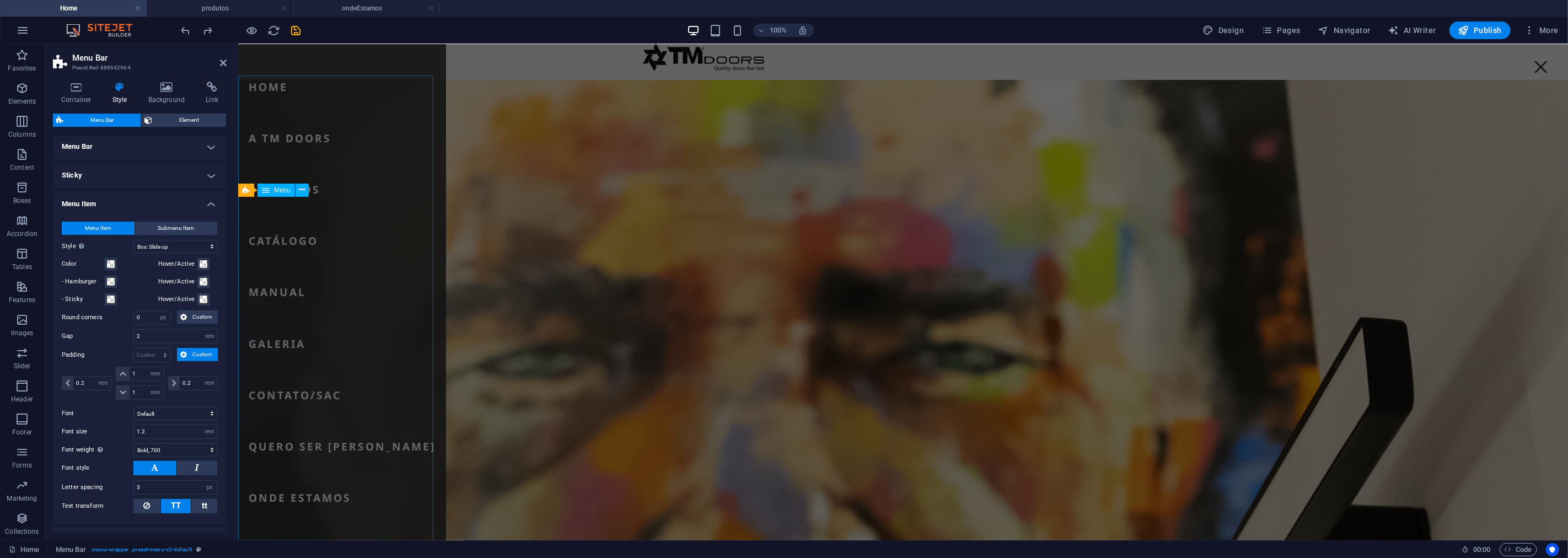
scroll to position [0, 0]
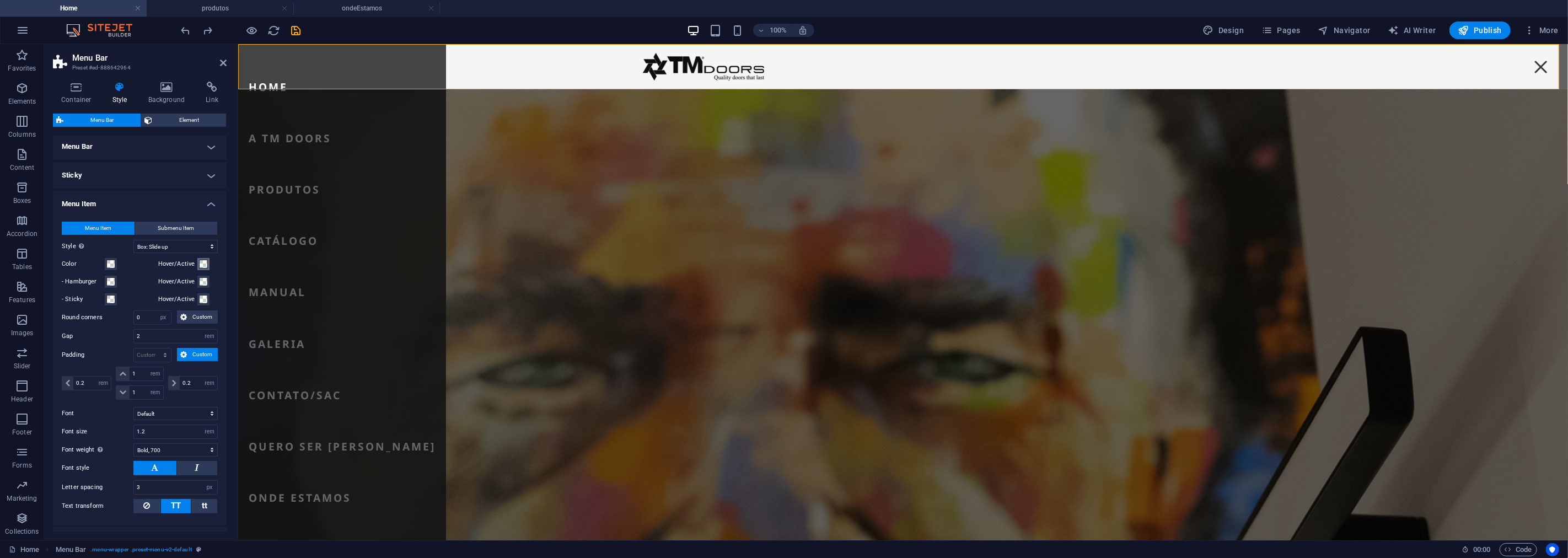
click at [207, 262] on button "Hover/Active" at bounding box center [203, 264] width 12 height 12
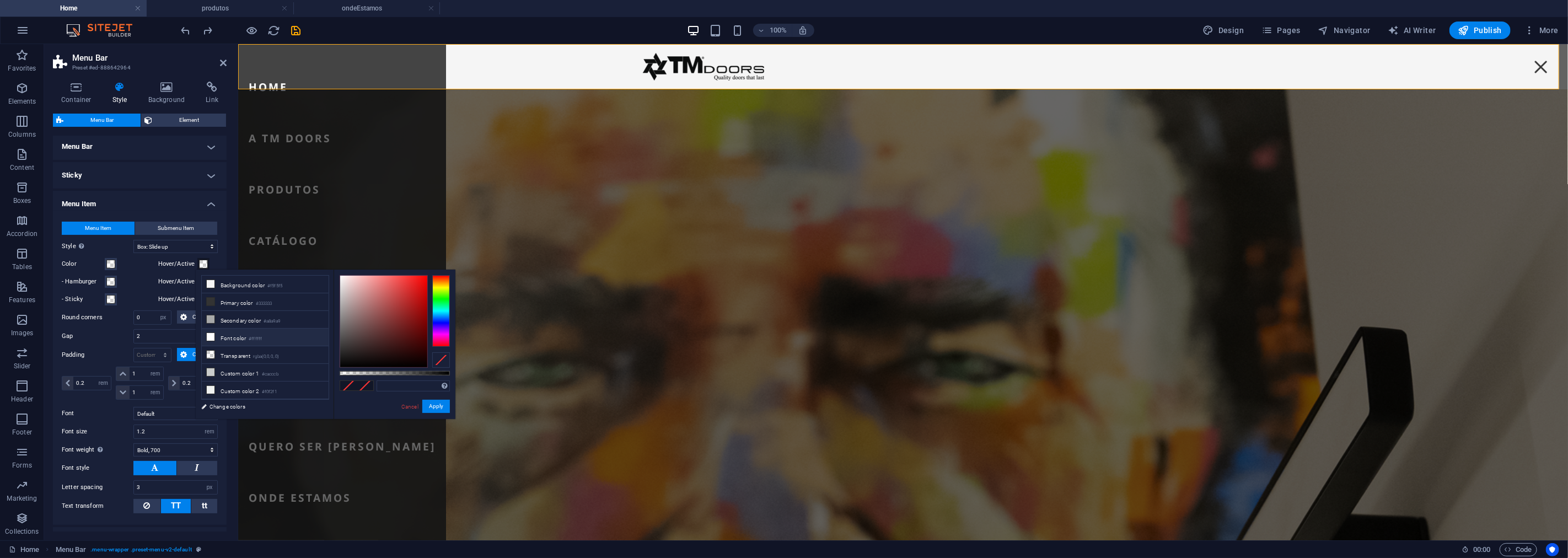
click at [221, 340] on li "Font color #ffffff" at bounding box center [265, 337] width 127 height 17
type input "#ffffff"
click at [438, 407] on button "Apply" at bounding box center [436, 406] width 27 height 13
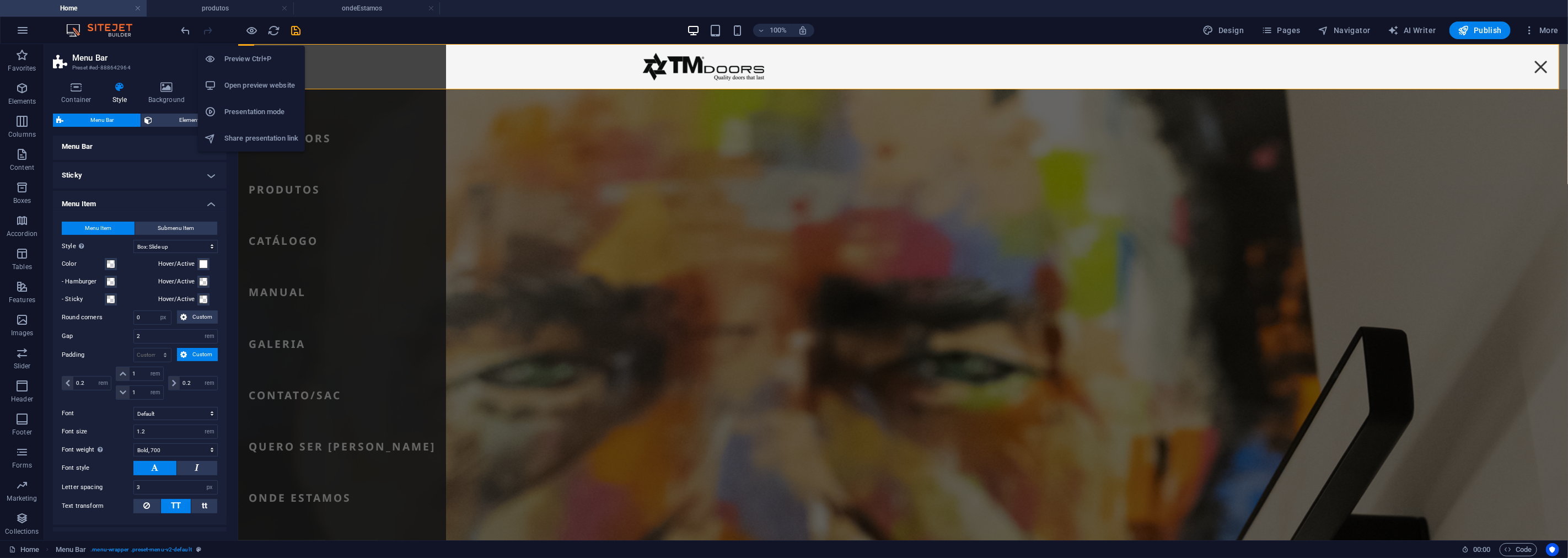
click at [271, 87] on h6 "Open preview website" at bounding box center [261, 85] width 74 height 13
click at [114, 267] on button "Color" at bounding box center [110, 264] width 12 height 12
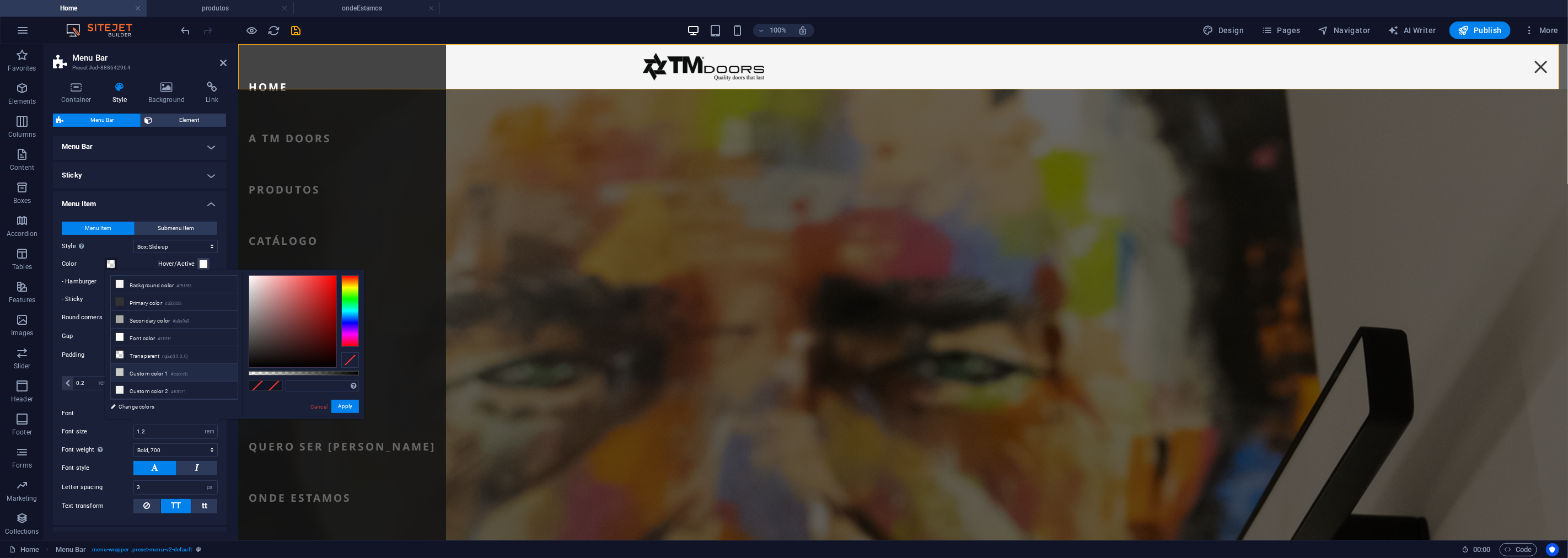
scroll to position [1, 0]
click at [188, 375] on small "#cacccb" at bounding box center [179, 375] width 17 height 7
type input "#cacccb"
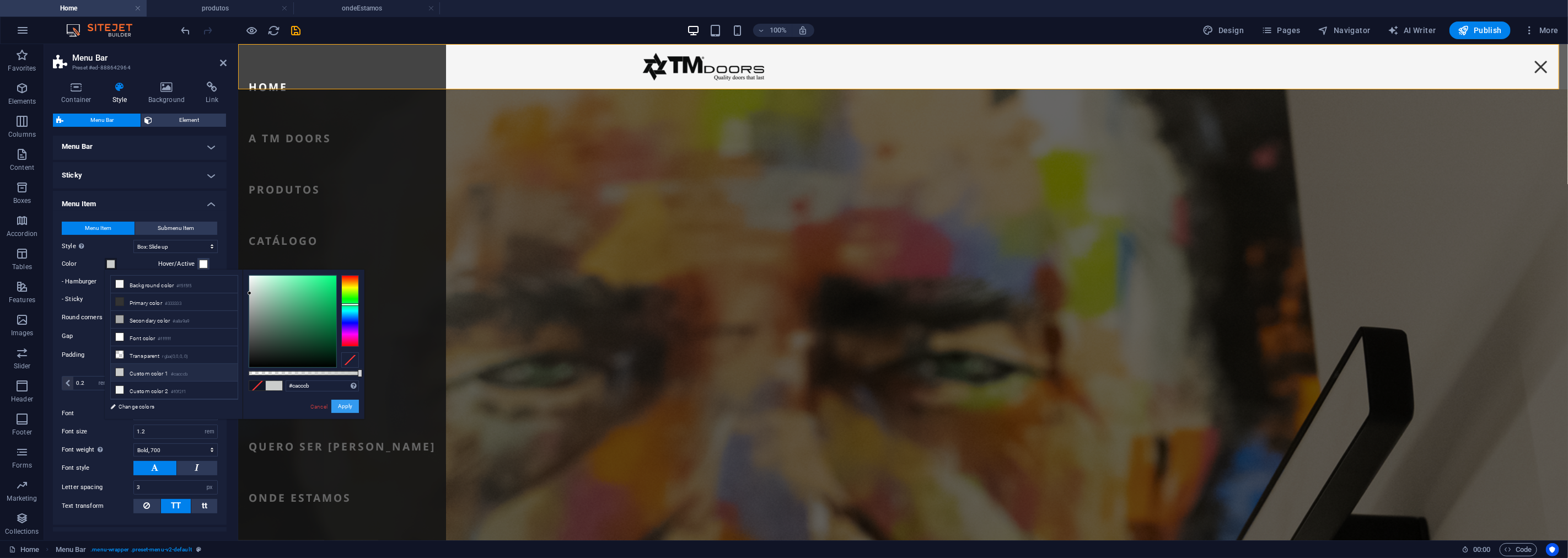
drag, startPoint x: 347, startPoint y: 409, endPoint x: 104, endPoint y: 349, distance: 250.3
click at [347, 409] on button "Apply" at bounding box center [345, 406] width 27 height 13
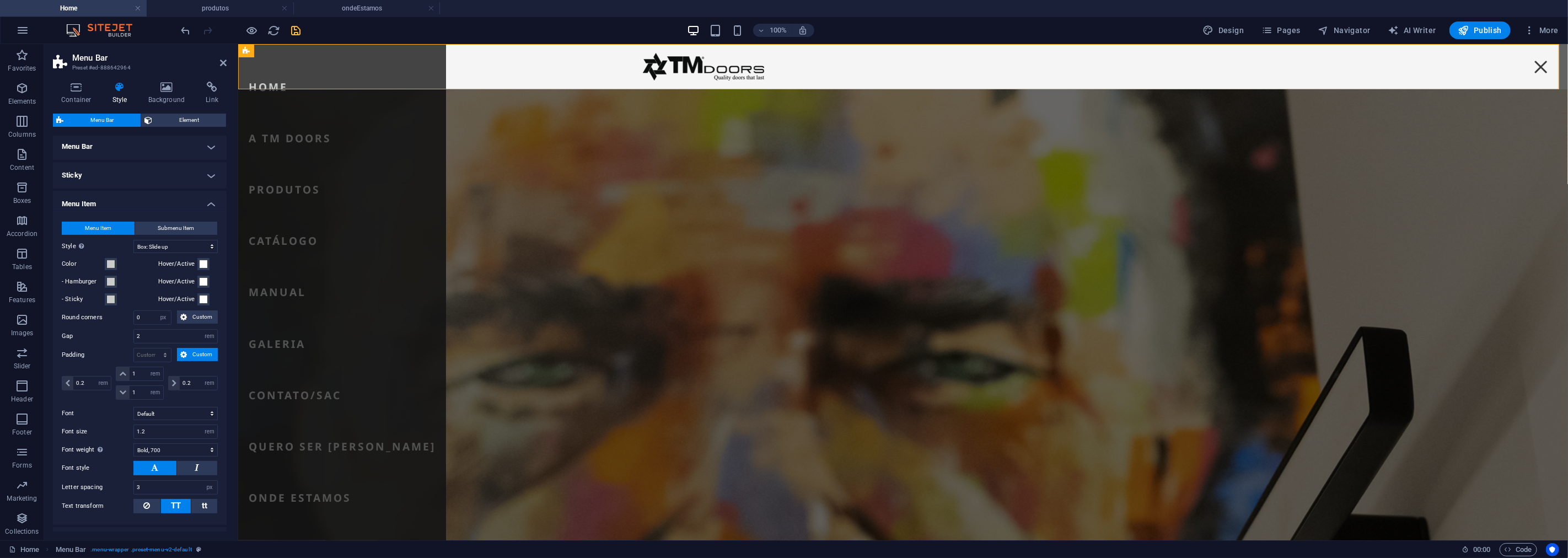
click at [295, 28] on icon "save" at bounding box center [296, 31] width 12 height 12
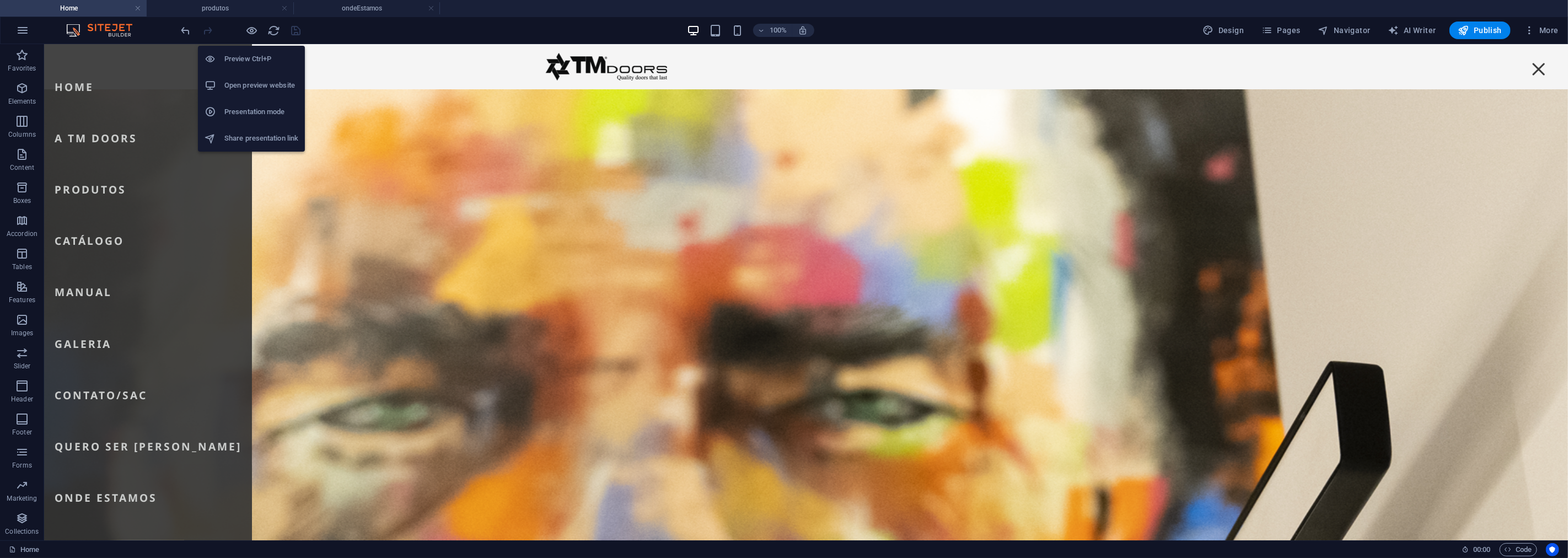
click at [266, 87] on h6 "Open preview website" at bounding box center [261, 85] width 74 height 13
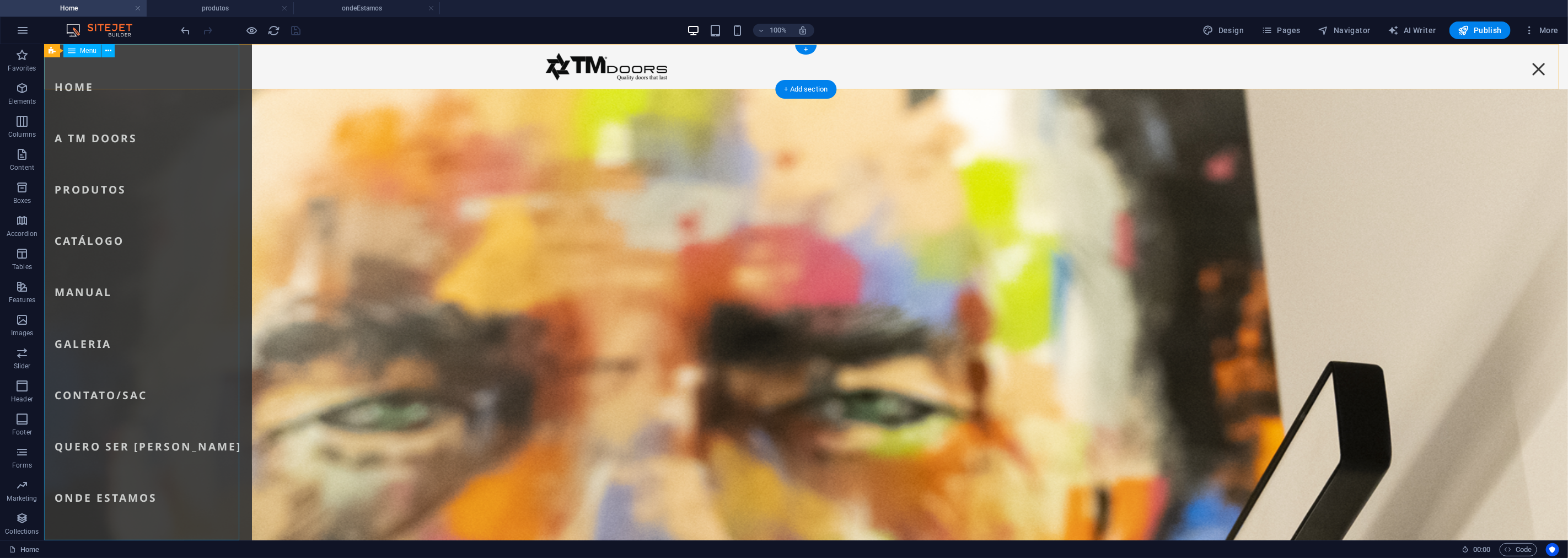
click at [137, 142] on nav "Home A TM Doors Produtos Catálogo Manual Galeria Contato/SAC Quero ser [PERSON_…" at bounding box center [148, 292] width 208 height 496
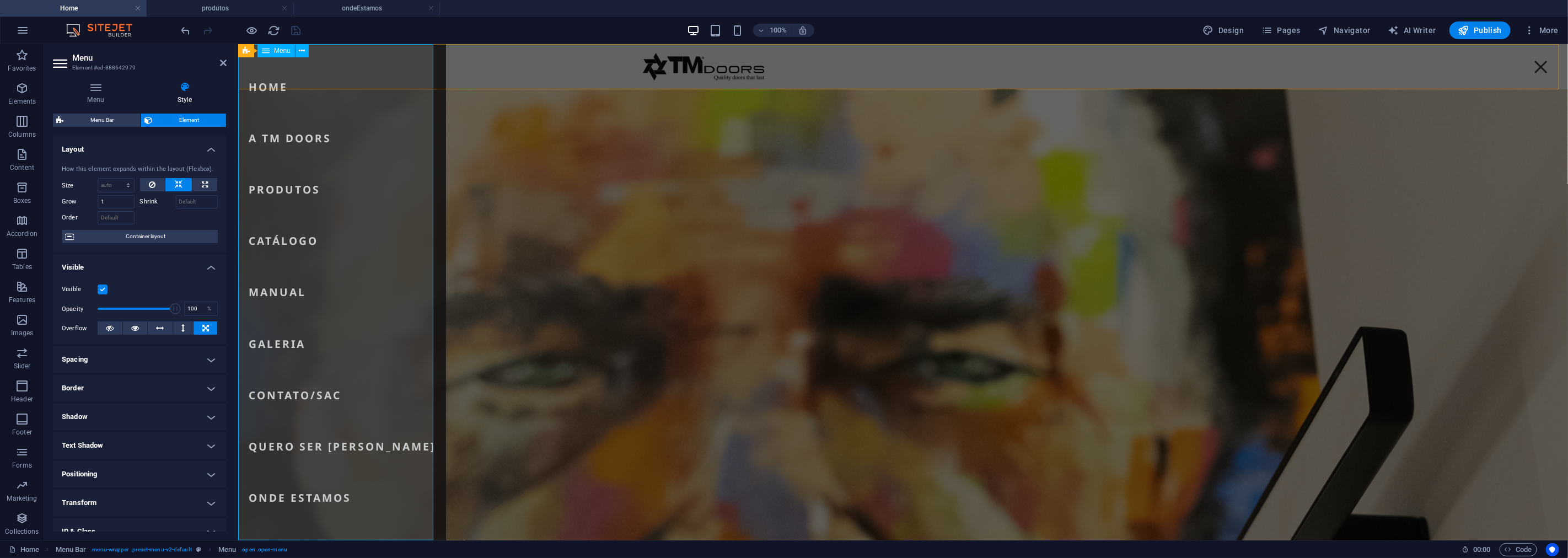
click at [294, 137] on nav "Home A TM Doors Produtos Catálogo Manual Galeria Contato/SAC Quero ser [PERSON_…" at bounding box center [342, 292] width 208 height 496
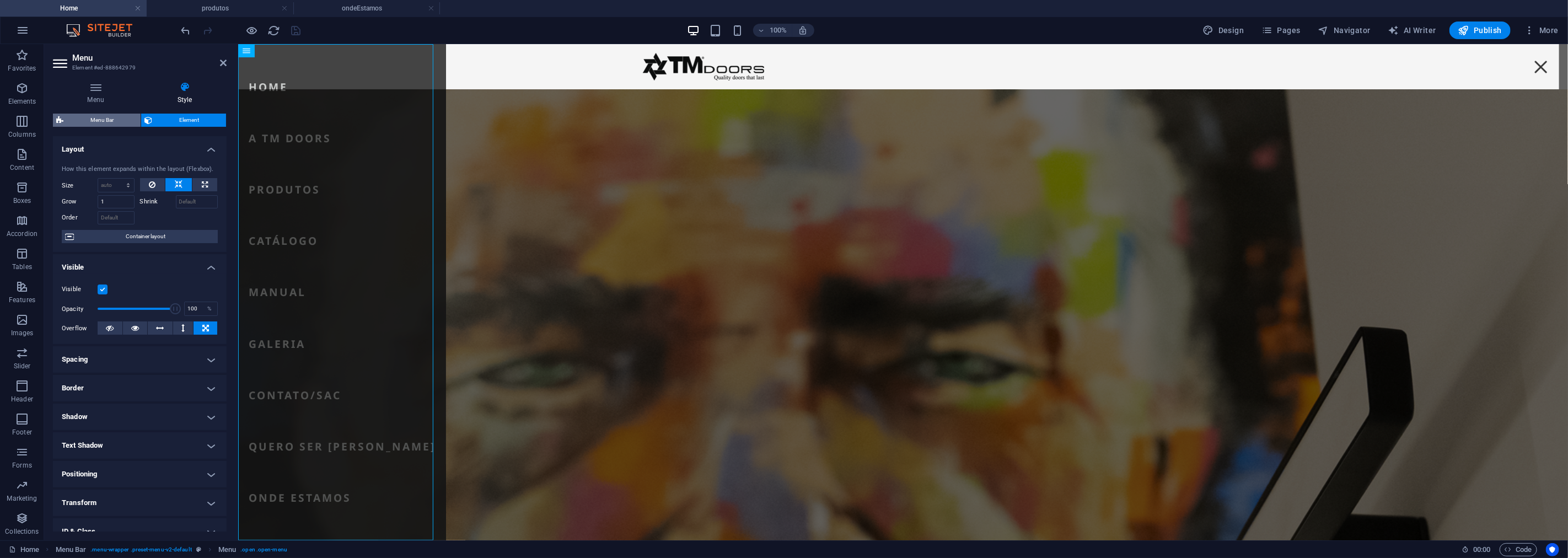
click at [117, 119] on span "Menu Bar" at bounding box center [102, 120] width 70 height 13
select select "hover_box_bottom"
select select "px"
select select "rem"
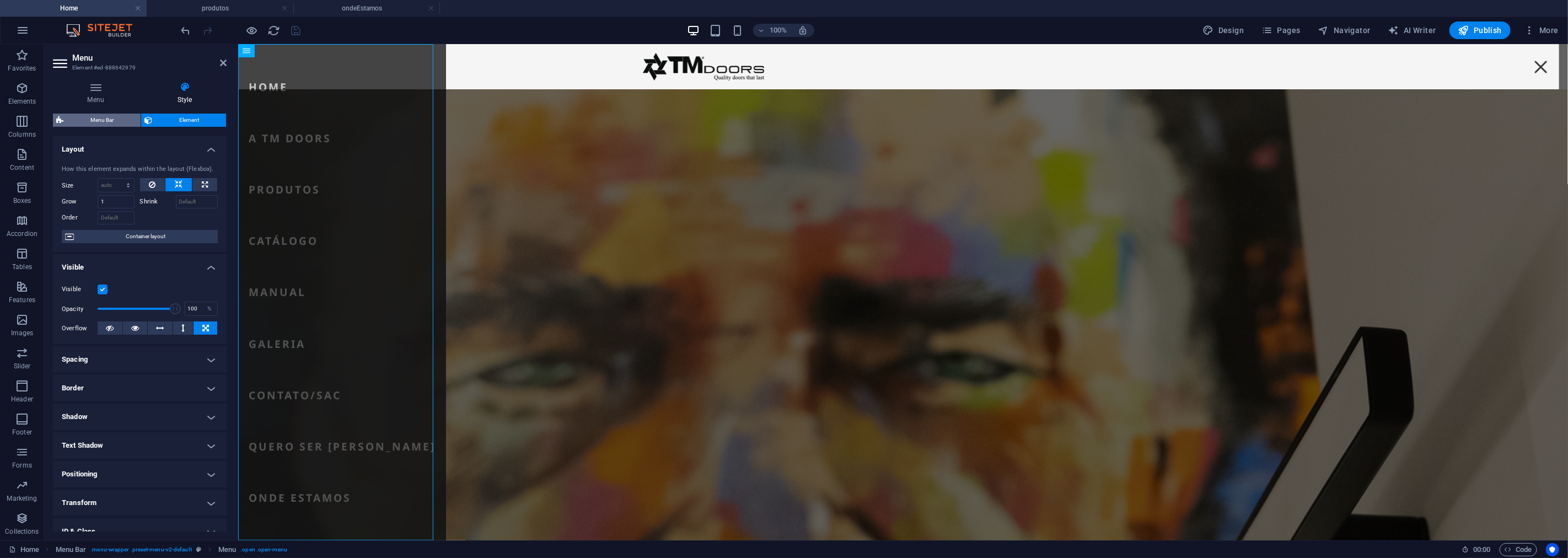
select select "rem"
select select "700"
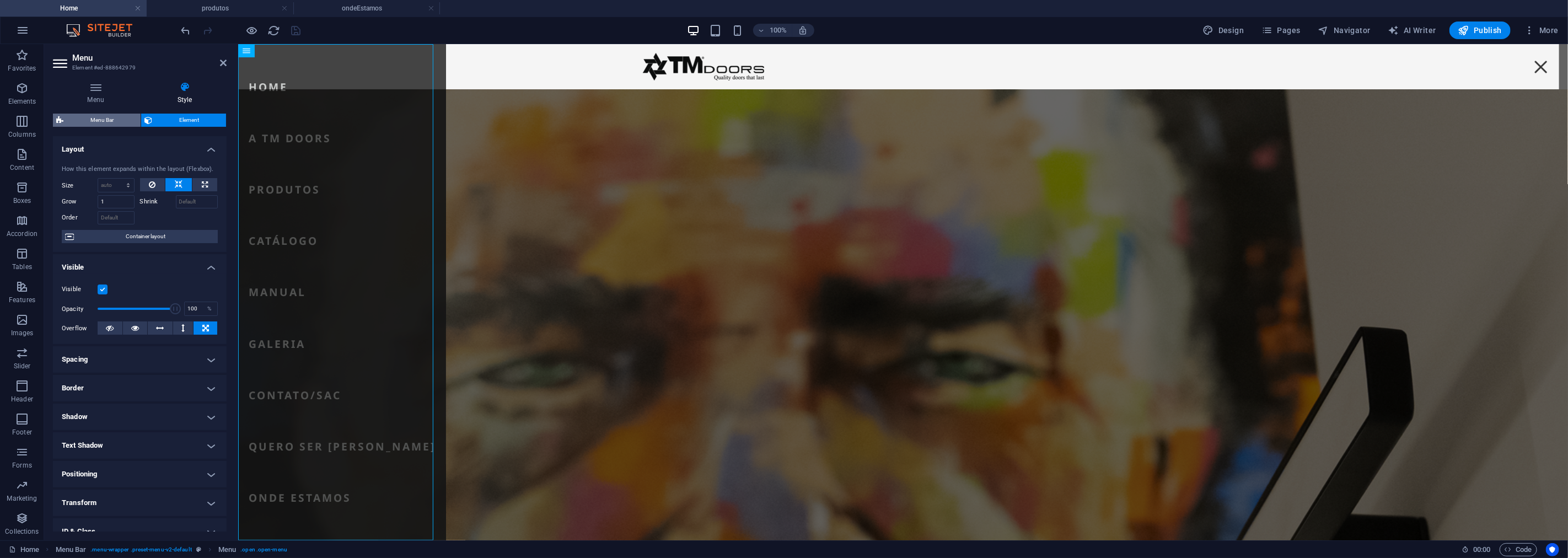
select select "px"
select select "preset-menu-v2-default"
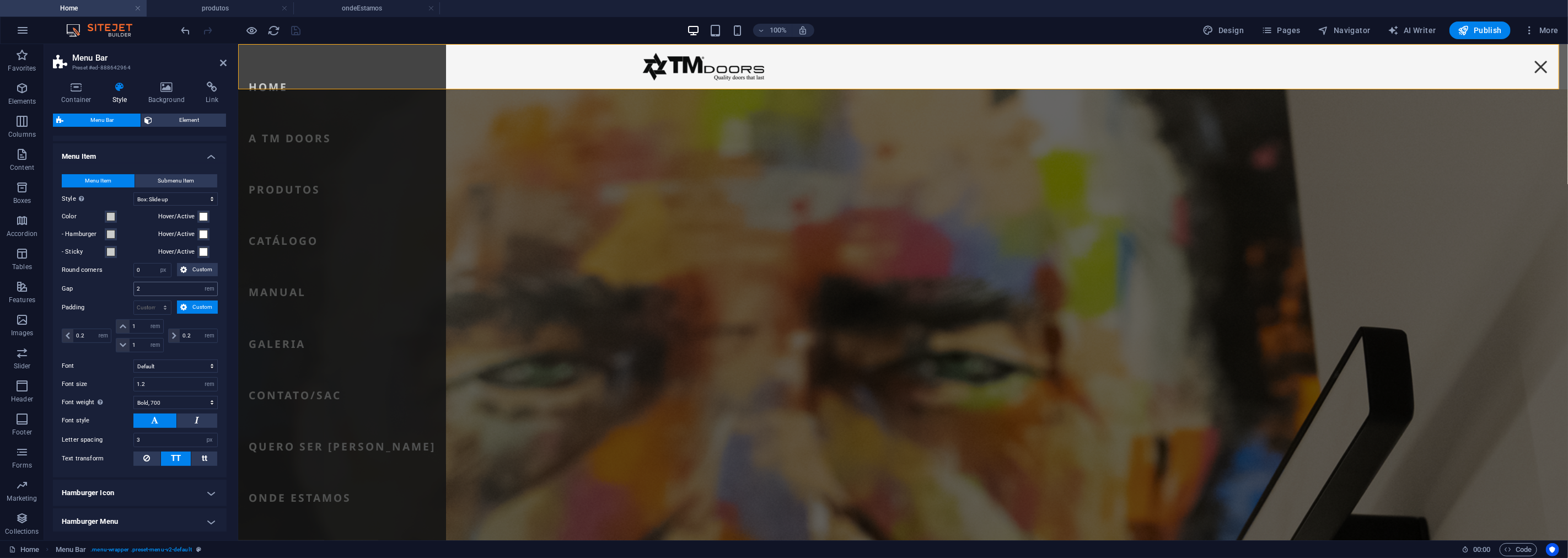
scroll to position [245, 0]
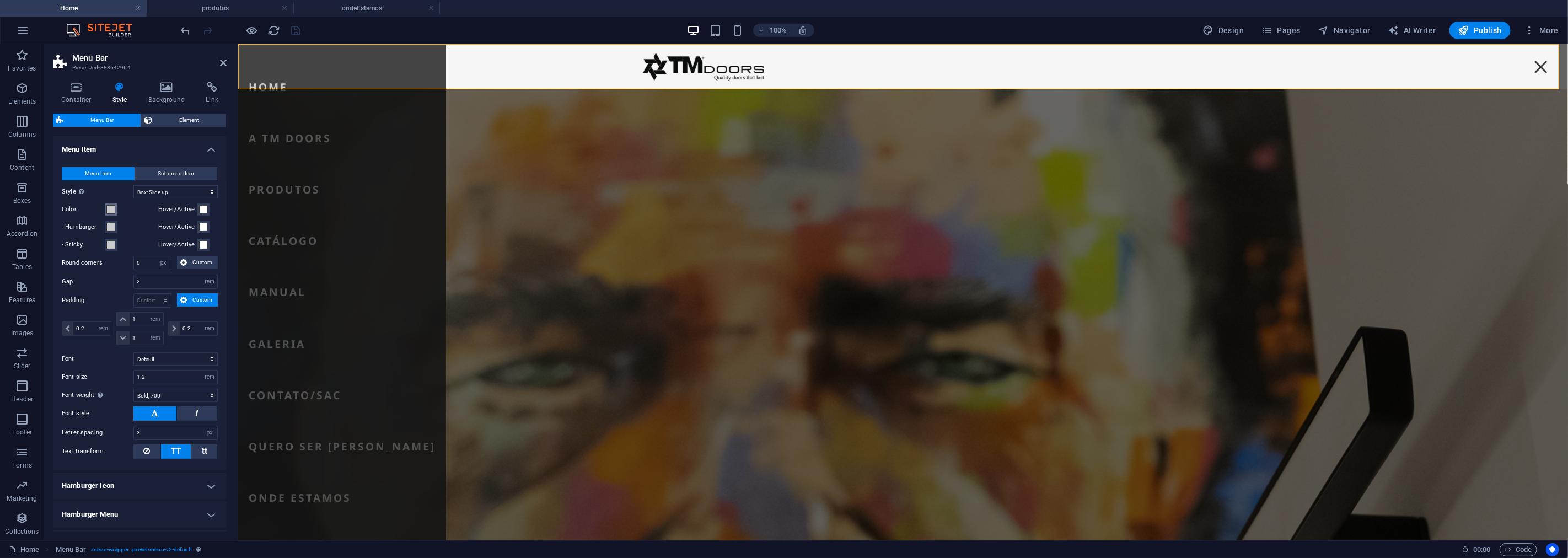
click at [112, 213] on span at bounding box center [111, 209] width 9 height 9
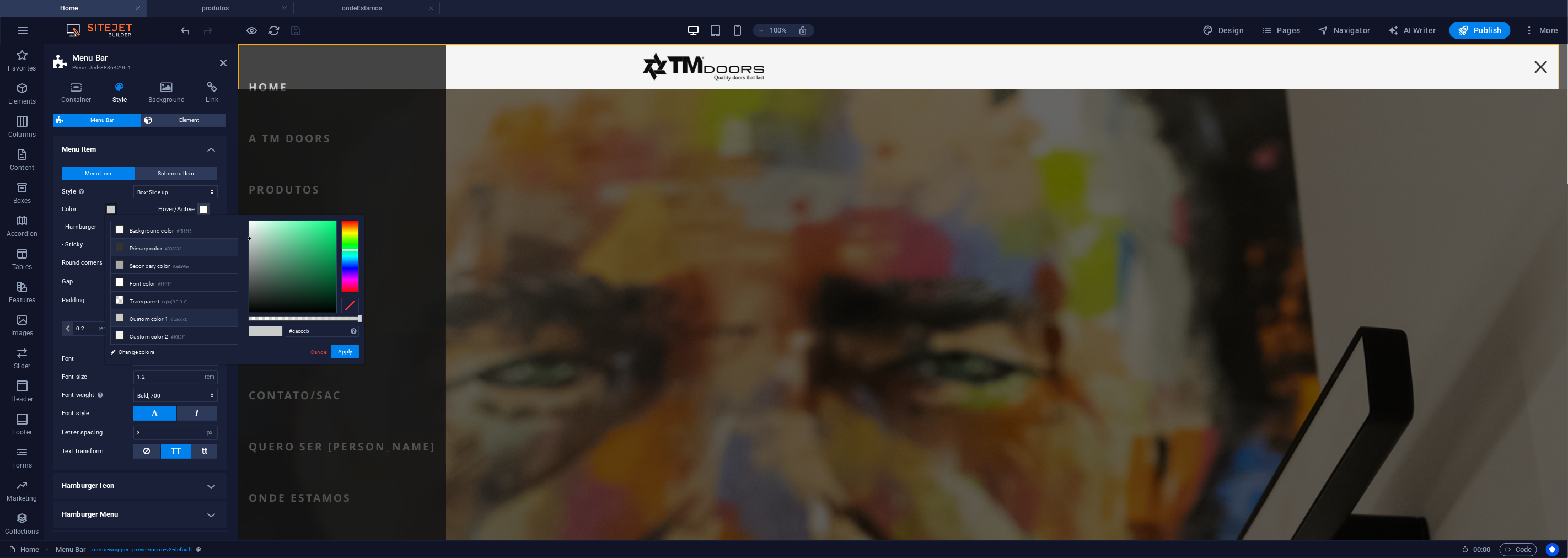
click at [170, 247] on small "#333333" at bounding box center [173, 249] width 17 height 7
type input "#333333"
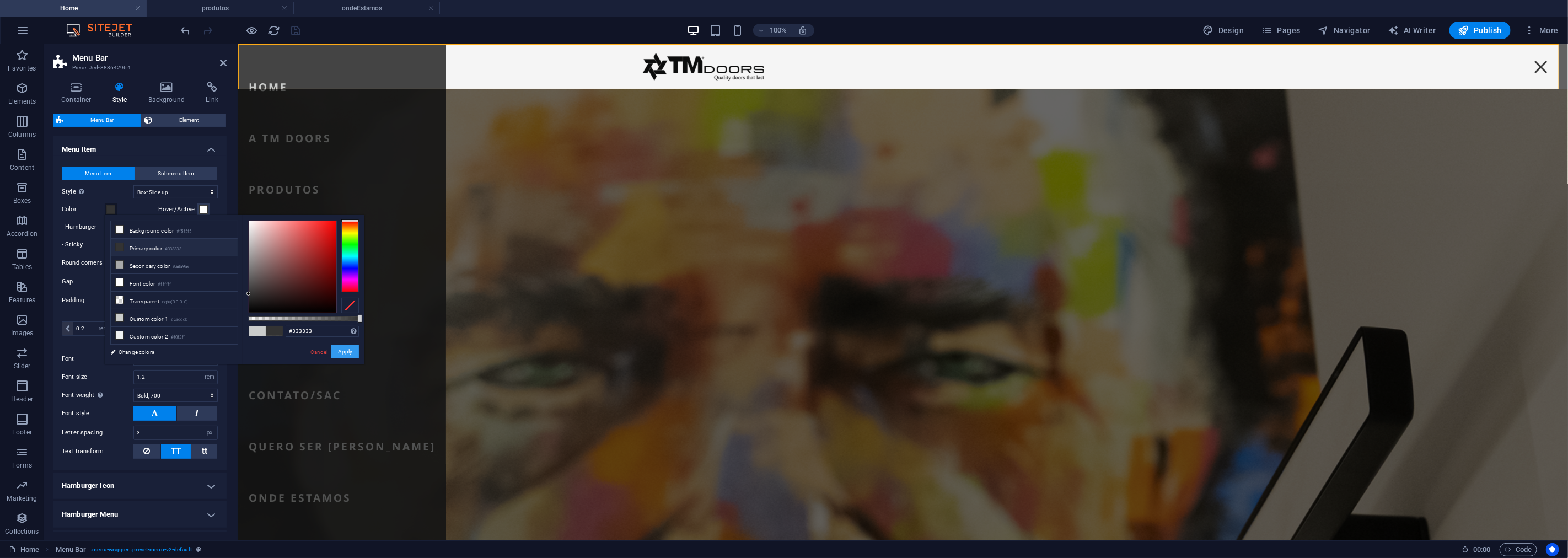
click at [351, 349] on button "Apply" at bounding box center [345, 352] width 27 height 13
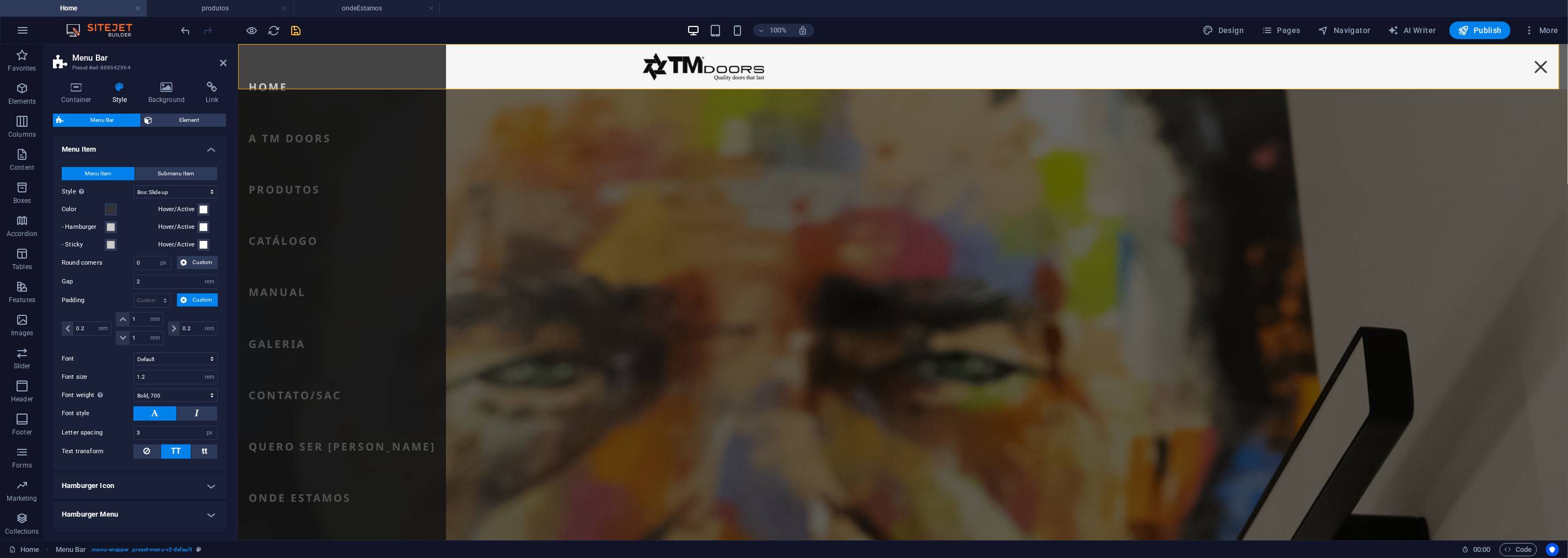
click at [300, 30] on icon "save" at bounding box center [296, 31] width 12 height 12
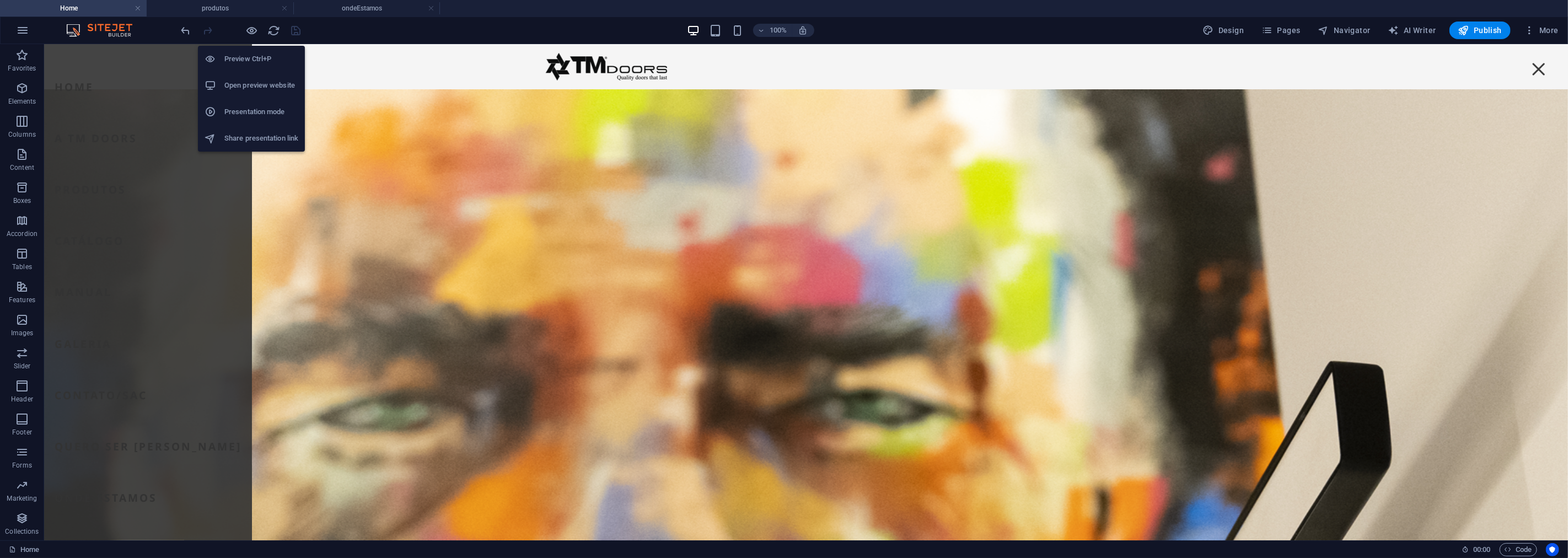
click at [252, 82] on h6 "Open preview website" at bounding box center [261, 85] width 74 height 13
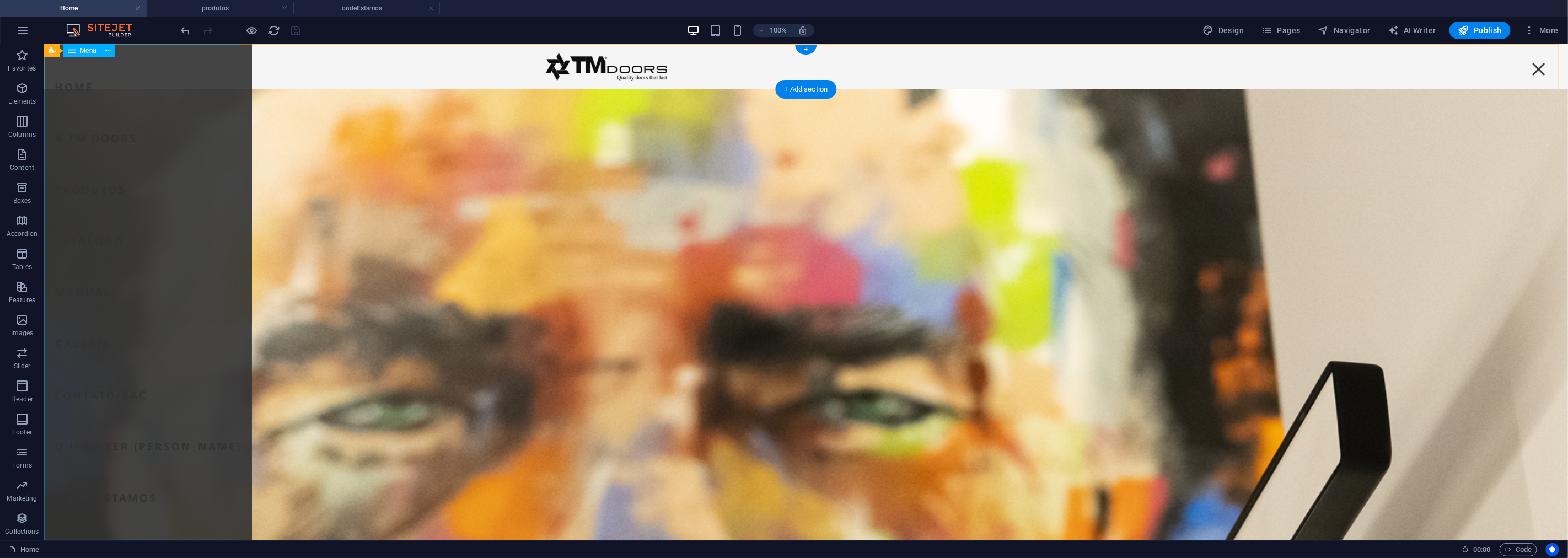
click at [85, 75] on nav "Home A TM Doors Produtos Catálogo Manual Galeria Contato/SAC Quero ser [PERSON_…" at bounding box center [148, 292] width 208 height 496
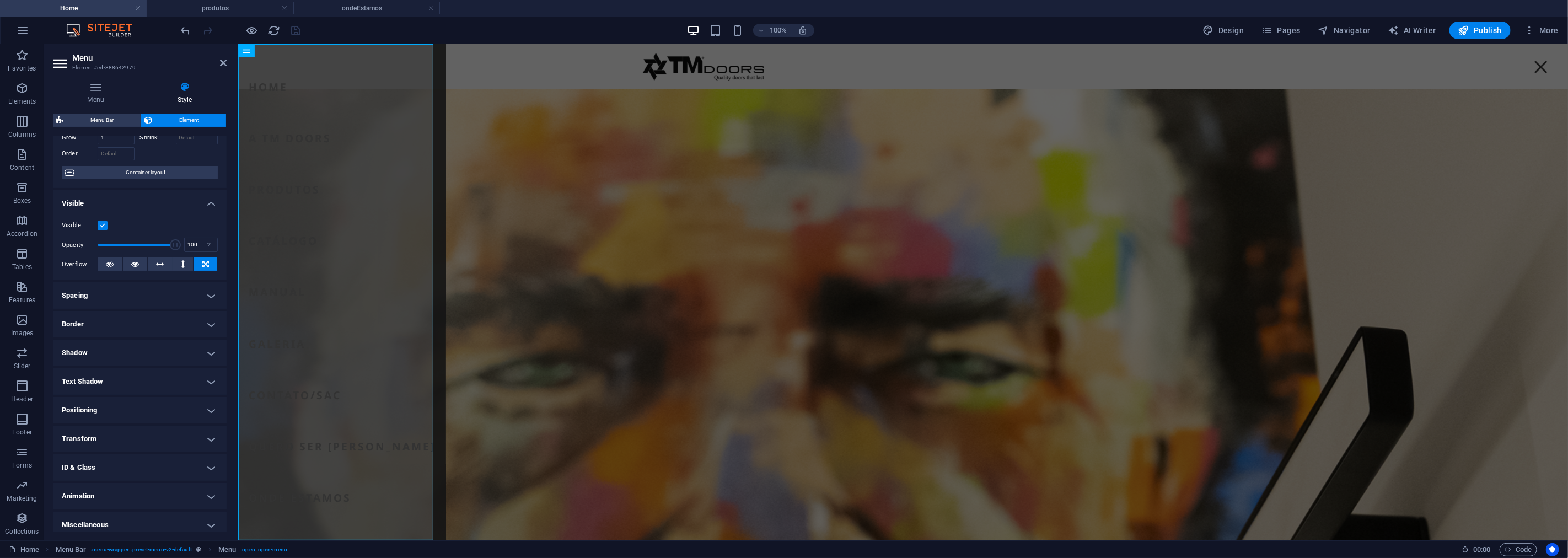
scroll to position [70, 0]
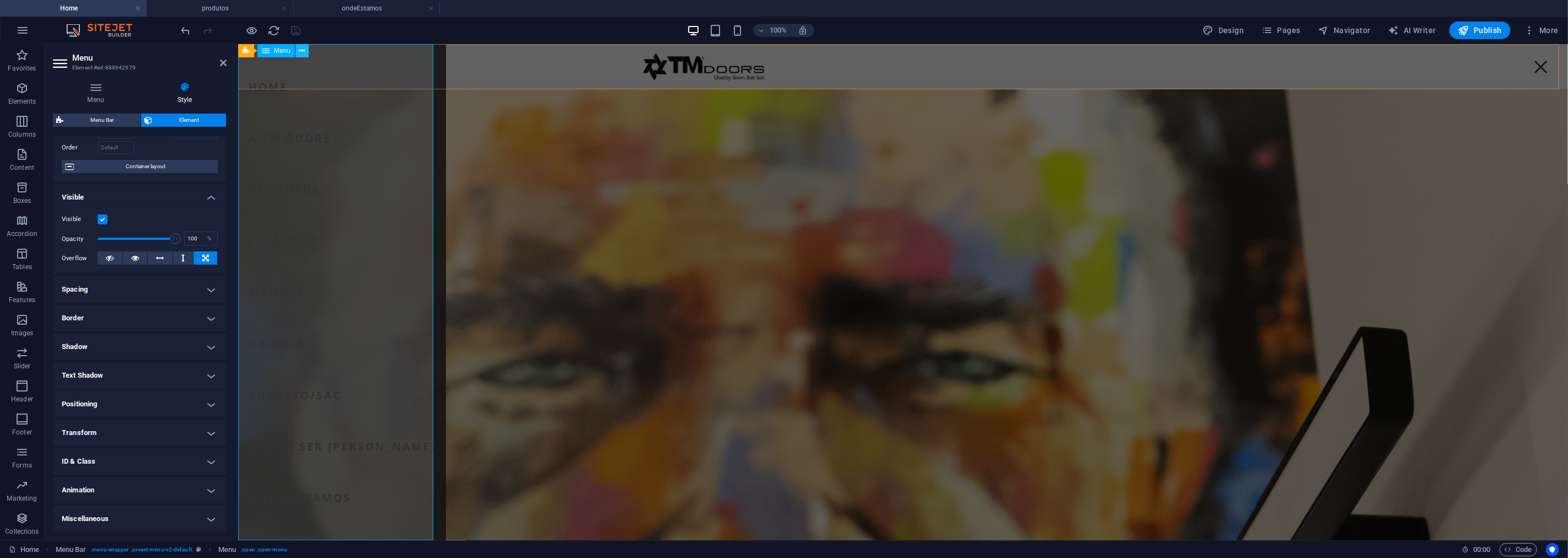
click at [302, 50] on icon at bounding box center [302, 51] width 6 height 12
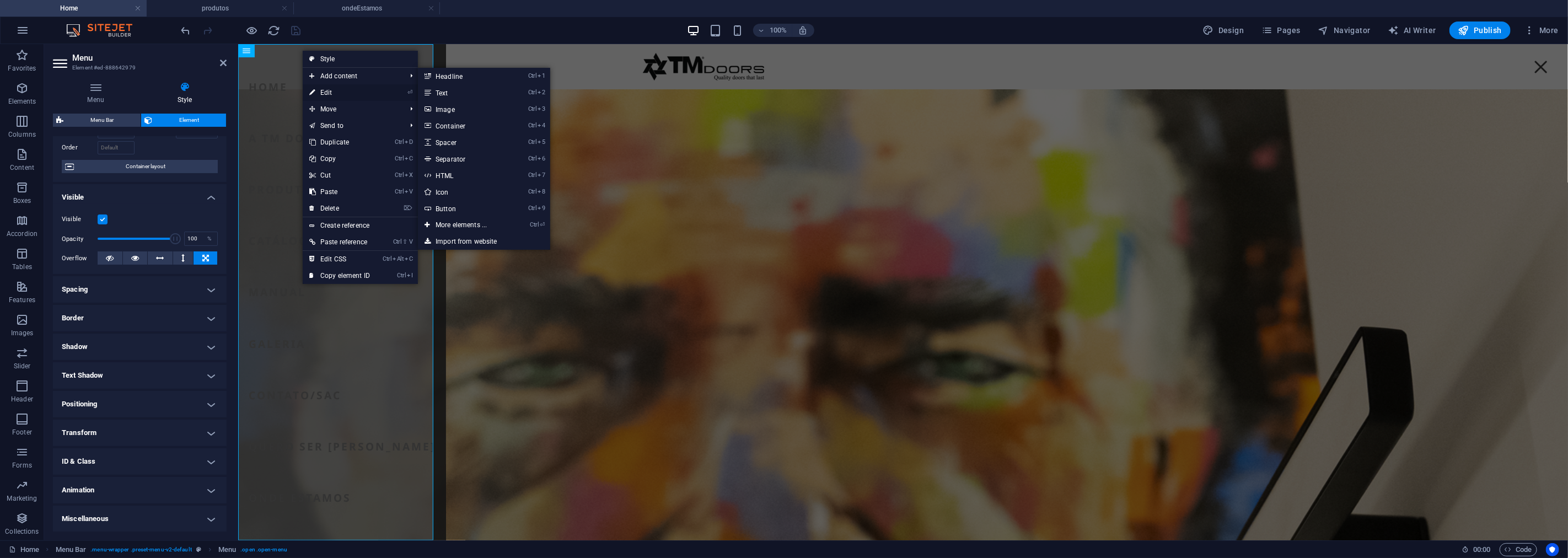
click at [328, 95] on link "⏎ Edit" at bounding box center [340, 92] width 74 height 17
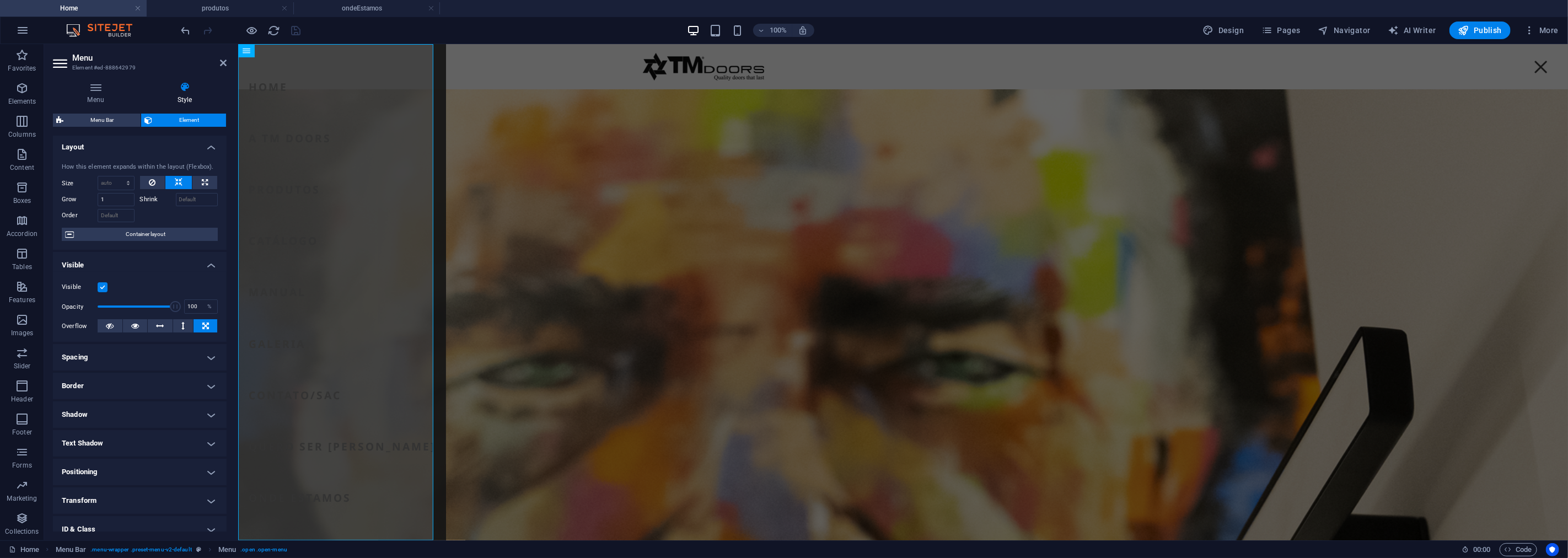
scroll to position [0, 0]
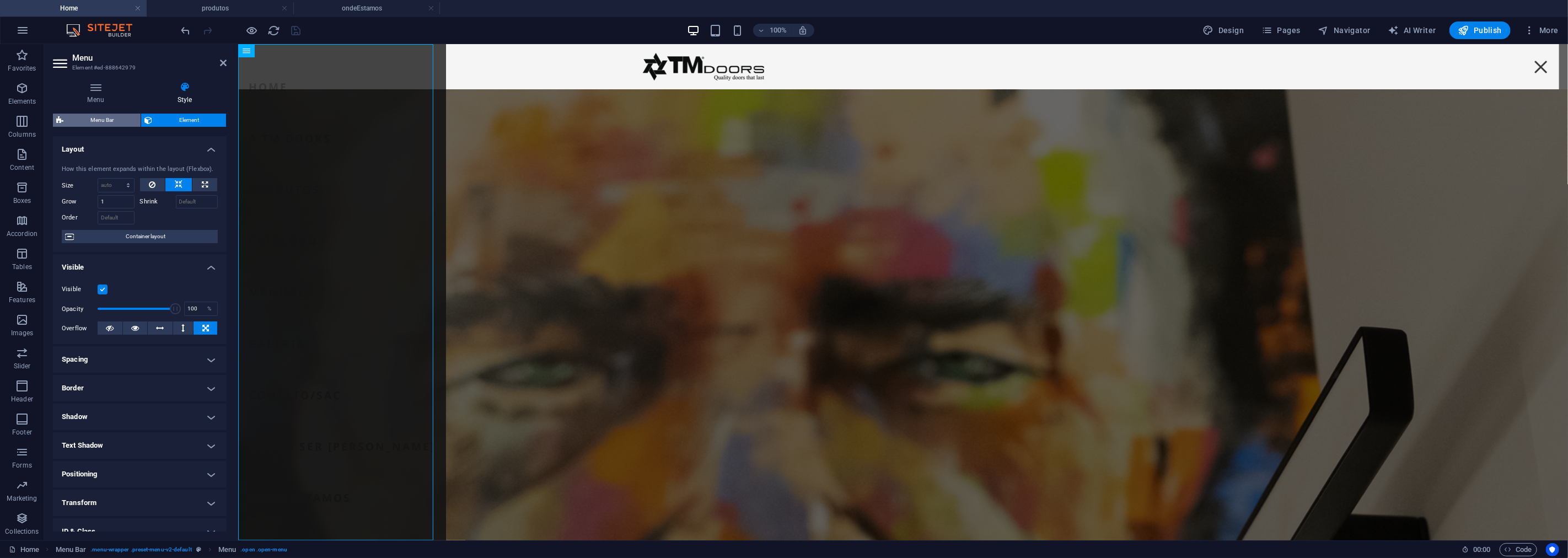
click at [123, 113] on span "Menu Bar" at bounding box center [102, 120] width 70 height 13
select select "hover_box_bottom"
select select "px"
select select "rem"
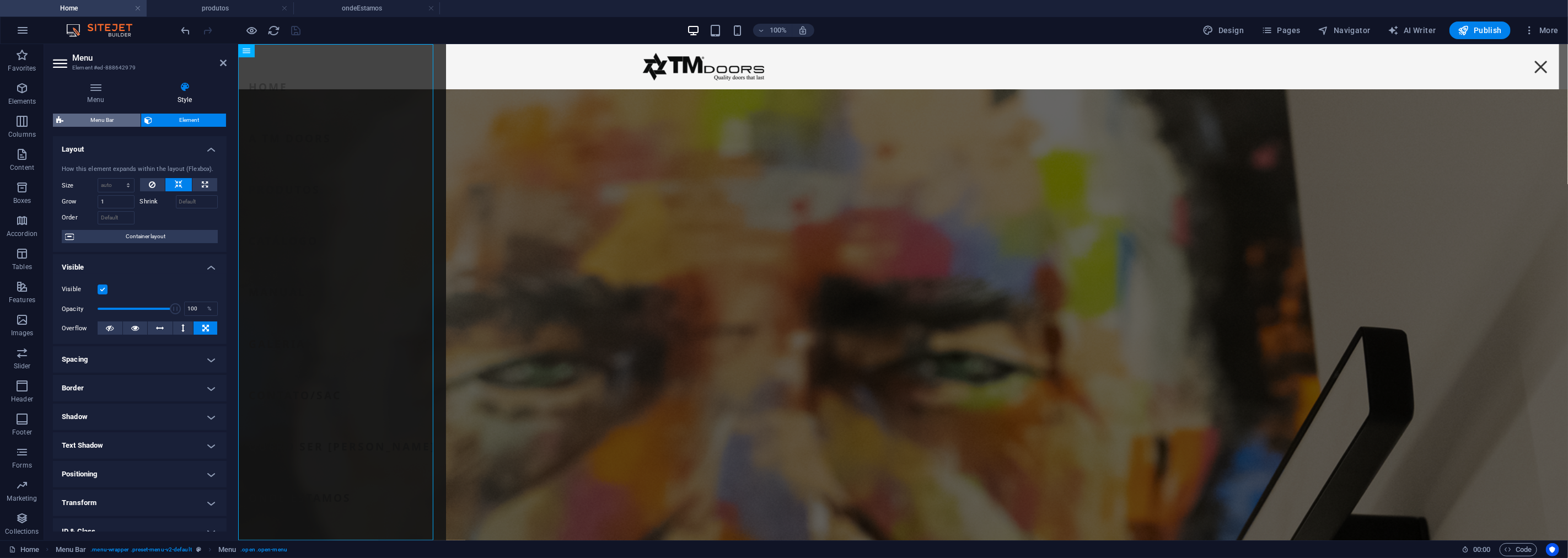
select select "rem"
select select "700"
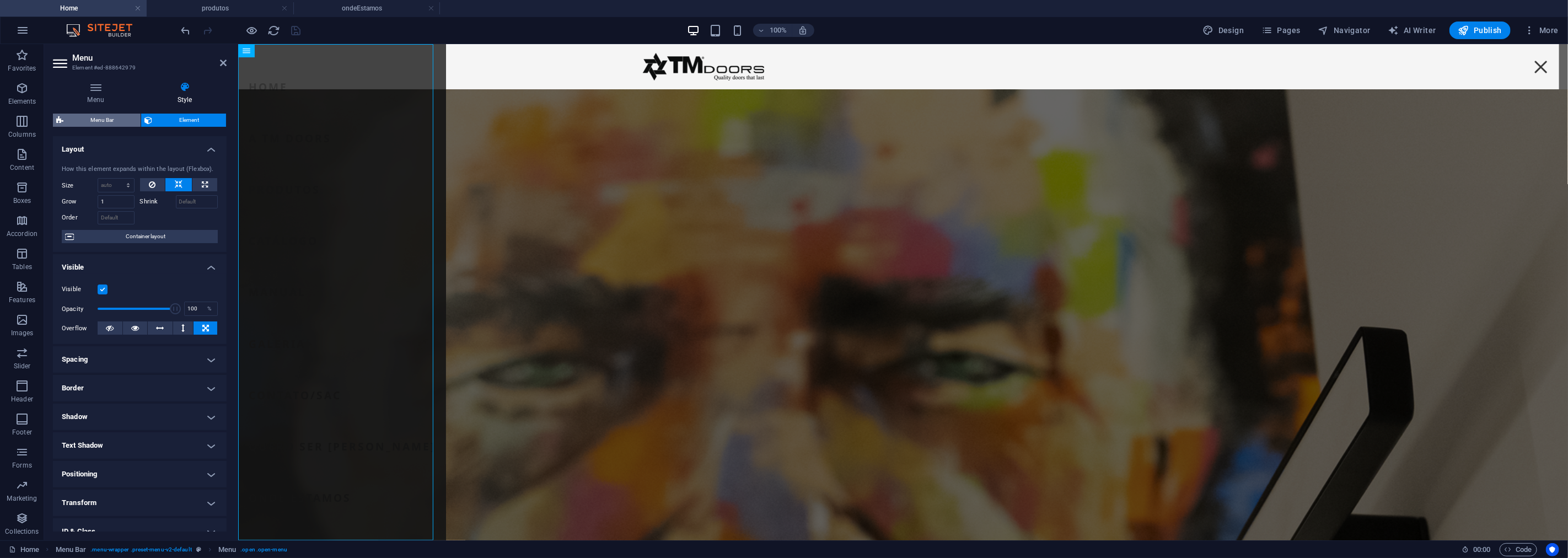
select select "px"
select select "preset-menu-v2-default"
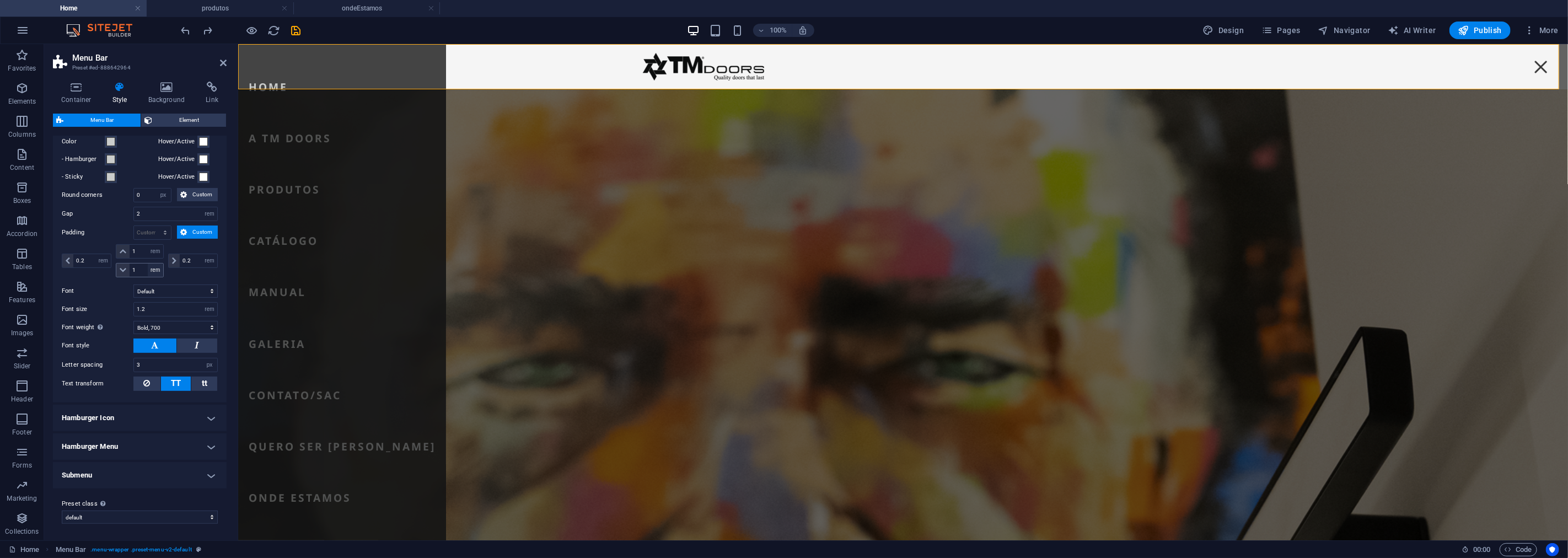
scroll to position [251, 0]
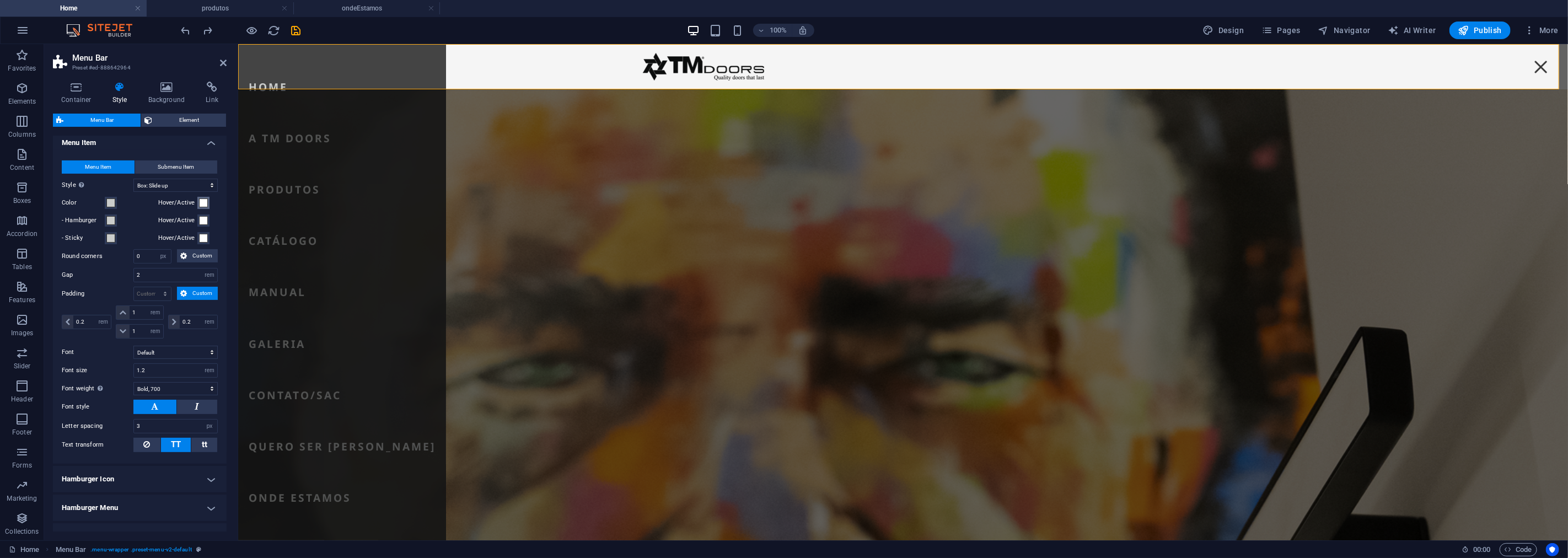
click at [201, 204] on span at bounding box center [203, 203] width 9 height 9
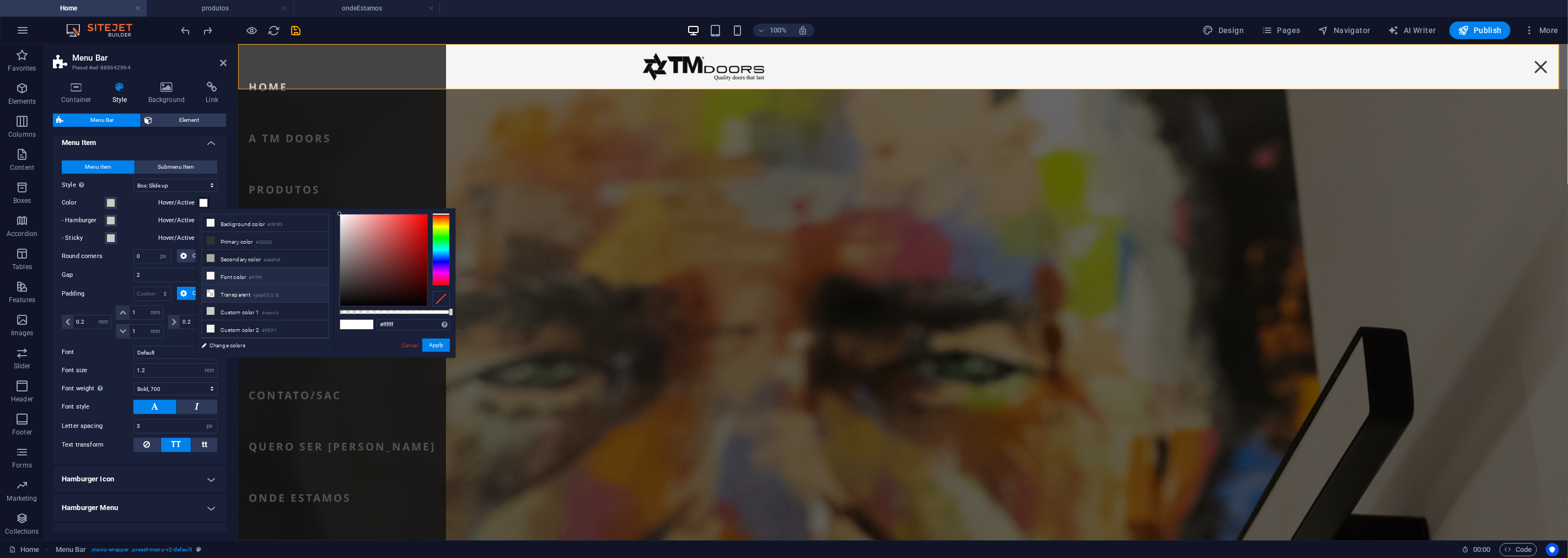
scroll to position [1, 0]
click at [295, 315] on li "Custom color 1 #cacccb" at bounding box center [265, 312] width 127 height 17
type input "#cacccb"
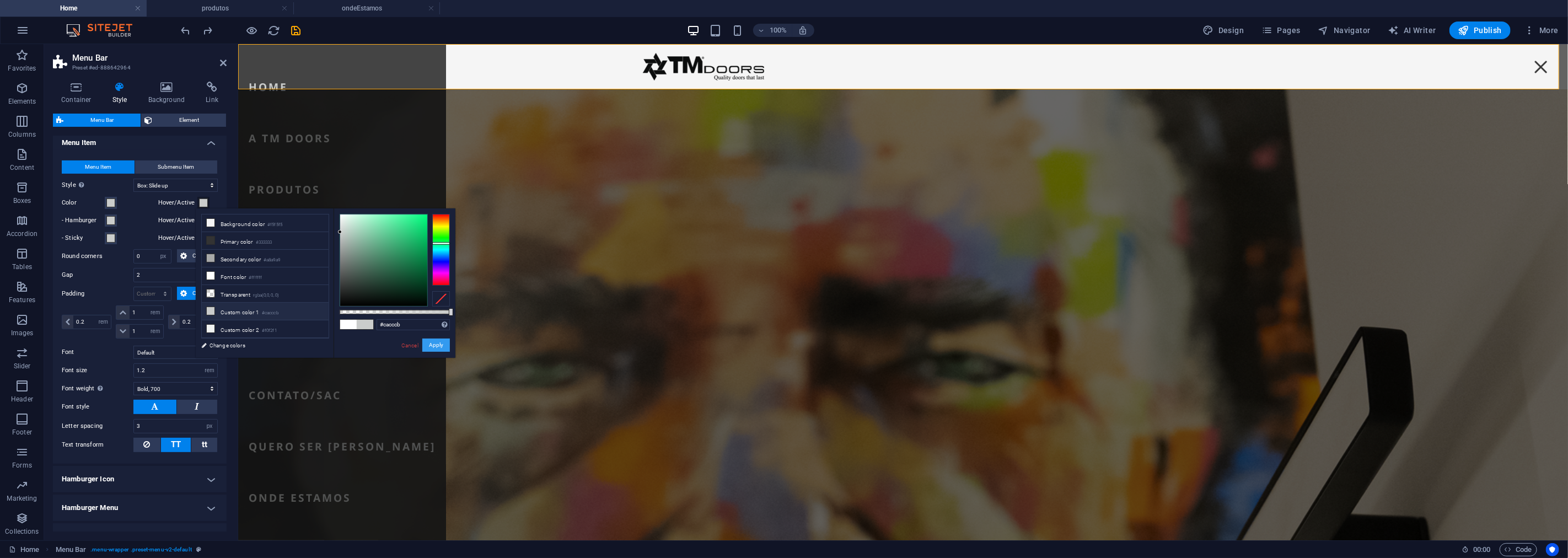
click at [431, 342] on button "Apply" at bounding box center [436, 345] width 27 height 13
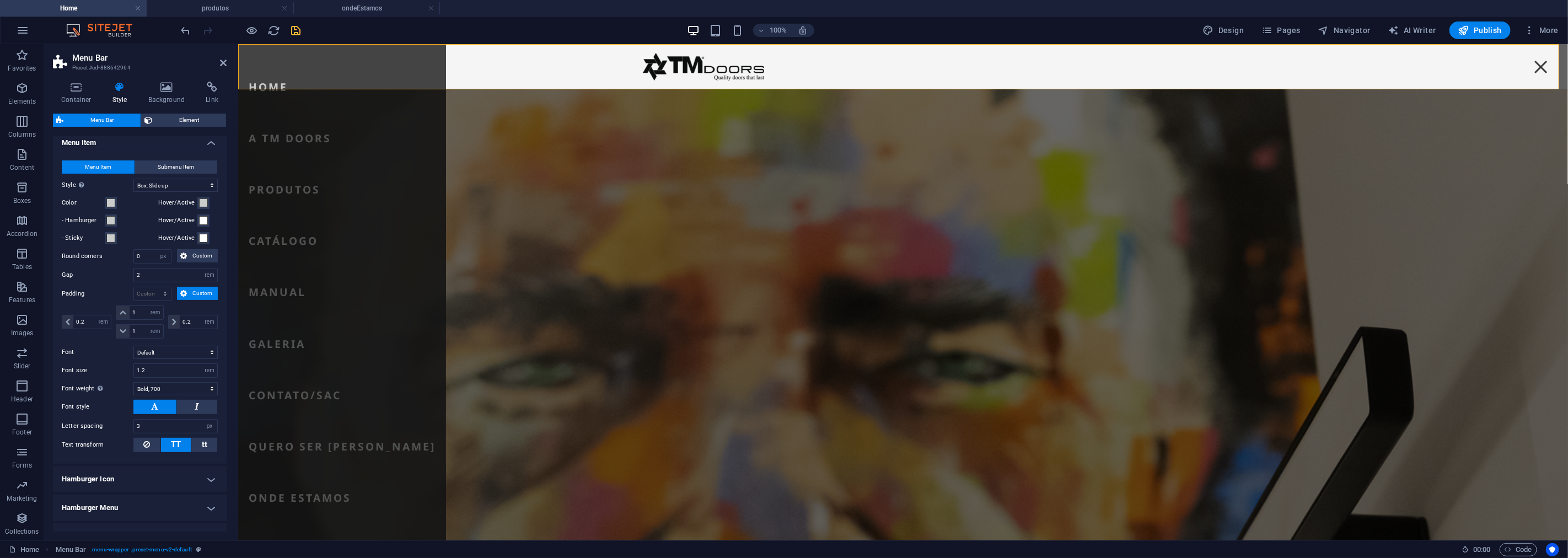
click at [302, 26] on span "save" at bounding box center [295, 31] width 13 height 12
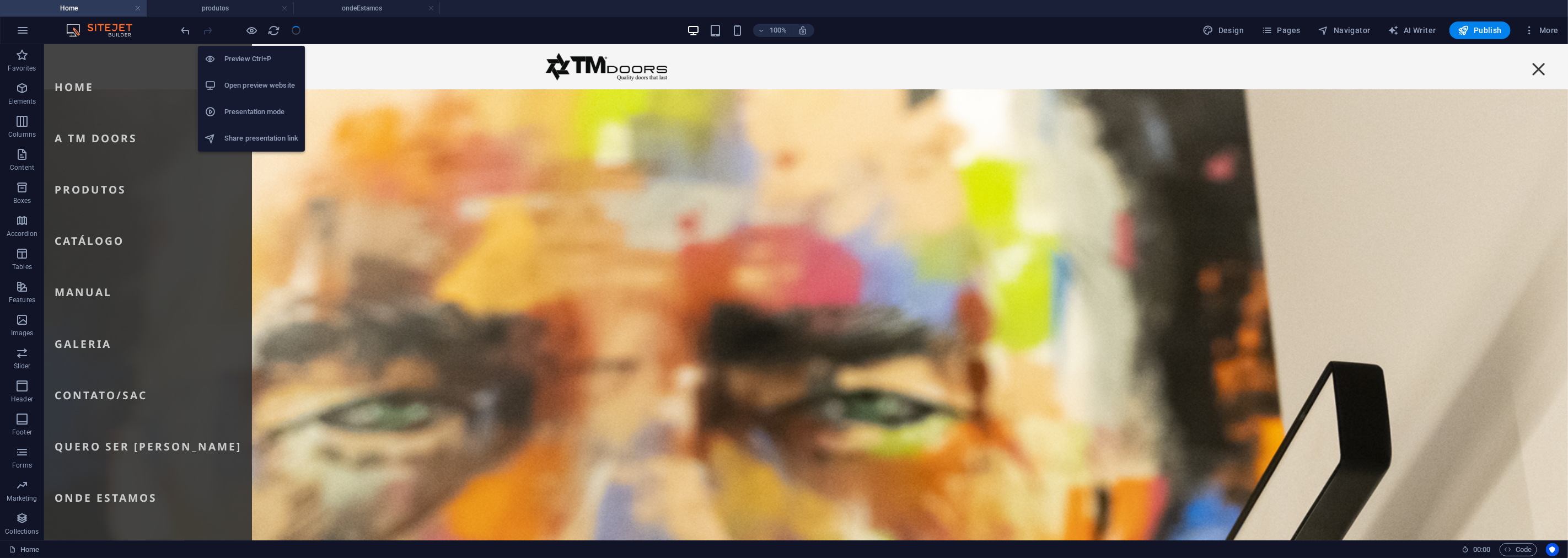
click at [276, 116] on h6 "Presentation mode" at bounding box center [261, 112] width 74 height 13
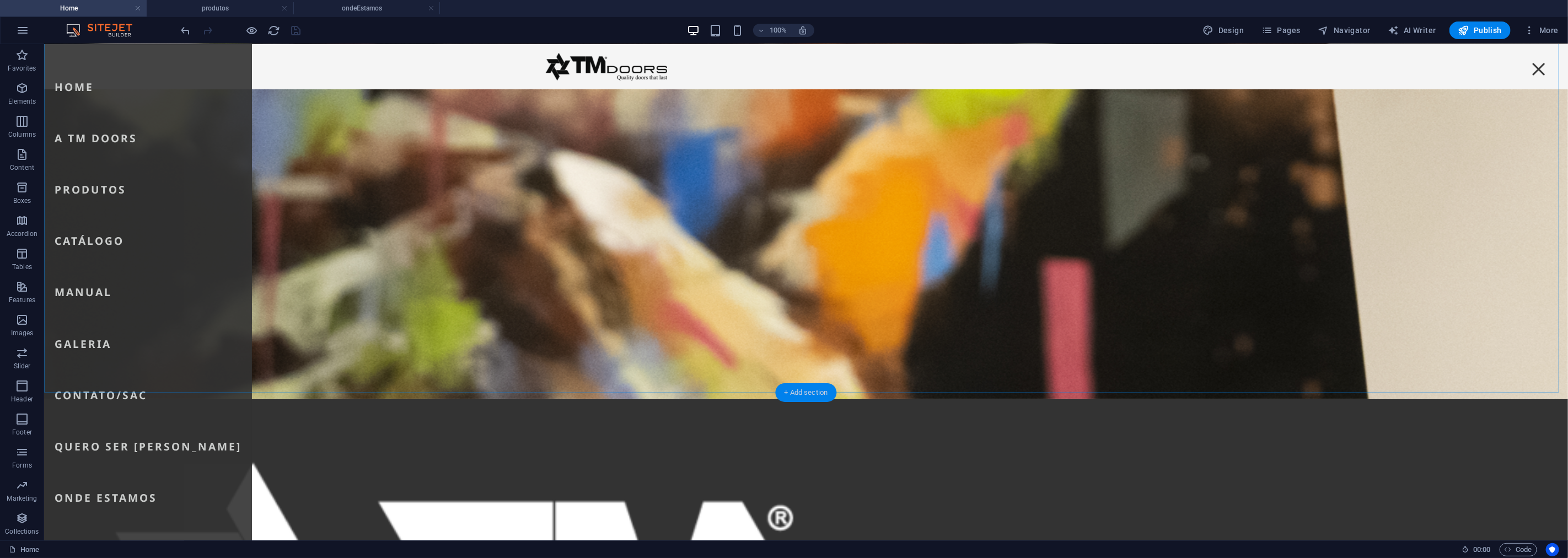
drag, startPoint x: 811, startPoint y: 395, endPoint x: 496, endPoint y: 313, distance: 325.5
click at [811, 395] on div "+ Add section" at bounding box center [806, 393] width 61 height 19
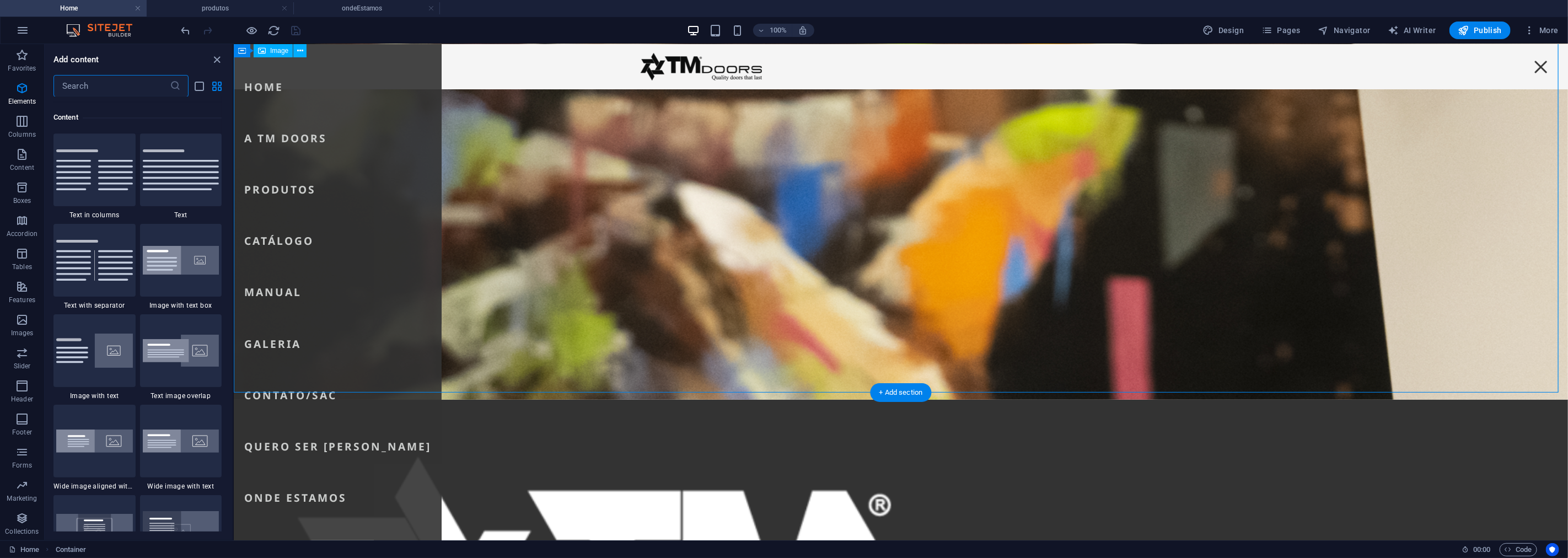
scroll to position [1929, 0]
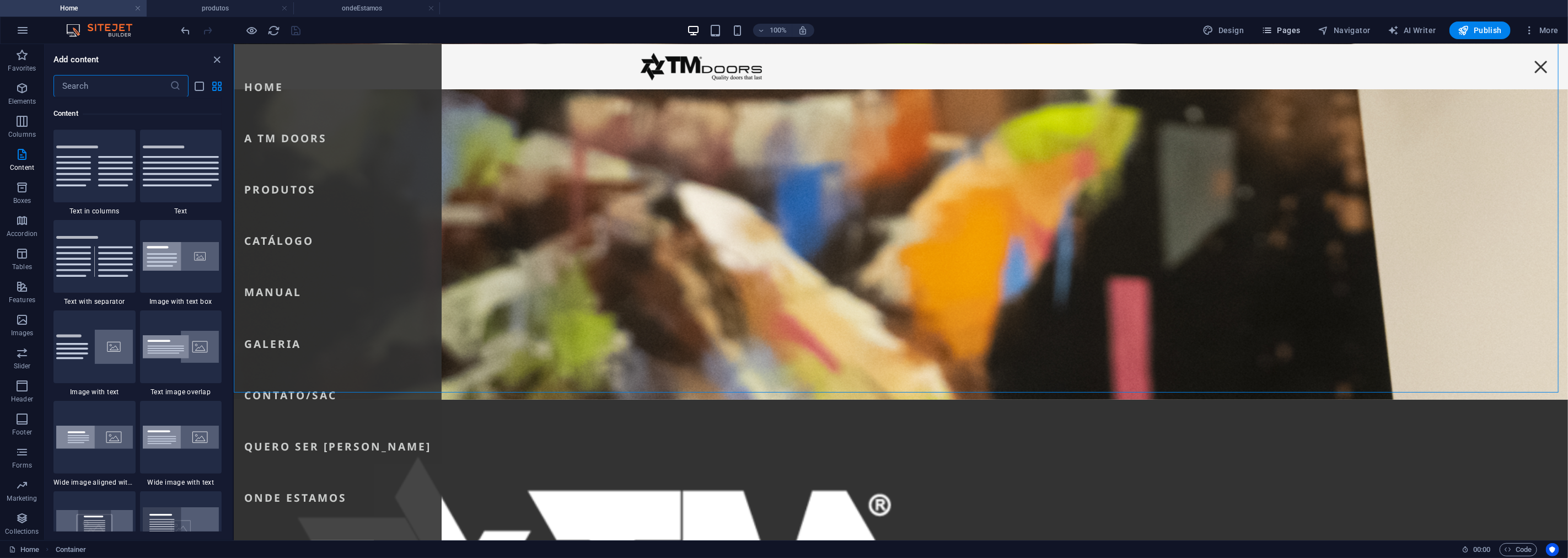
click at [1290, 33] on span "Pages" at bounding box center [1281, 31] width 39 height 11
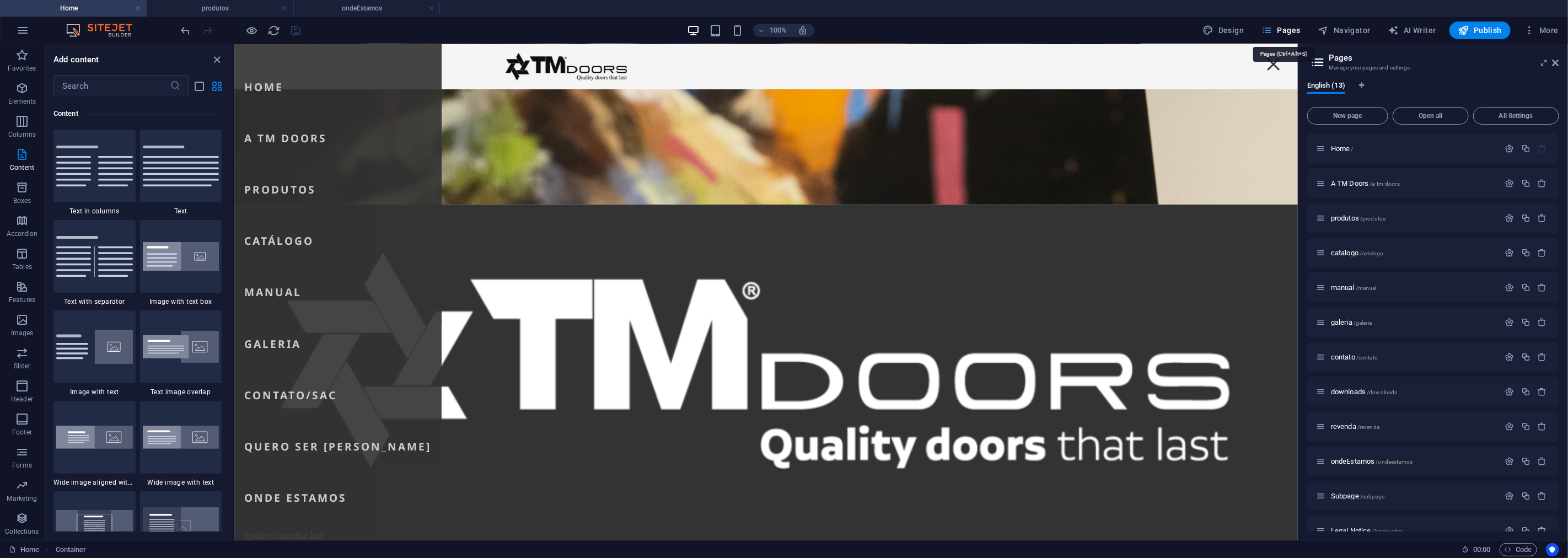
scroll to position [459, 0]
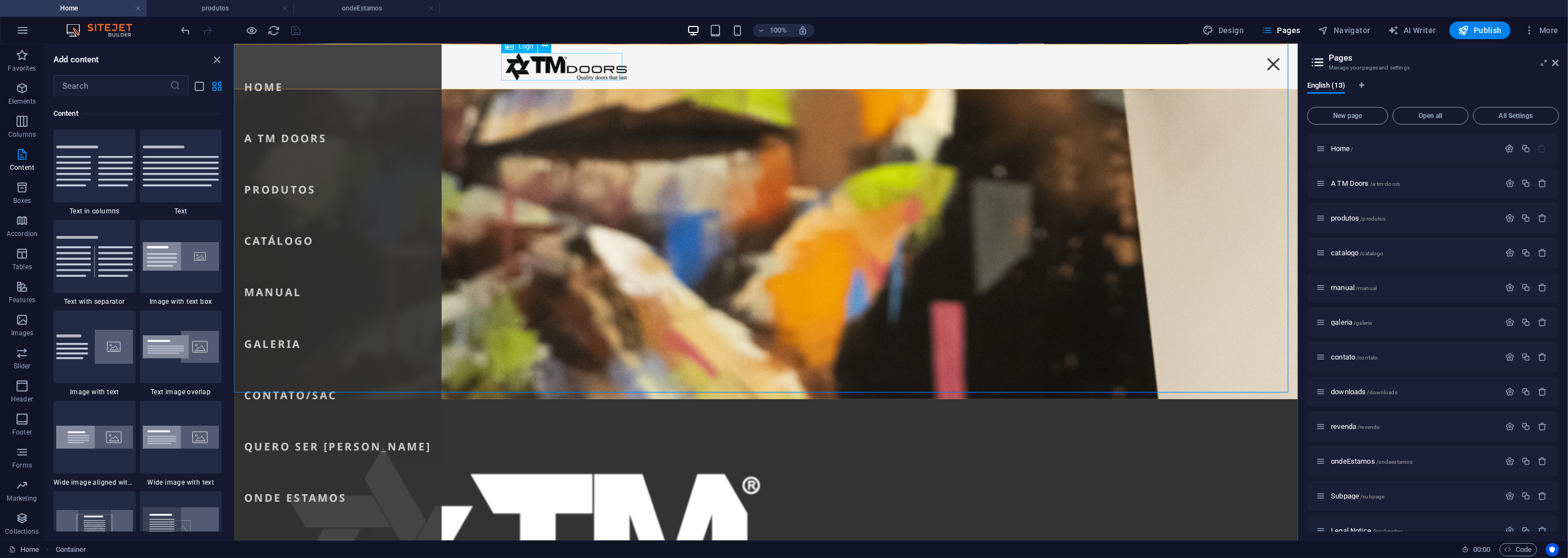
click at [553, 59] on div at bounding box center [765, 66] width 520 height 27
click at [553, 60] on div at bounding box center [765, 66] width 520 height 27
select select "px"
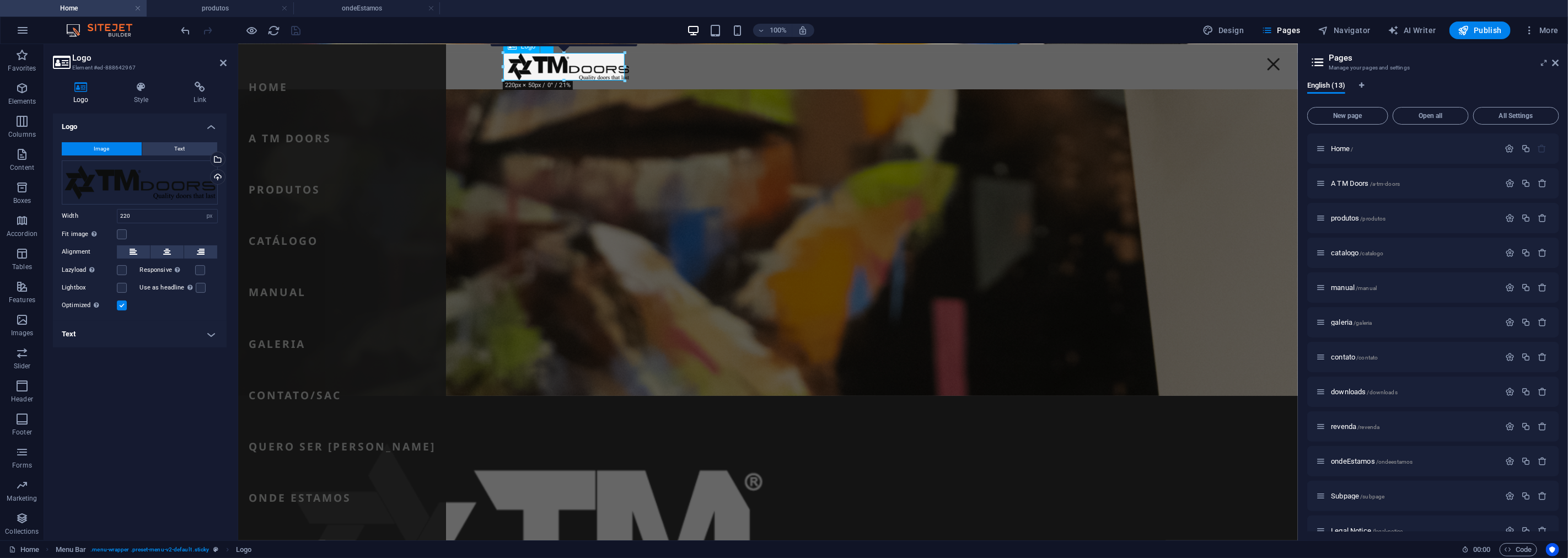
scroll to position [456, 0]
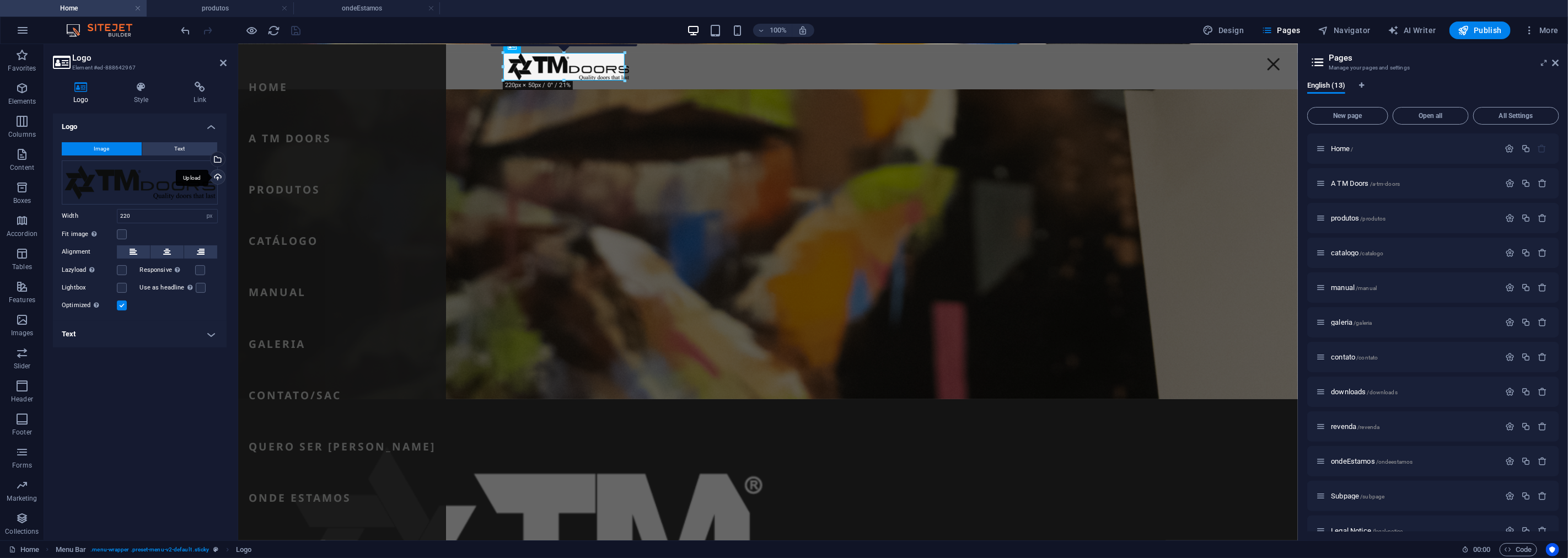
click at [218, 173] on div "Upload" at bounding box center [216, 178] width 17 height 17
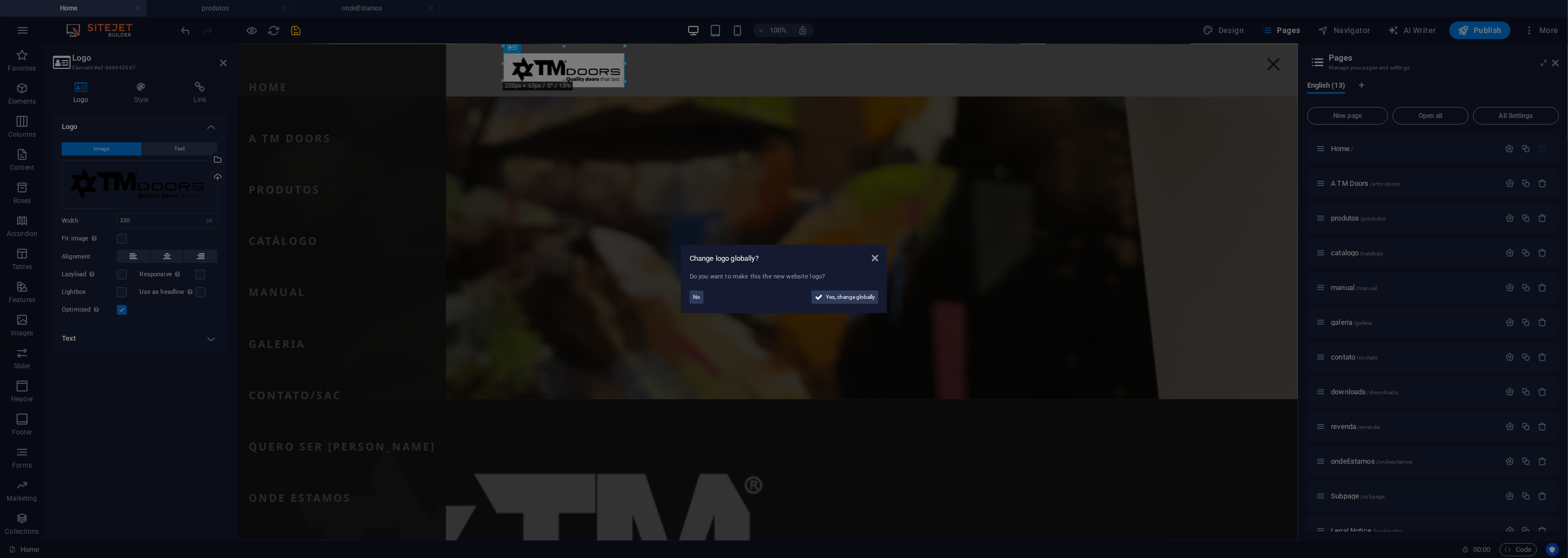
scroll to position [462, 0]
click at [701, 297] on button "No" at bounding box center [697, 297] width 14 height 13
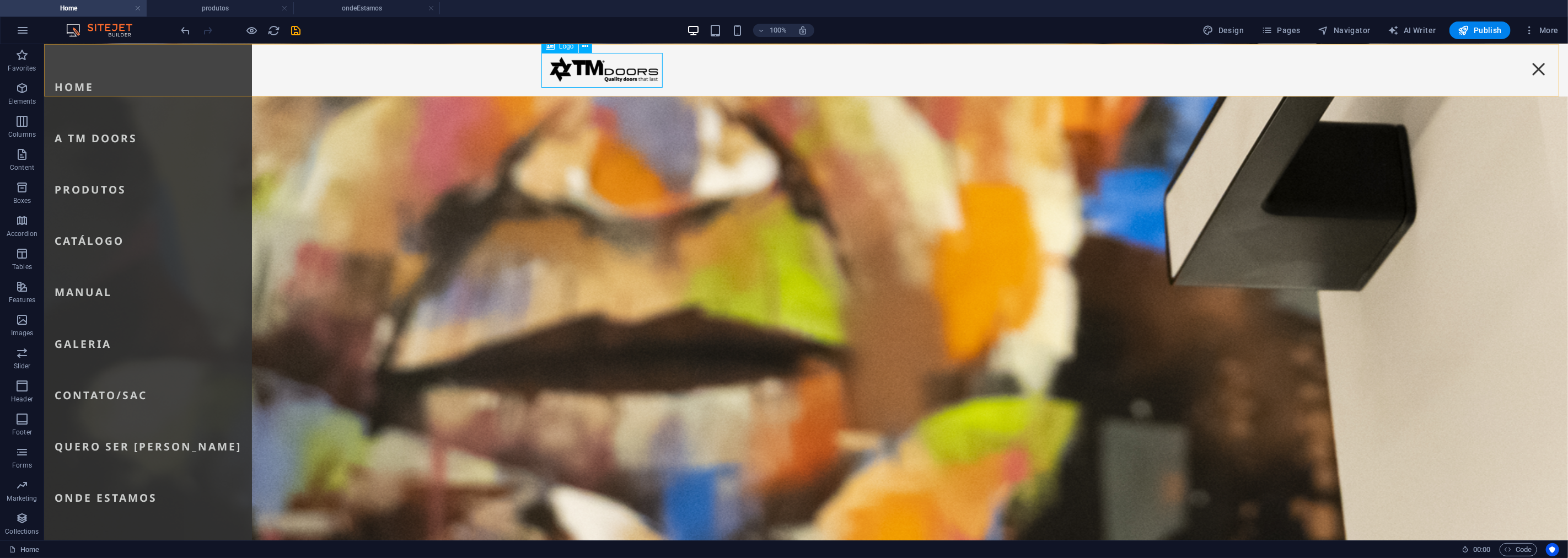
scroll to position [797, 0]
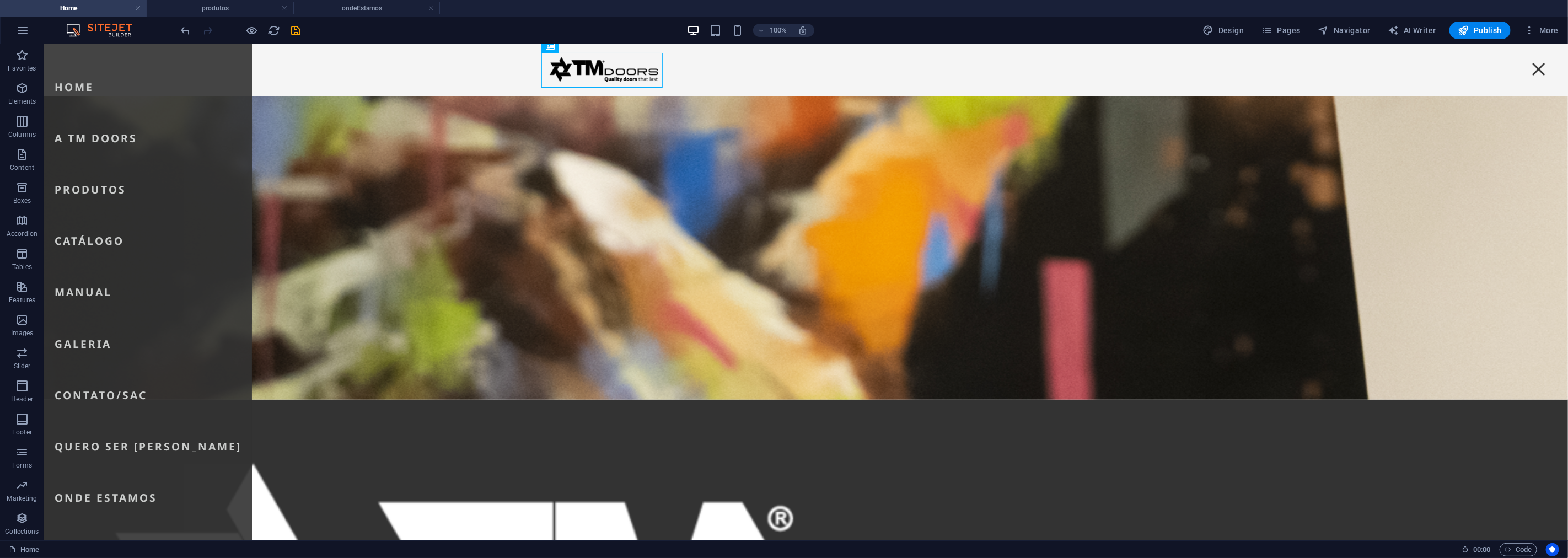
click at [299, 30] on icon "save" at bounding box center [296, 31] width 12 height 12
